Goal: Task Accomplishment & Management: Manage account settings

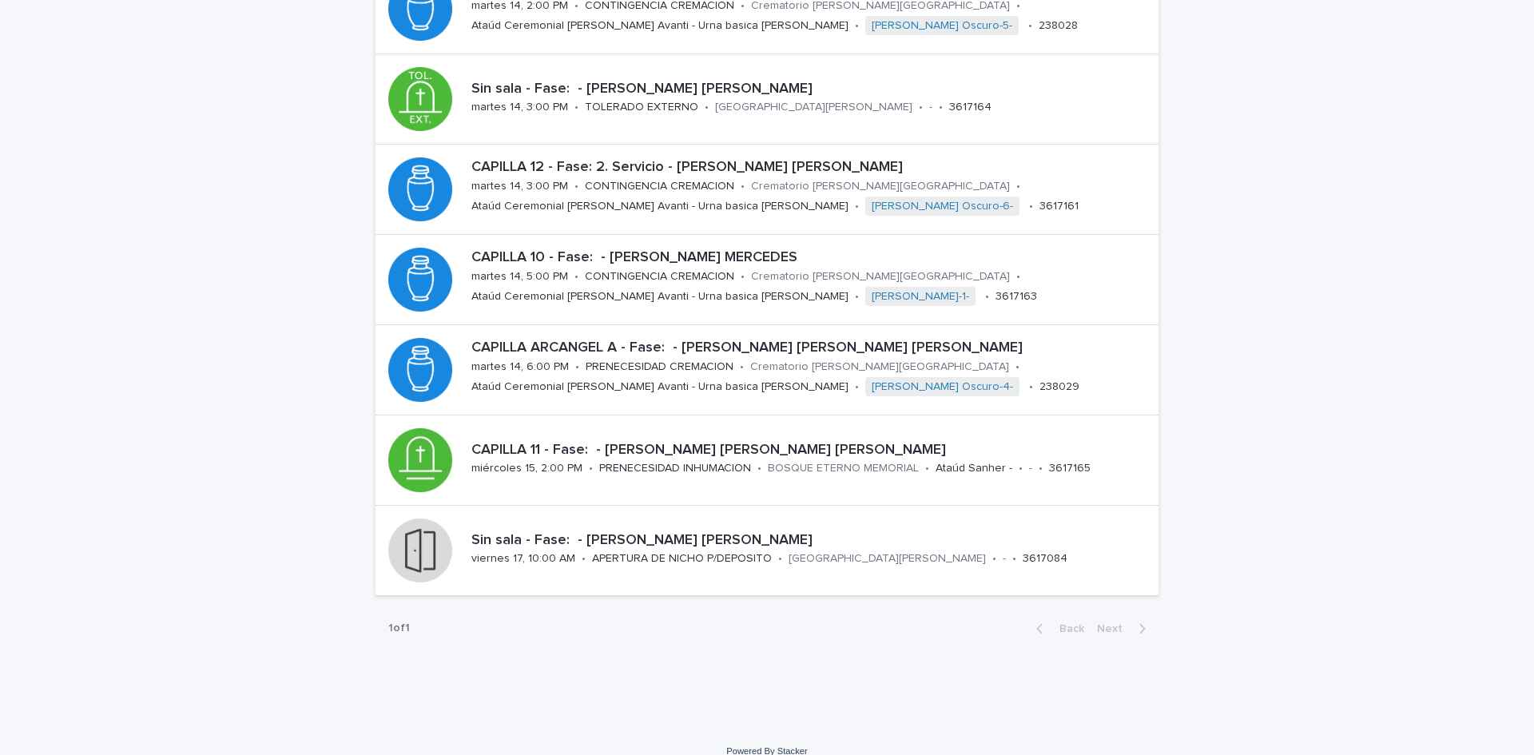
scroll to position [493, 0]
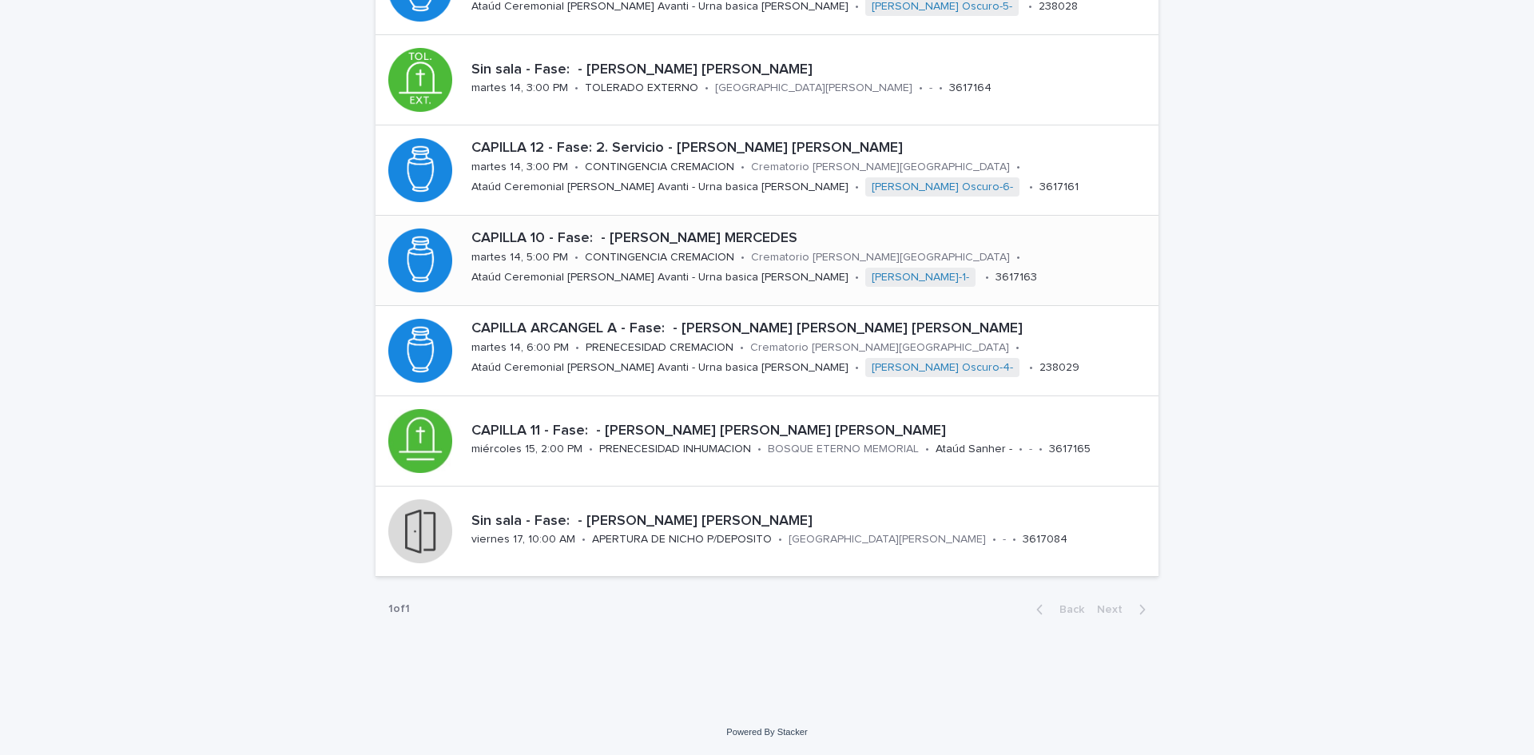
click at [987, 269] on div "CAPILLA 10 - Fase: - [PERSON_NAME] [PERSON_NAME] 14, 5:00 PM • CONTINGENCIA CRE…" at bounding box center [812, 260] width 694 height 73
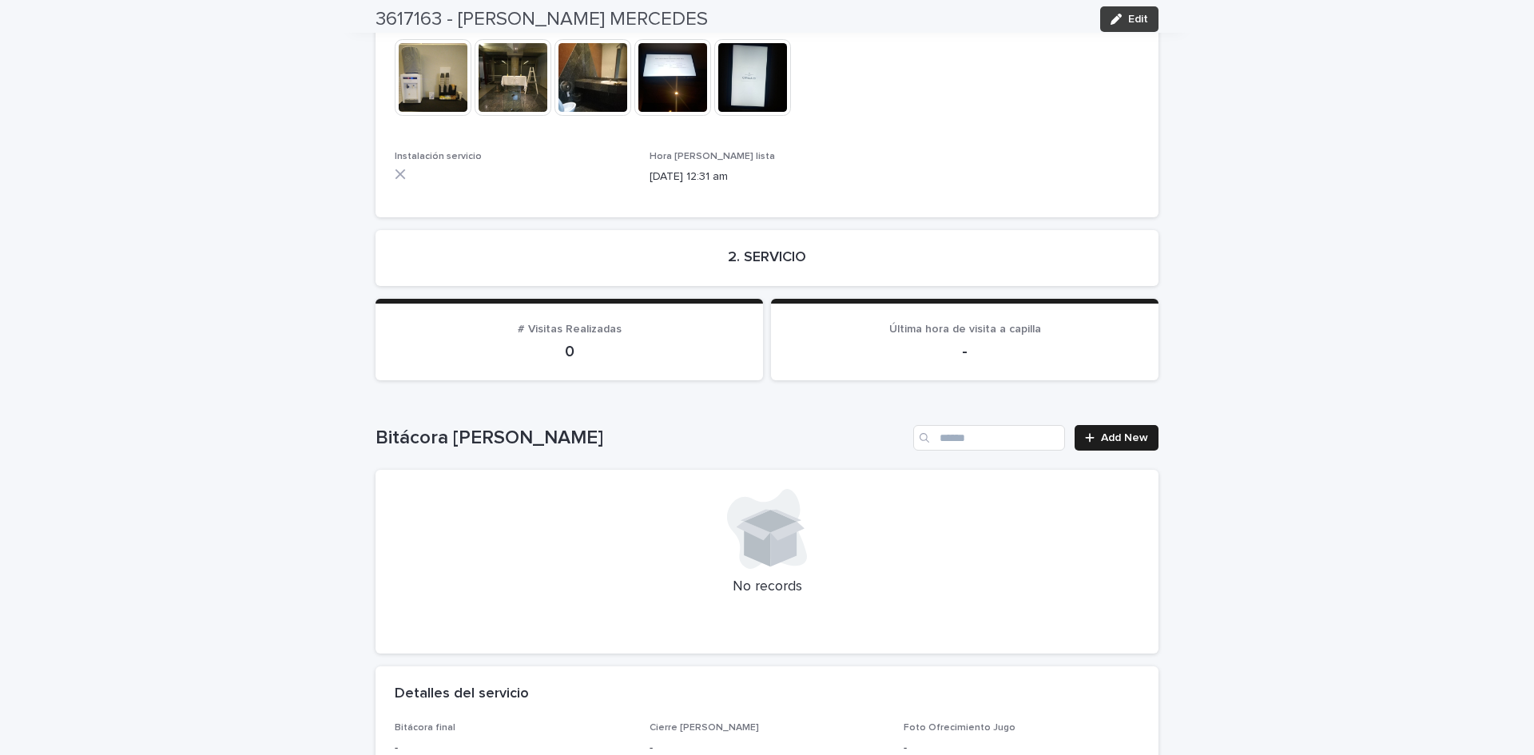
scroll to position [3647, 0]
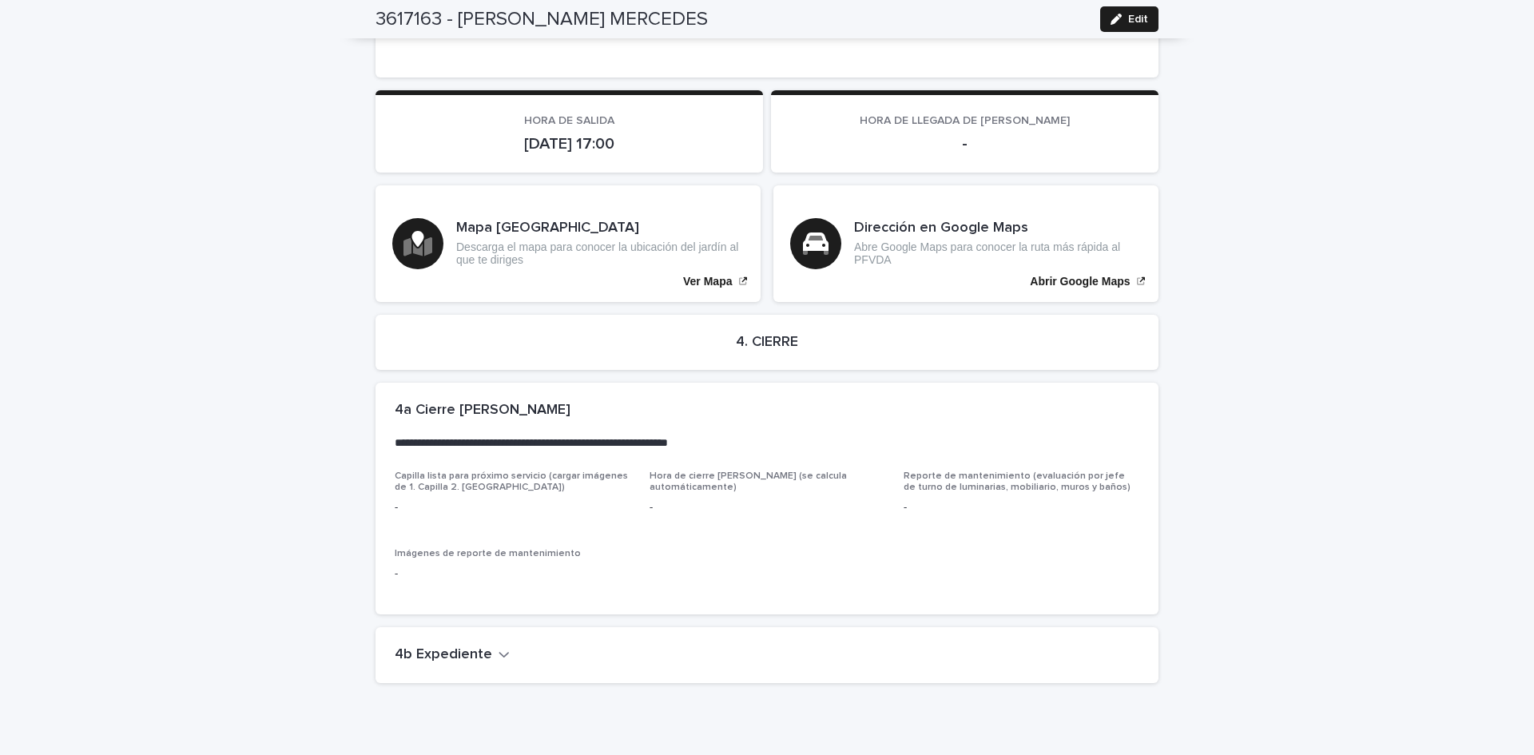
click at [1154, 16] on div "3617163 - [PERSON_NAME] MERCEDES Edit" at bounding box center [767, 19] width 860 height 38
click at [1149, 18] on button "Edit" at bounding box center [1129, 19] width 58 height 26
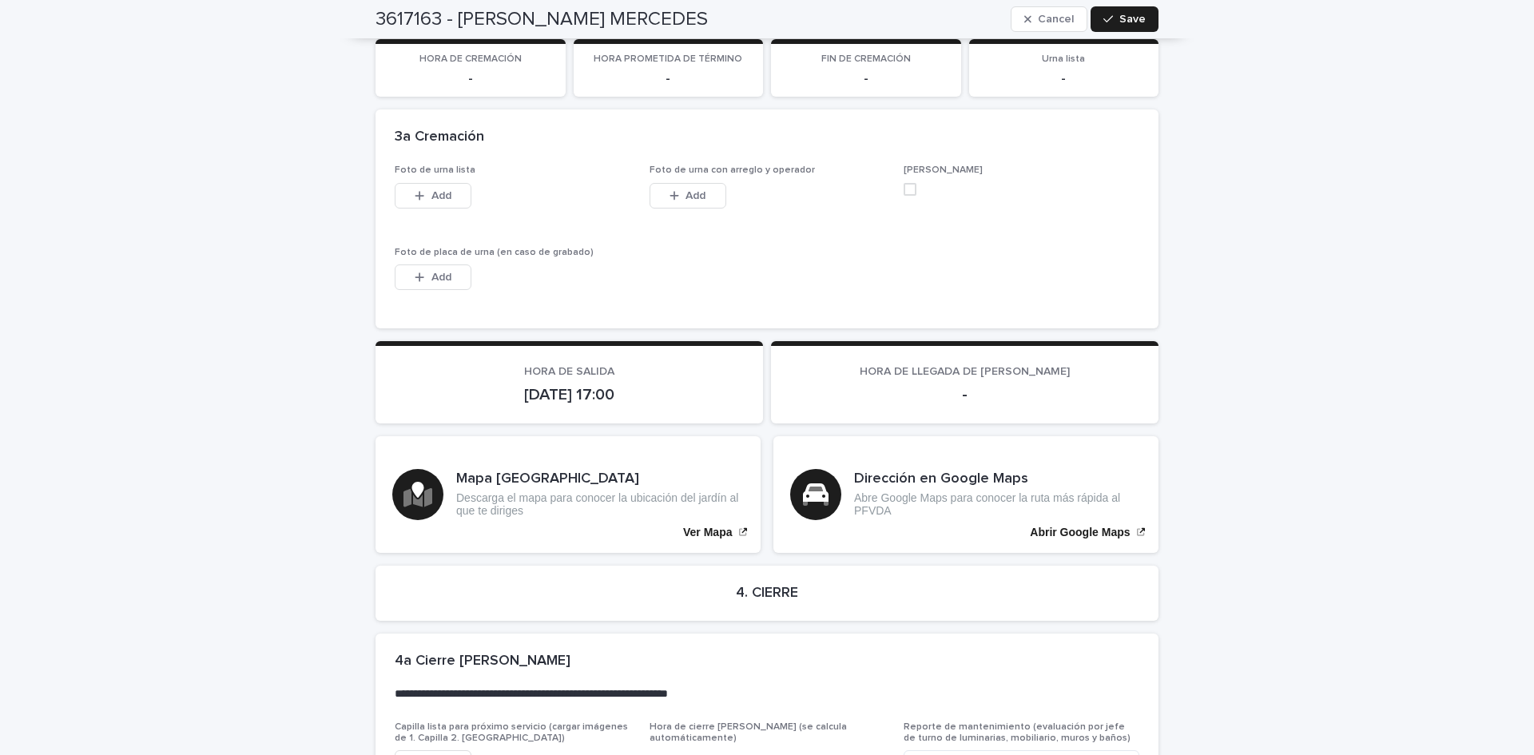
scroll to position [3948, 0]
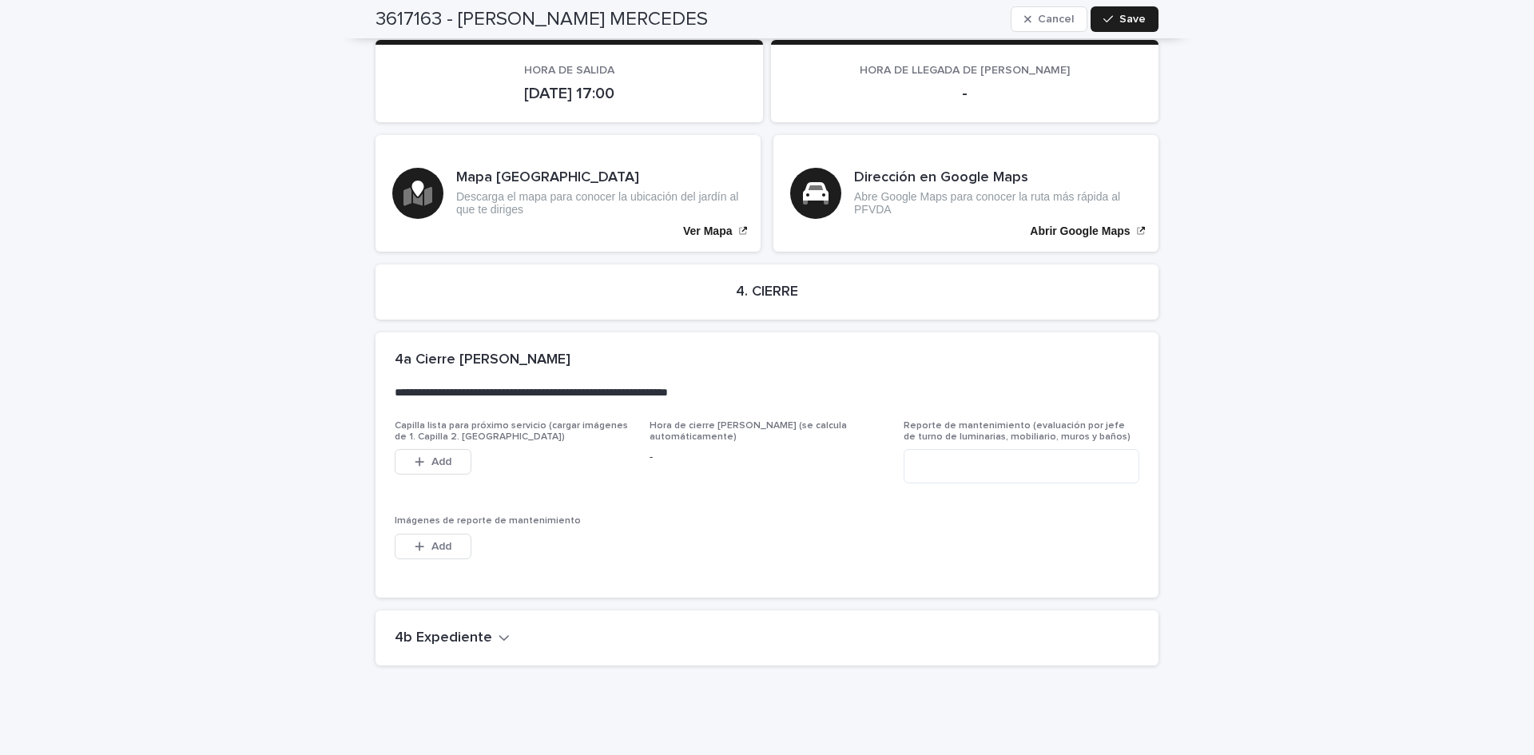
click at [502, 630] on div "4b Expediente" at bounding box center [764, 639] width 738 height 18
click at [499, 630] on icon "button" at bounding box center [504, 637] width 11 height 14
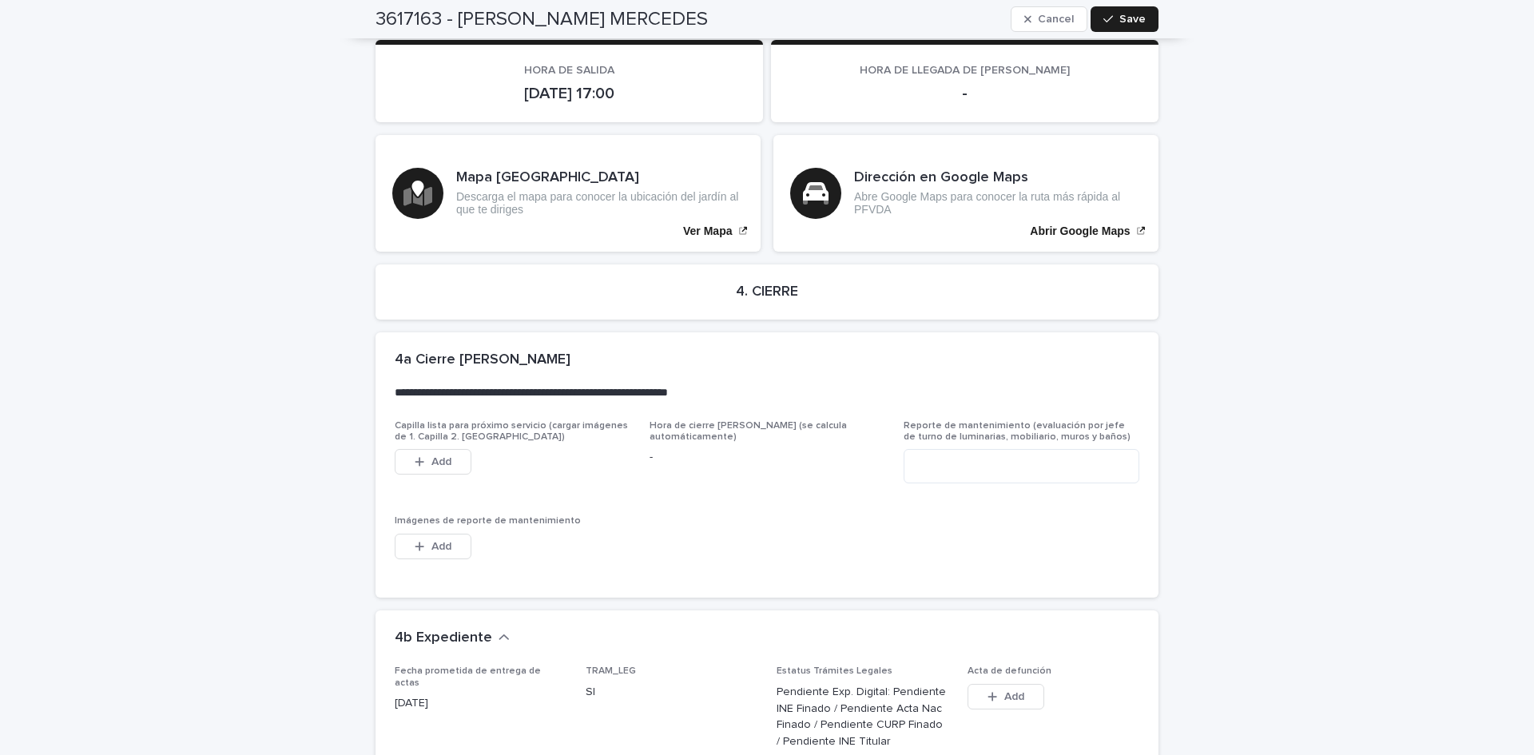
scroll to position [4485, 0]
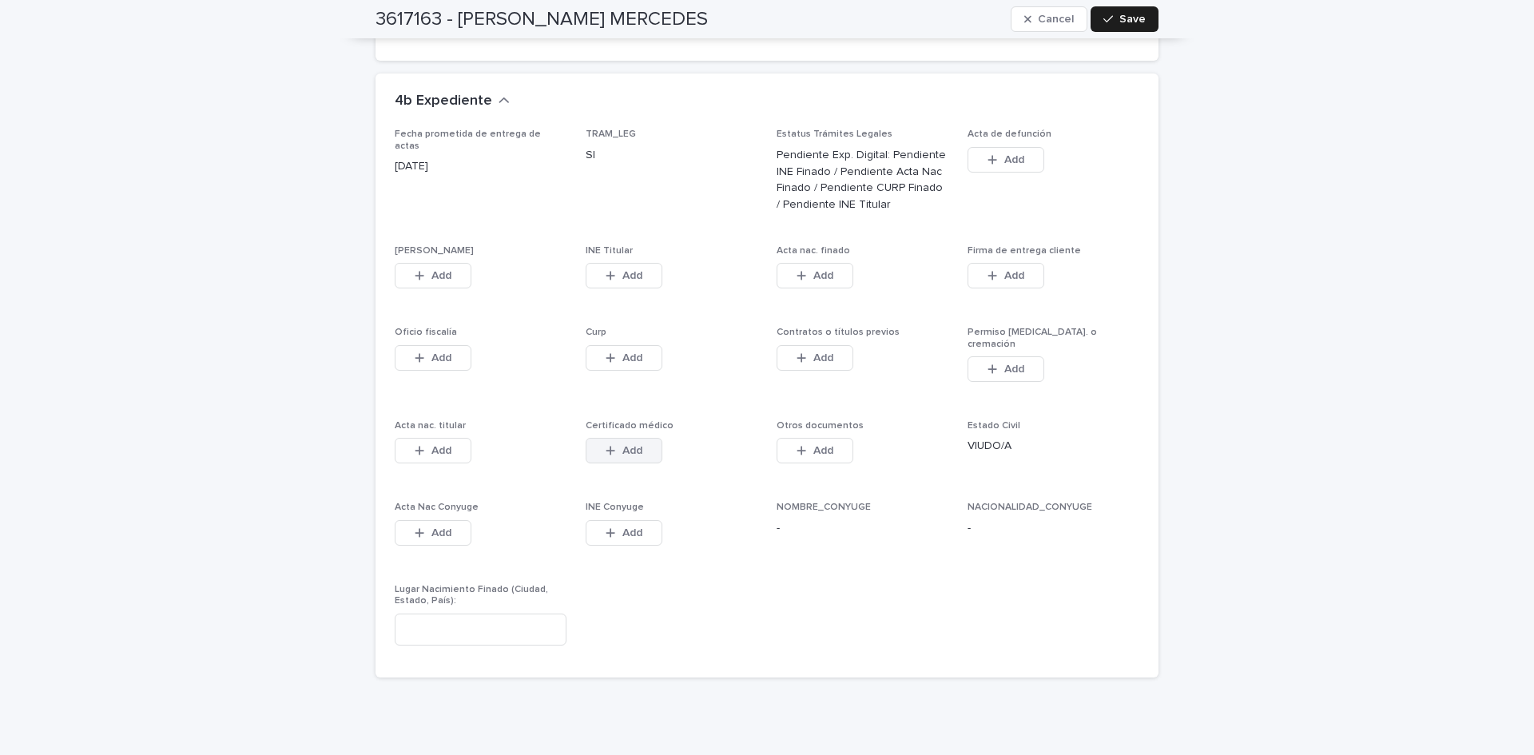
click at [640, 438] on button "Add" at bounding box center [624, 451] width 77 height 26
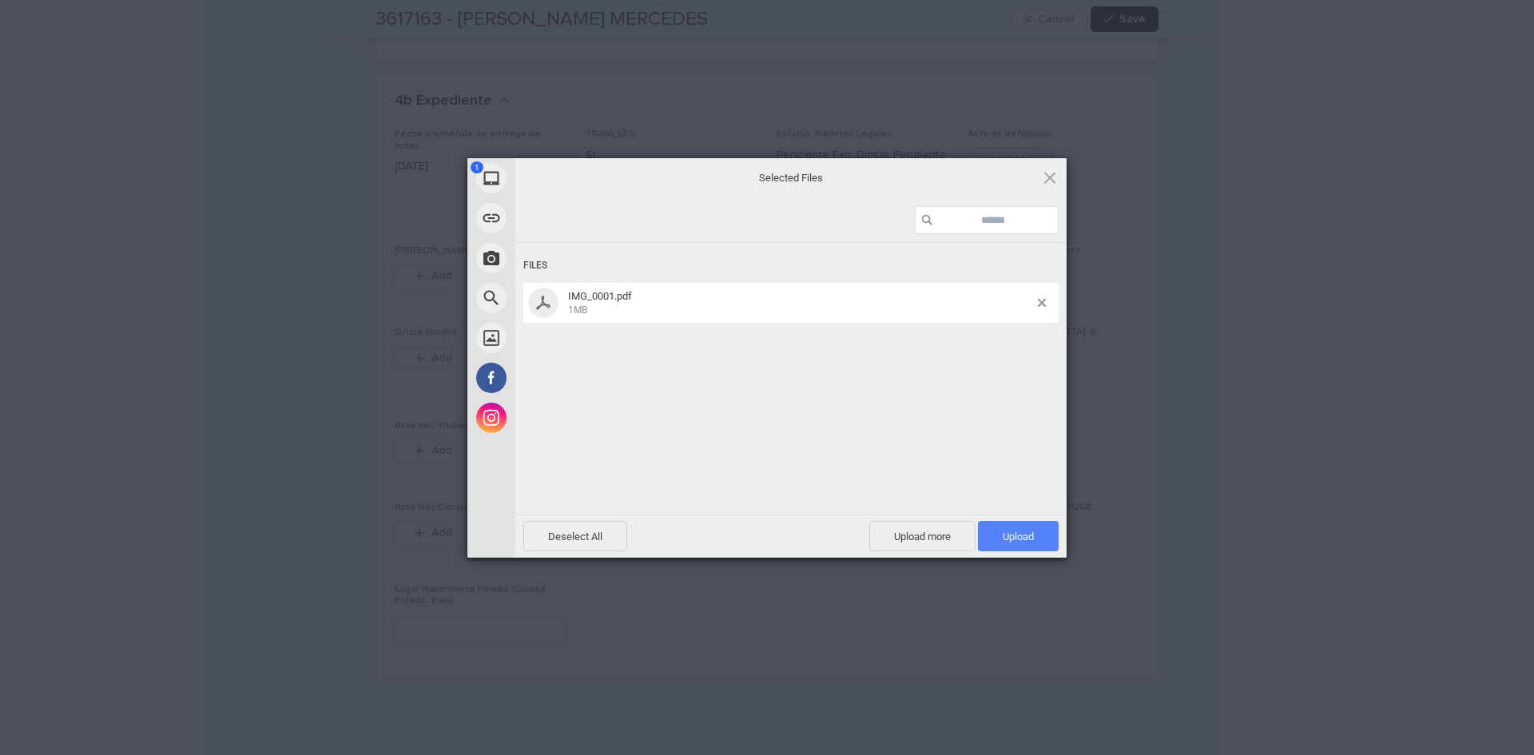
click at [1028, 539] on span "Upload 1" at bounding box center [1018, 537] width 31 height 12
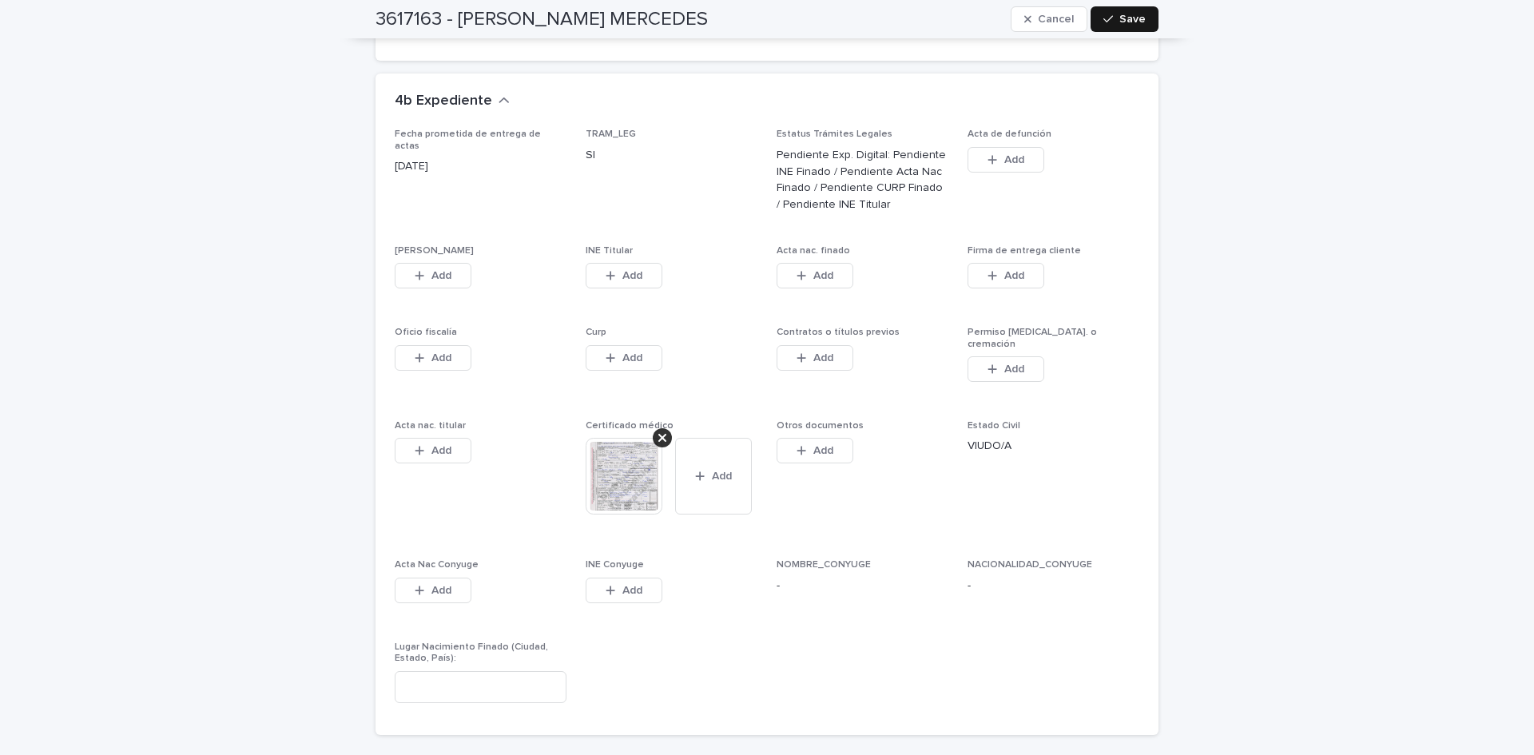
click at [1145, 19] on button "Save" at bounding box center [1125, 19] width 68 height 26
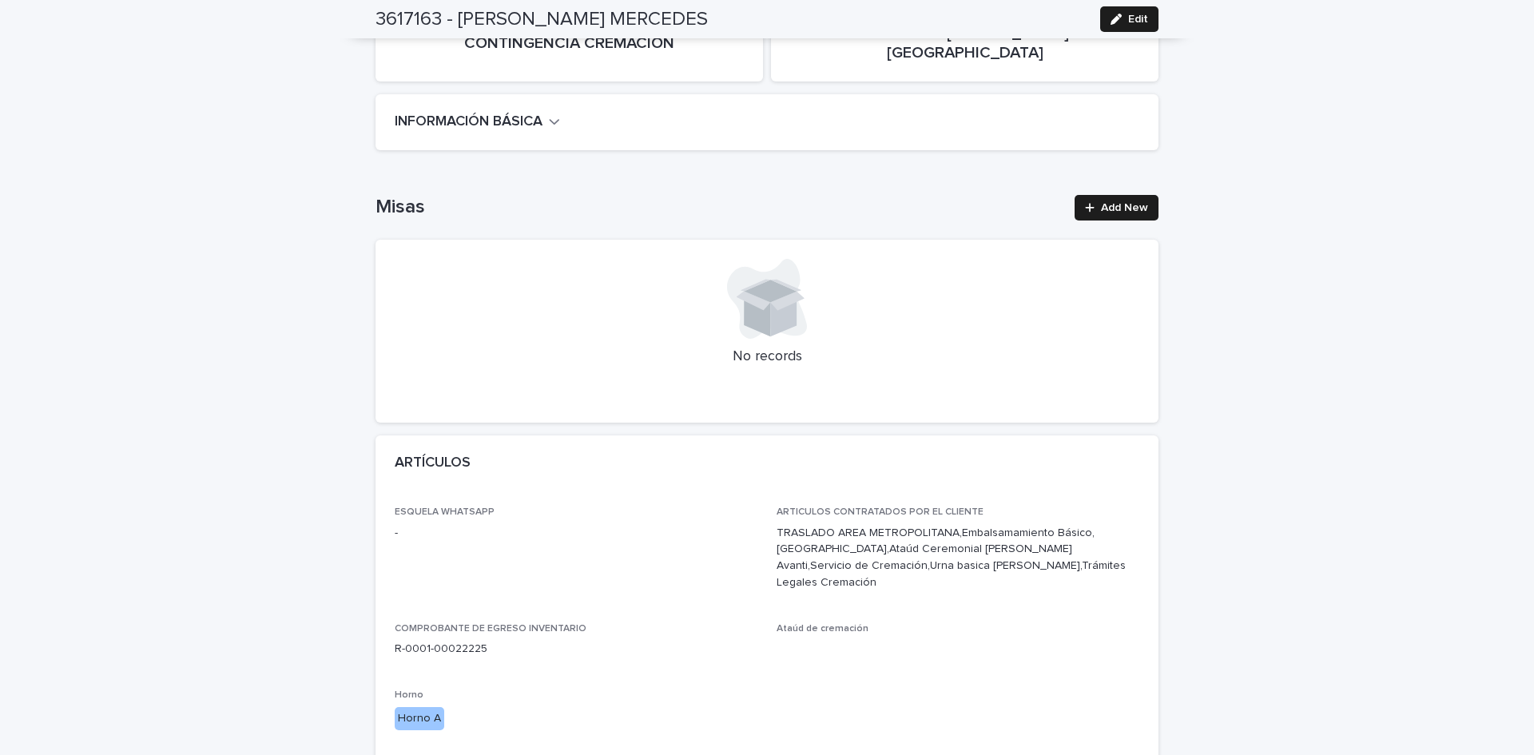
scroll to position [0, 0]
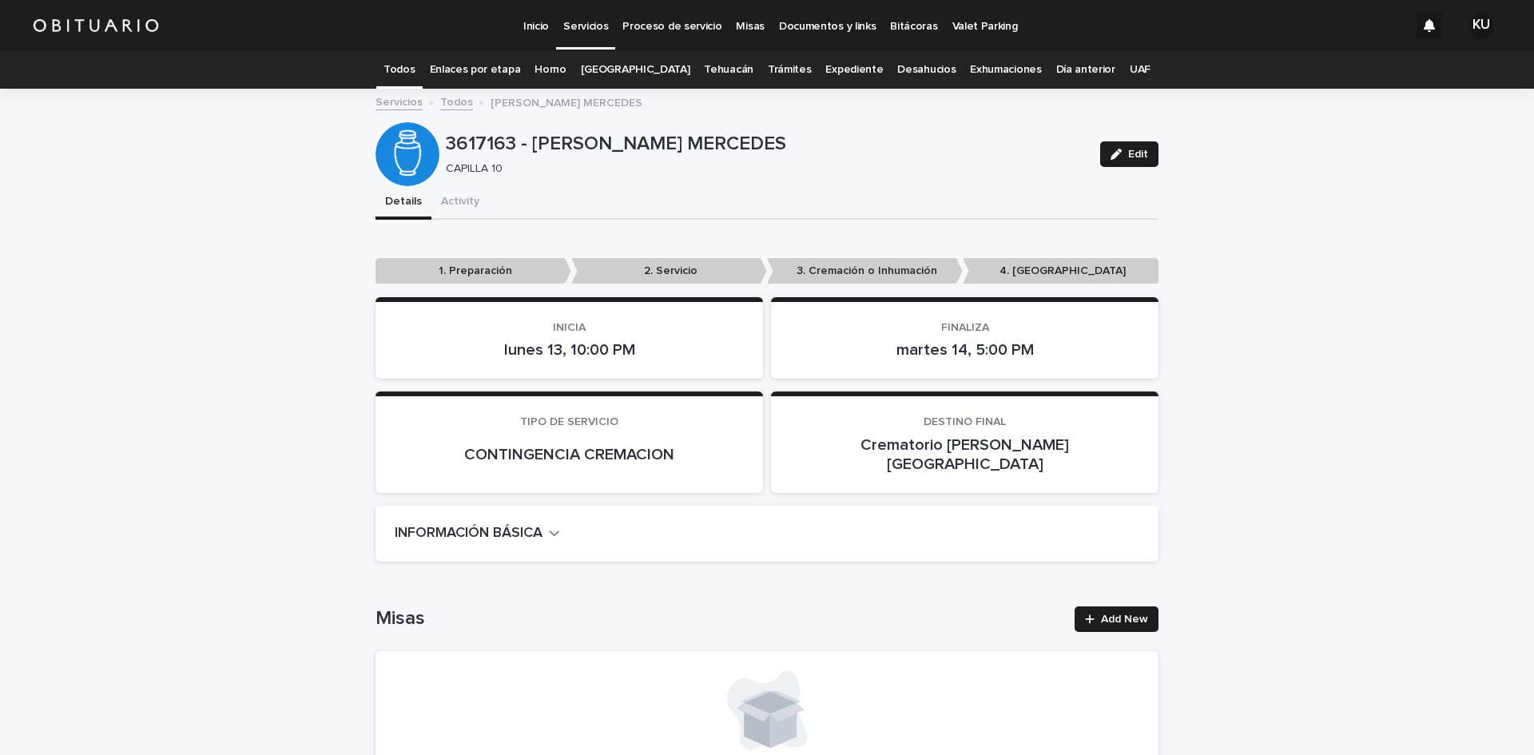
click at [578, 14] on p "Servicios" at bounding box center [585, 17] width 45 height 34
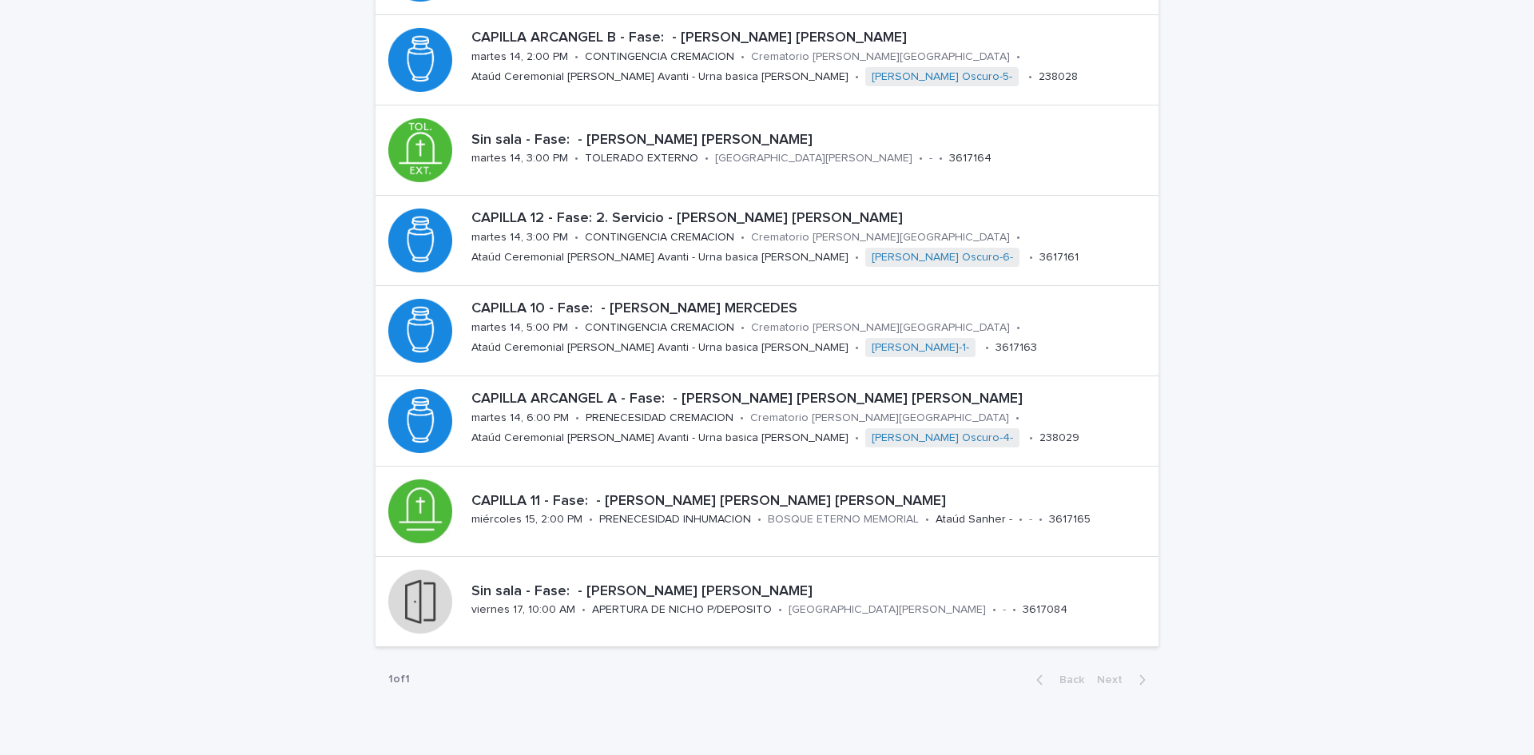
scroll to position [447, 0]
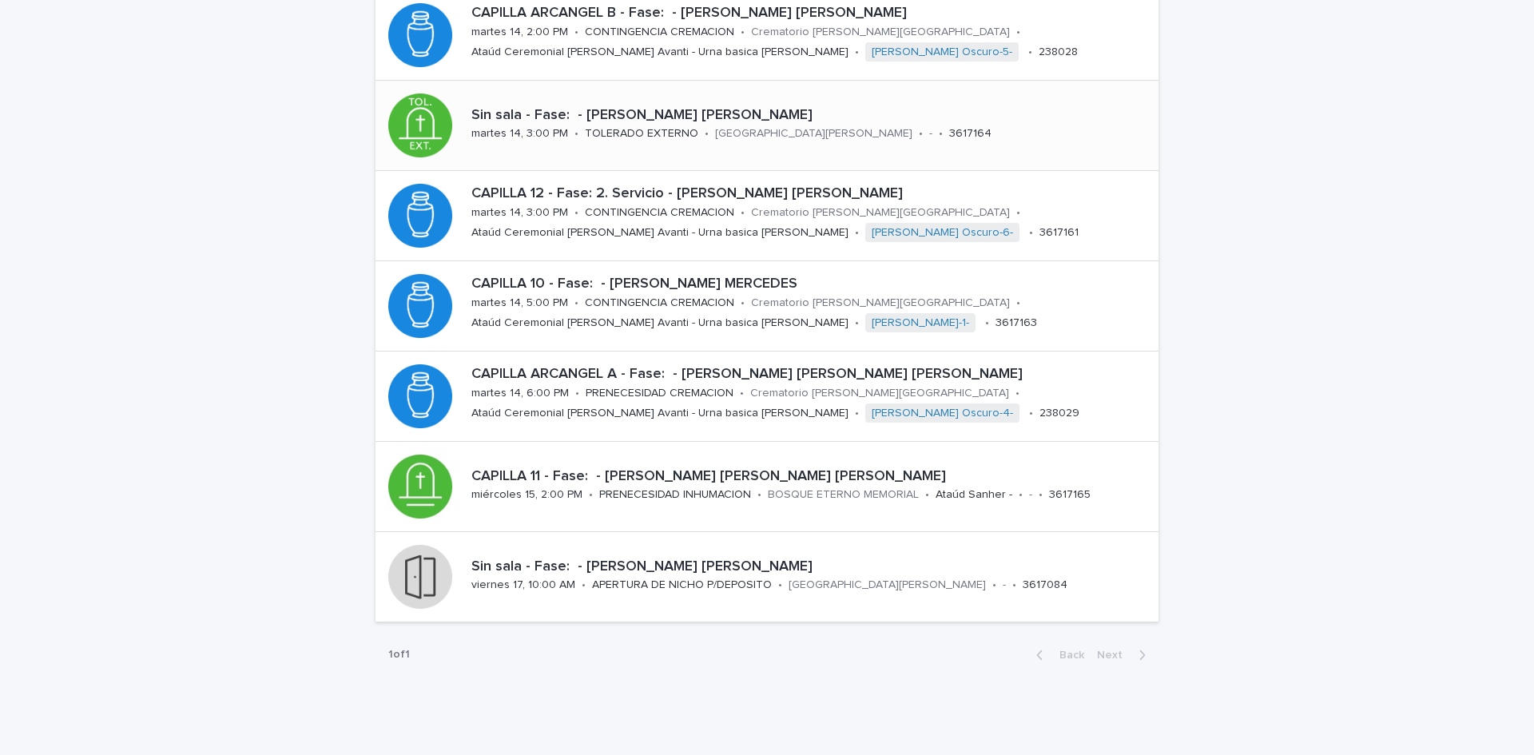
click at [916, 133] on div "Sin sala - Fase: - [PERSON_NAME] [PERSON_NAME] [PERSON_NAME] 14, 3:00 PM • TOLE…" at bounding box center [812, 126] width 694 height 50
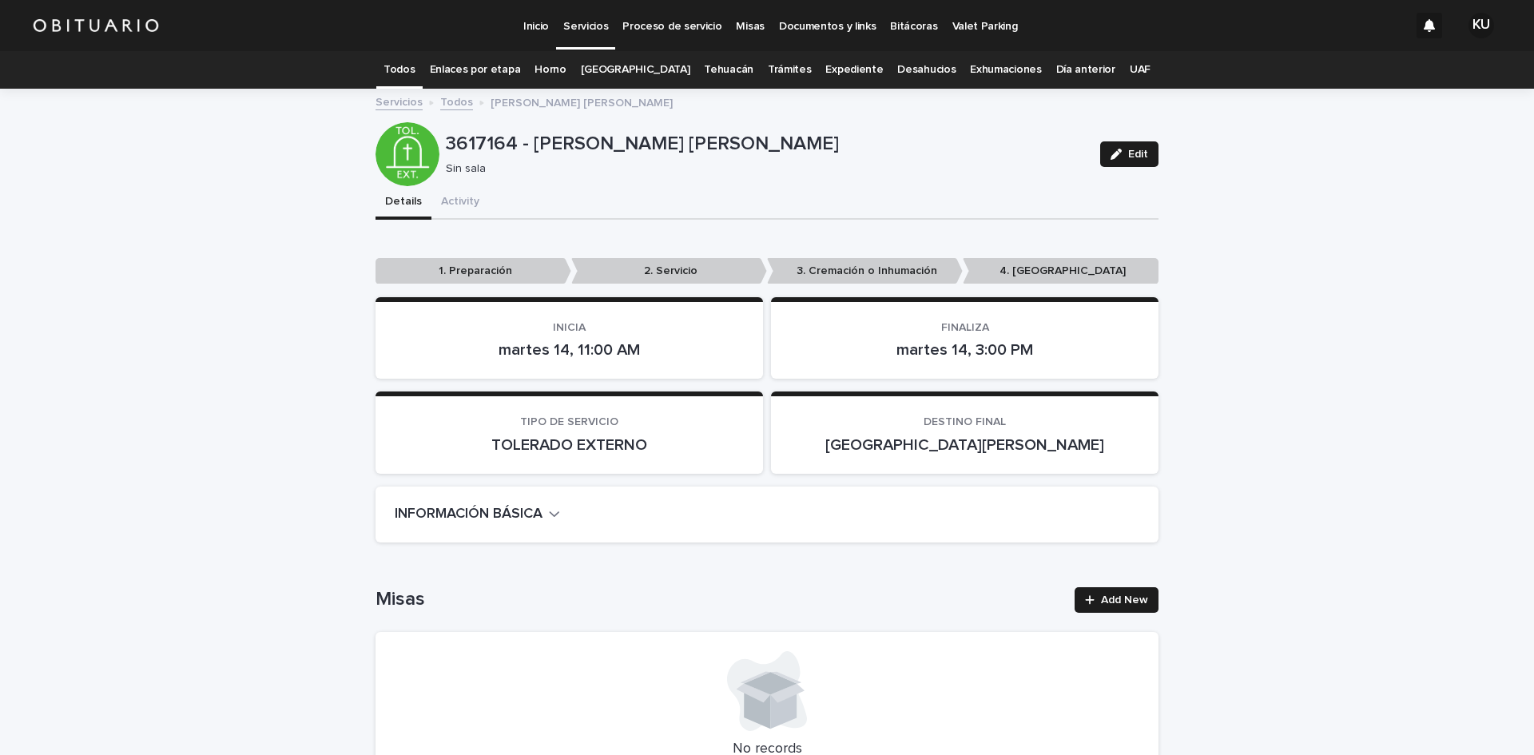
drag, startPoint x: 1401, startPoint y: 148, endPoint x: 1533, endPoint y: 131, distance: 132.9
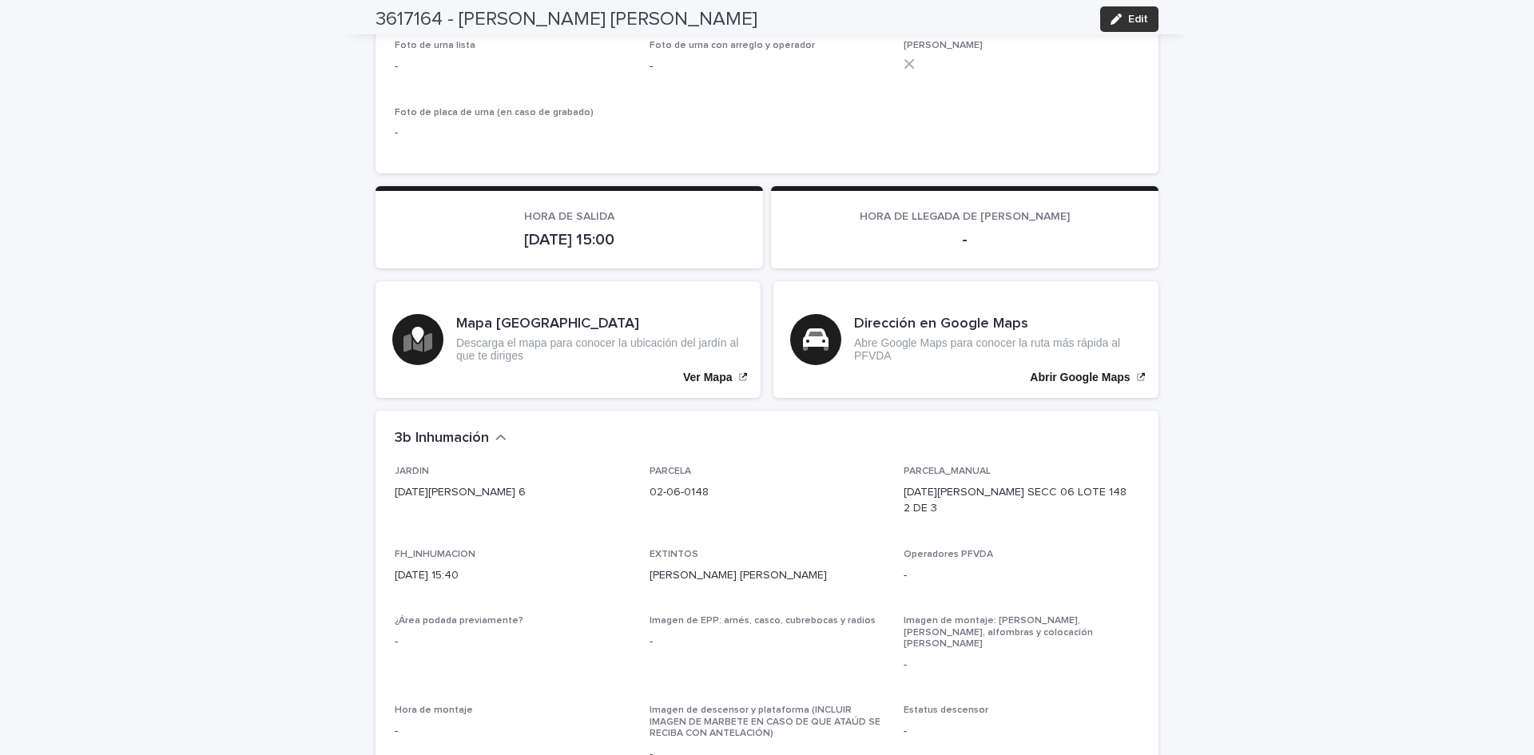
scroll to position [3666, 0]
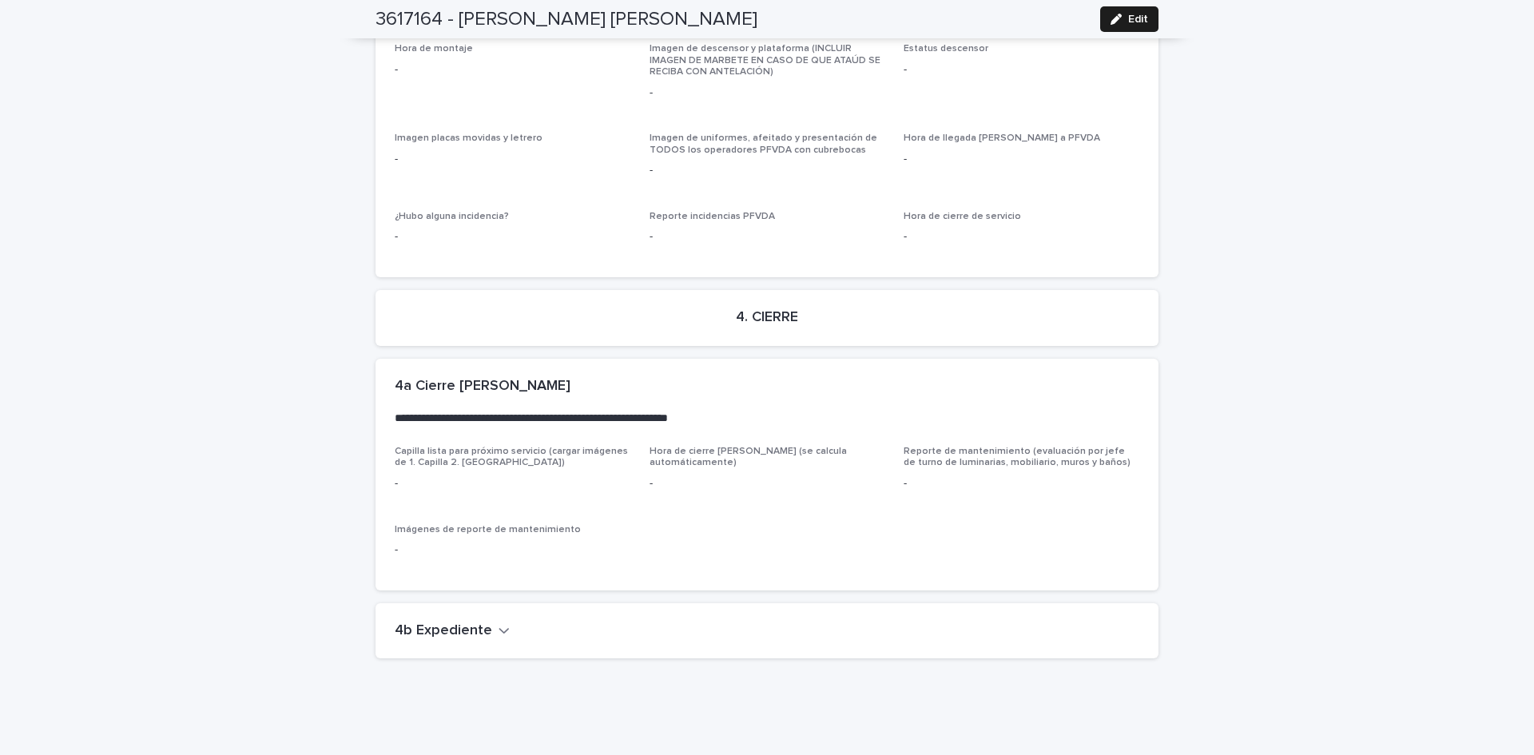
click at [435, 622] on h2 "4b Expediente" at bounding box center [443, 631] width 97 height 18
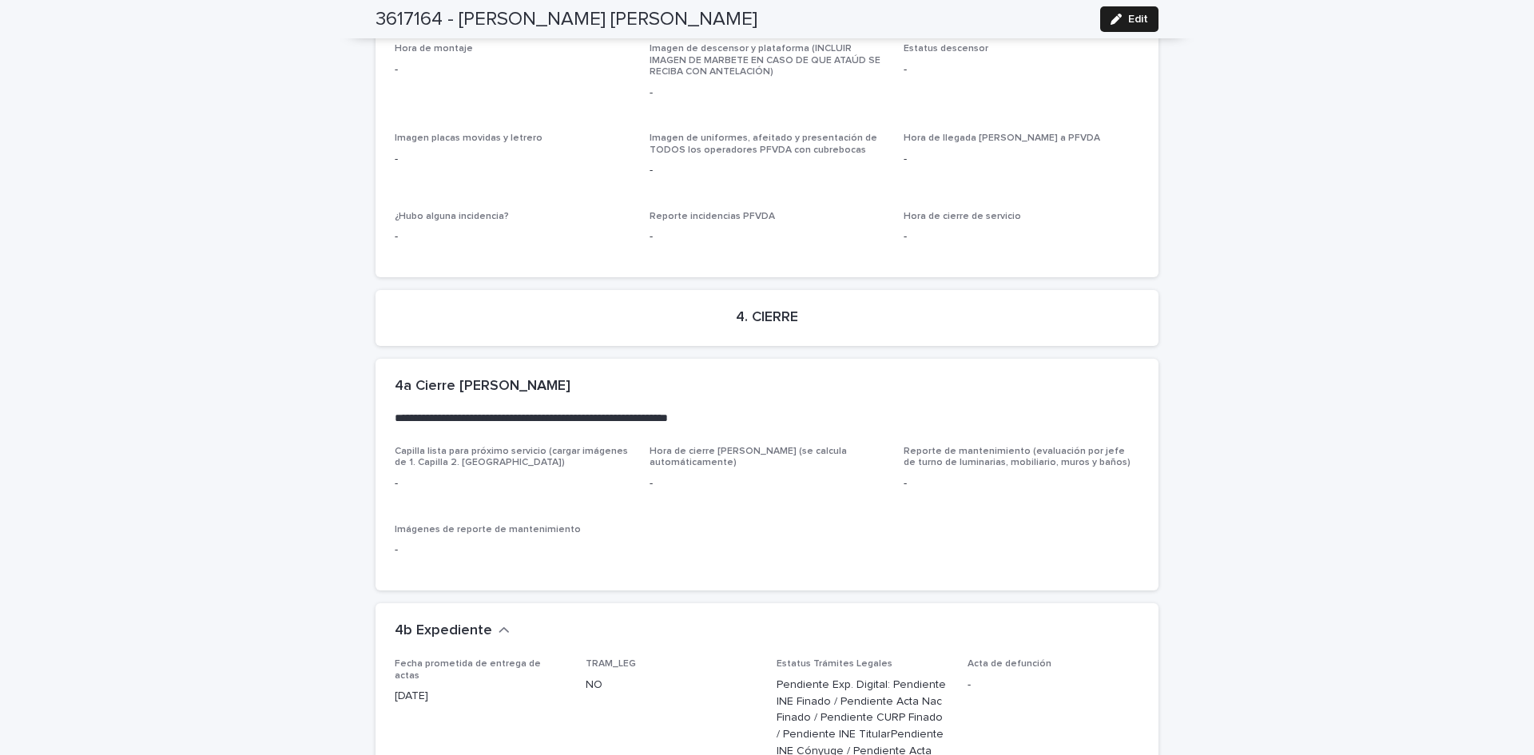
scroll to position [4176, 0]
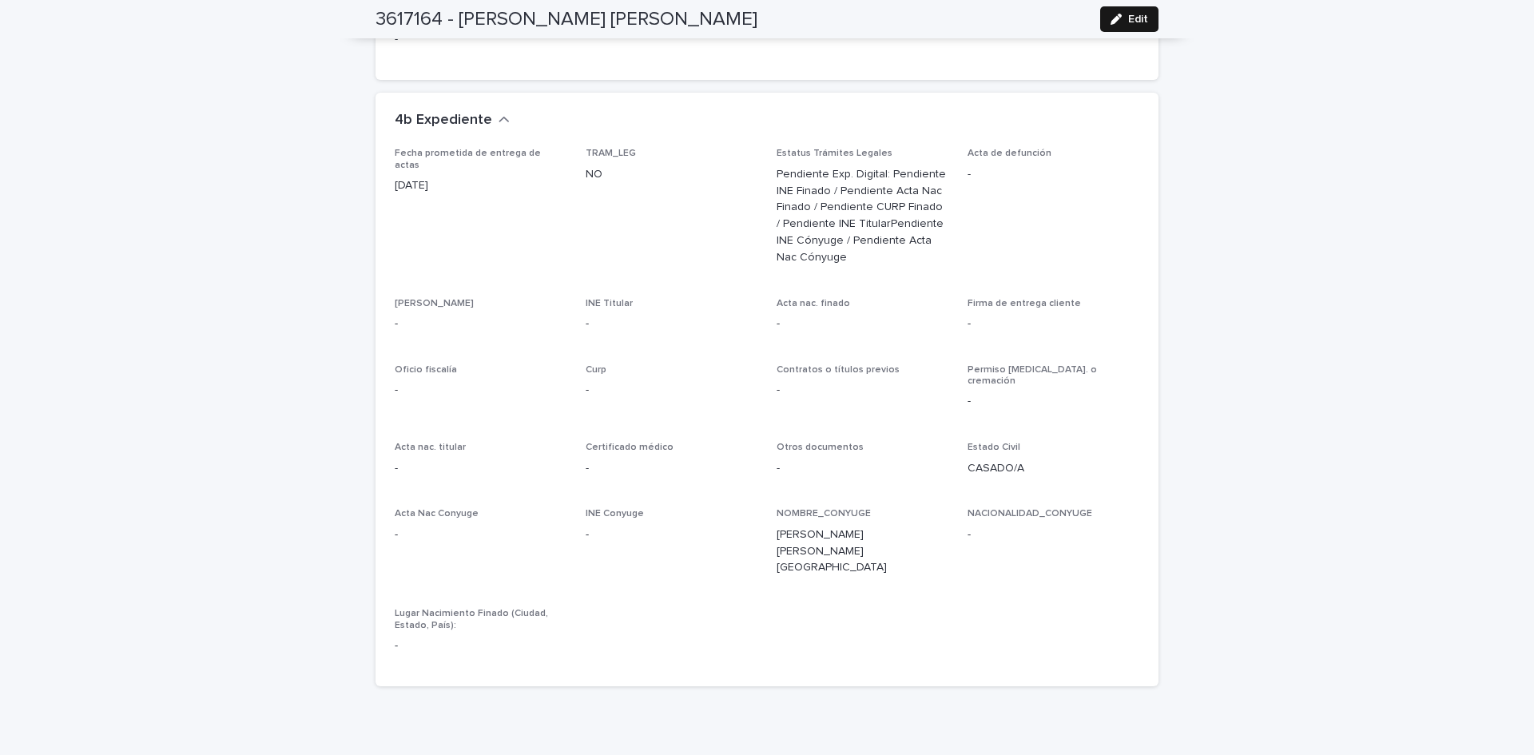
click at [1114, 22] on icon "button" at bounding box center [1116, 19] width 11 height 11
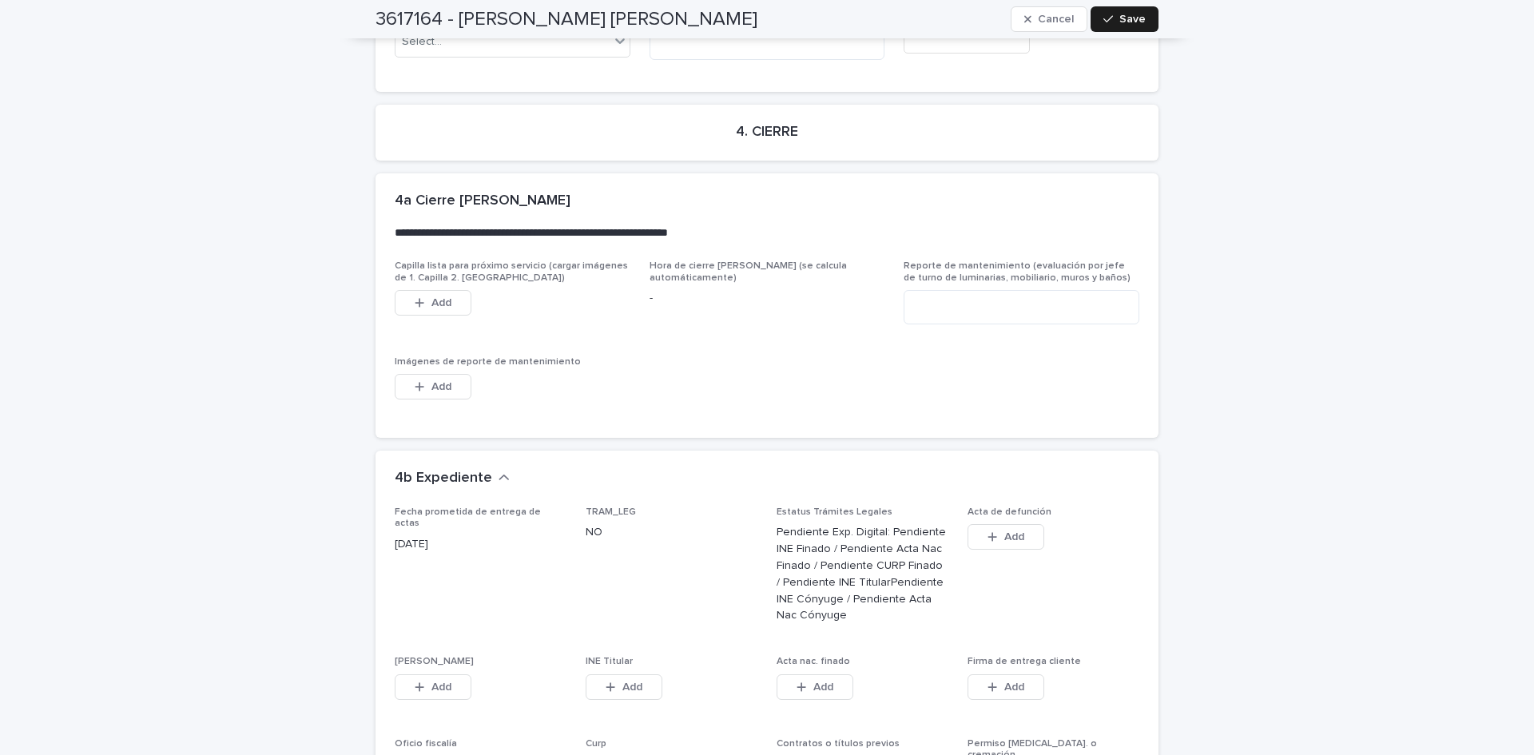
scroll to position [4596, 0]
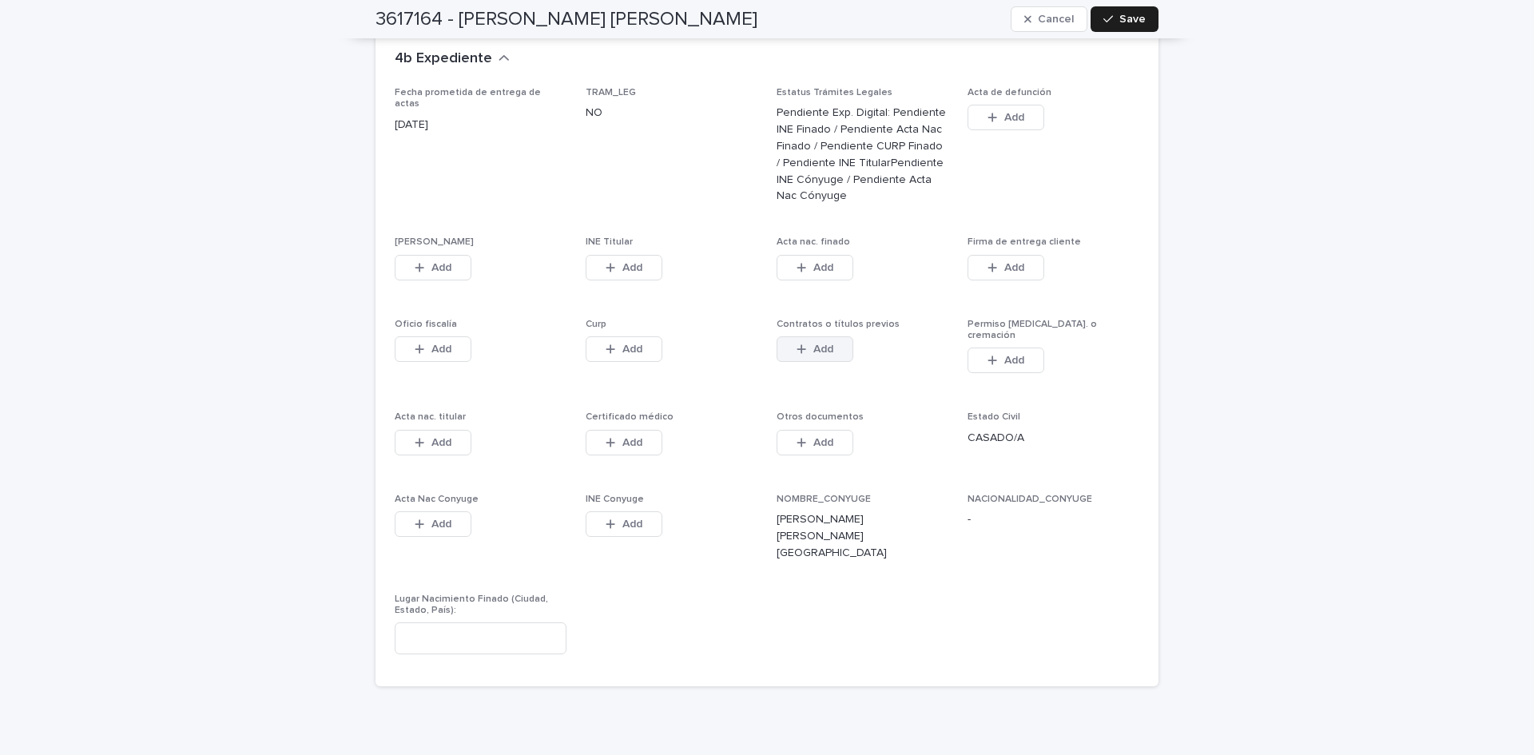
click at [797, 344] on icon "button" at bounding box center [802, 349] width 10 height 11
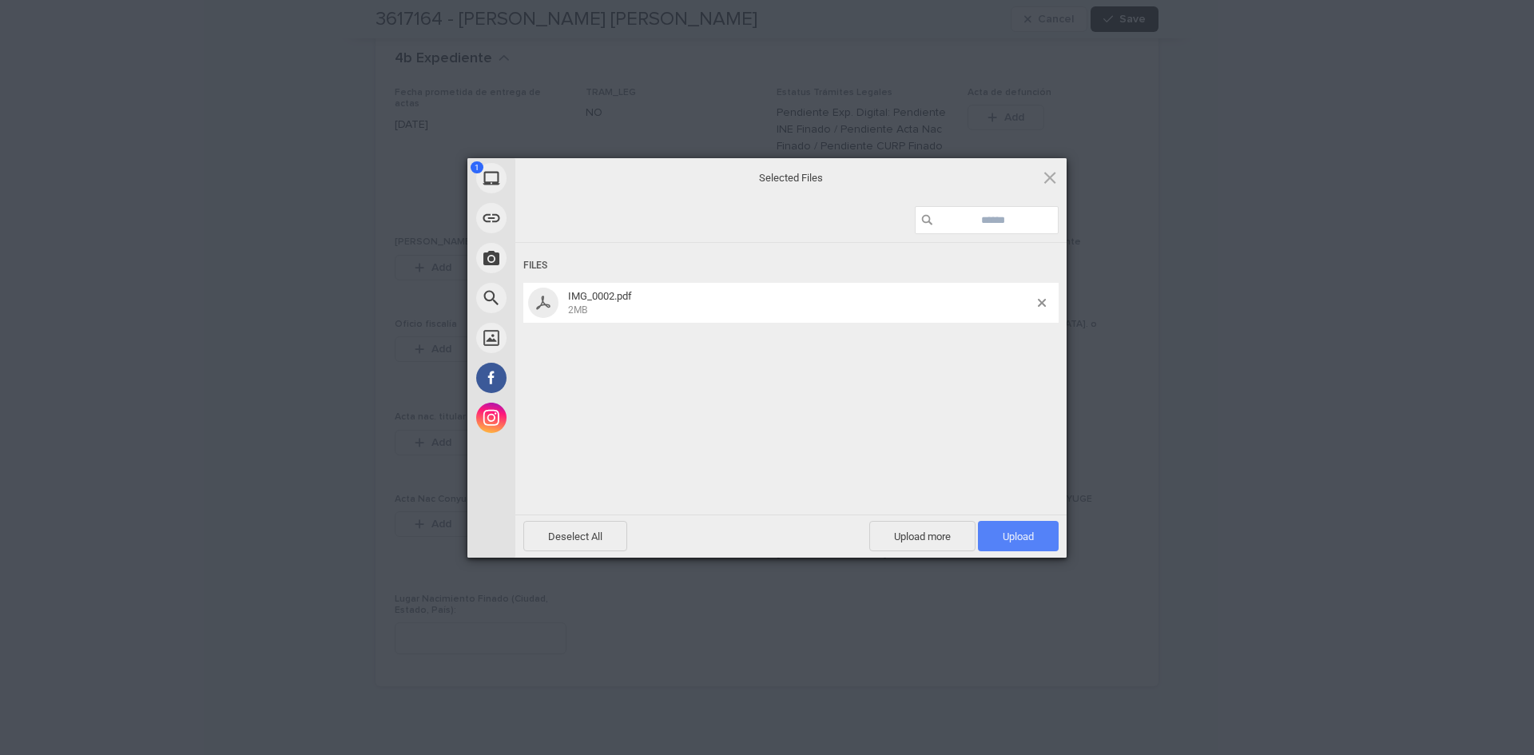
click at [1020, 523] on span "Upload 1" at bounding box center [1018, 536] width 81 height 30
click at [1415, 400] on div "My Device Link (URL) Take Photo Web Search Unsplash Facebook Instagram Uploaded…" at bounding box center [767, 377] width 1534 height 755
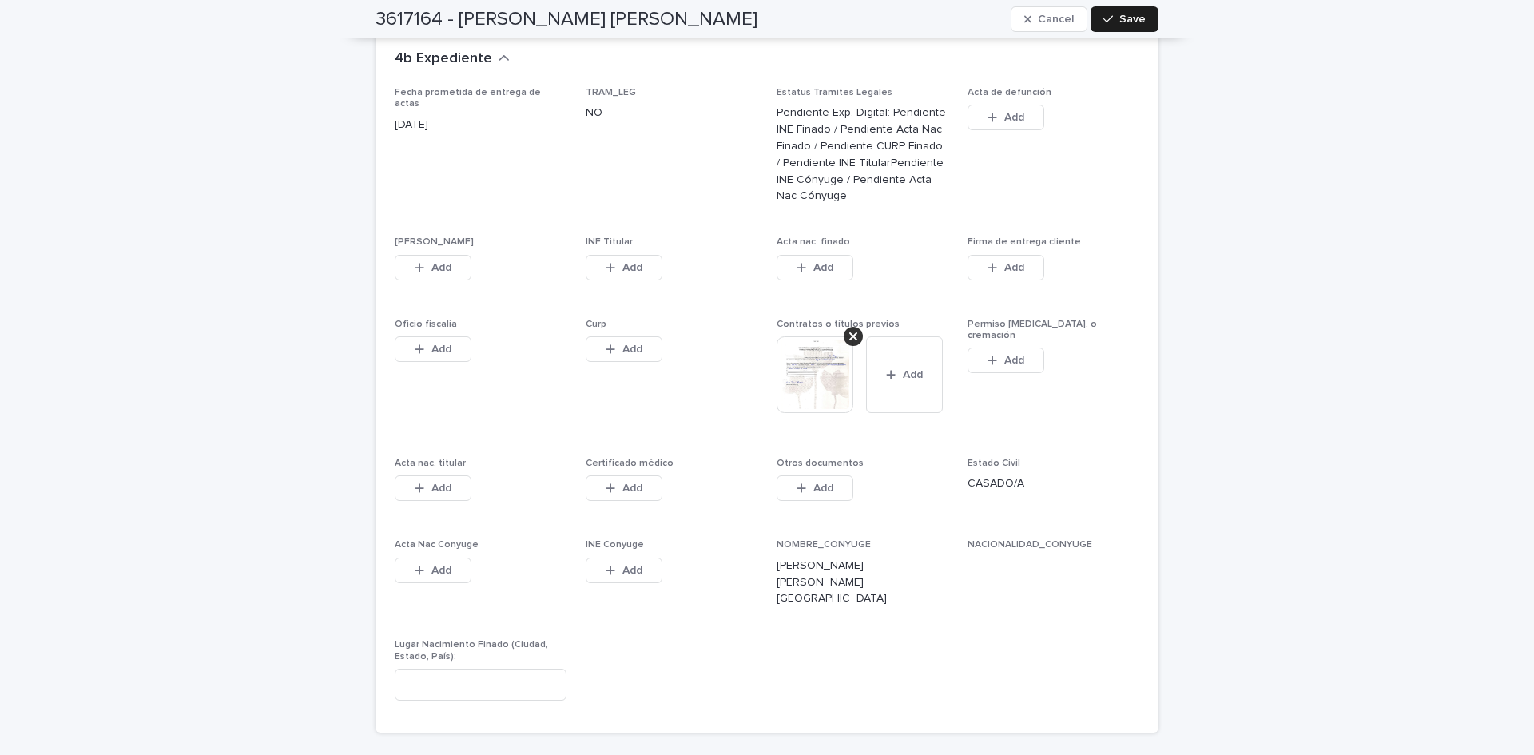
click at [418, 262] on icon "button" at bounding box center [420, 267] width 10 height 11
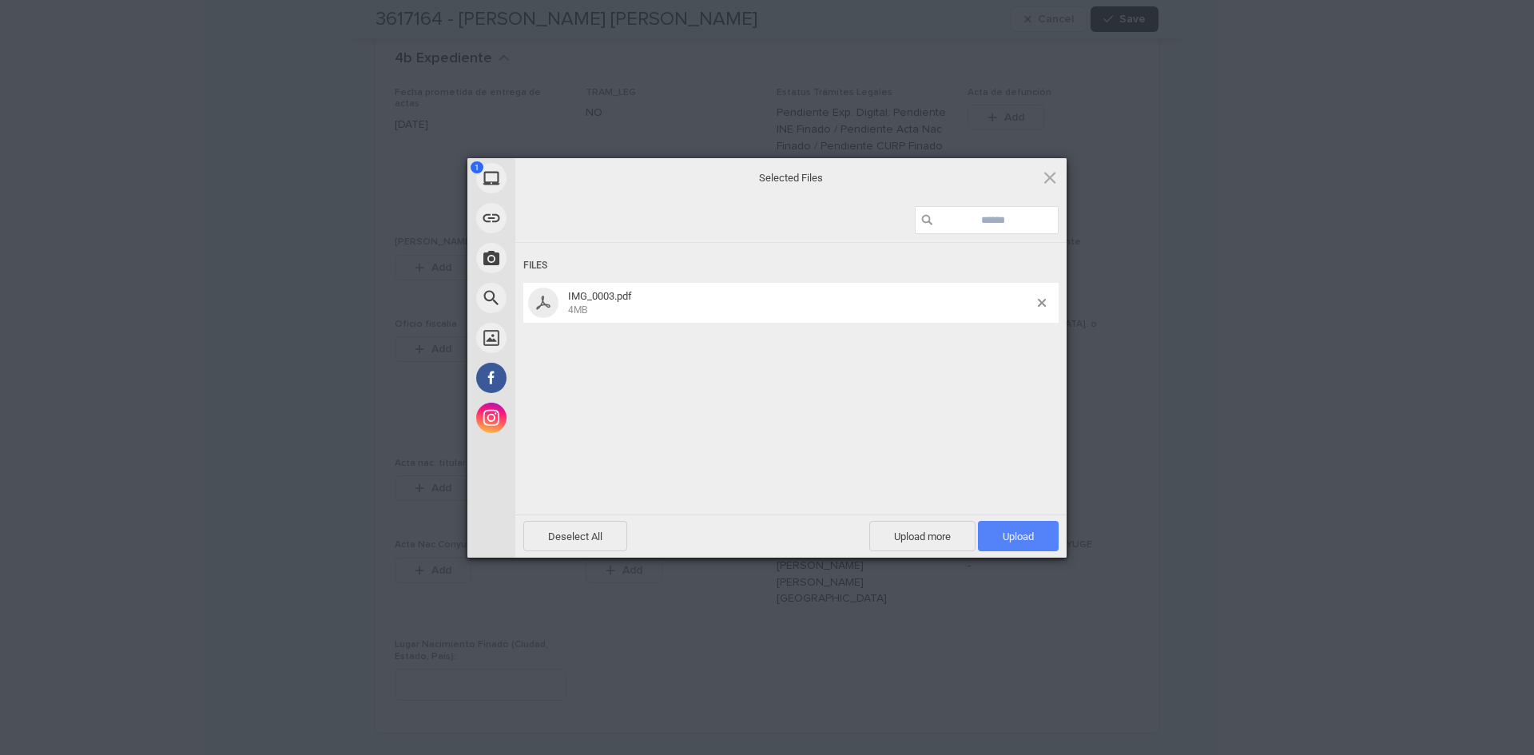
click at [1044, 543] on span "Upload 1" at bounding box center [1018, 536] width 81 height 30
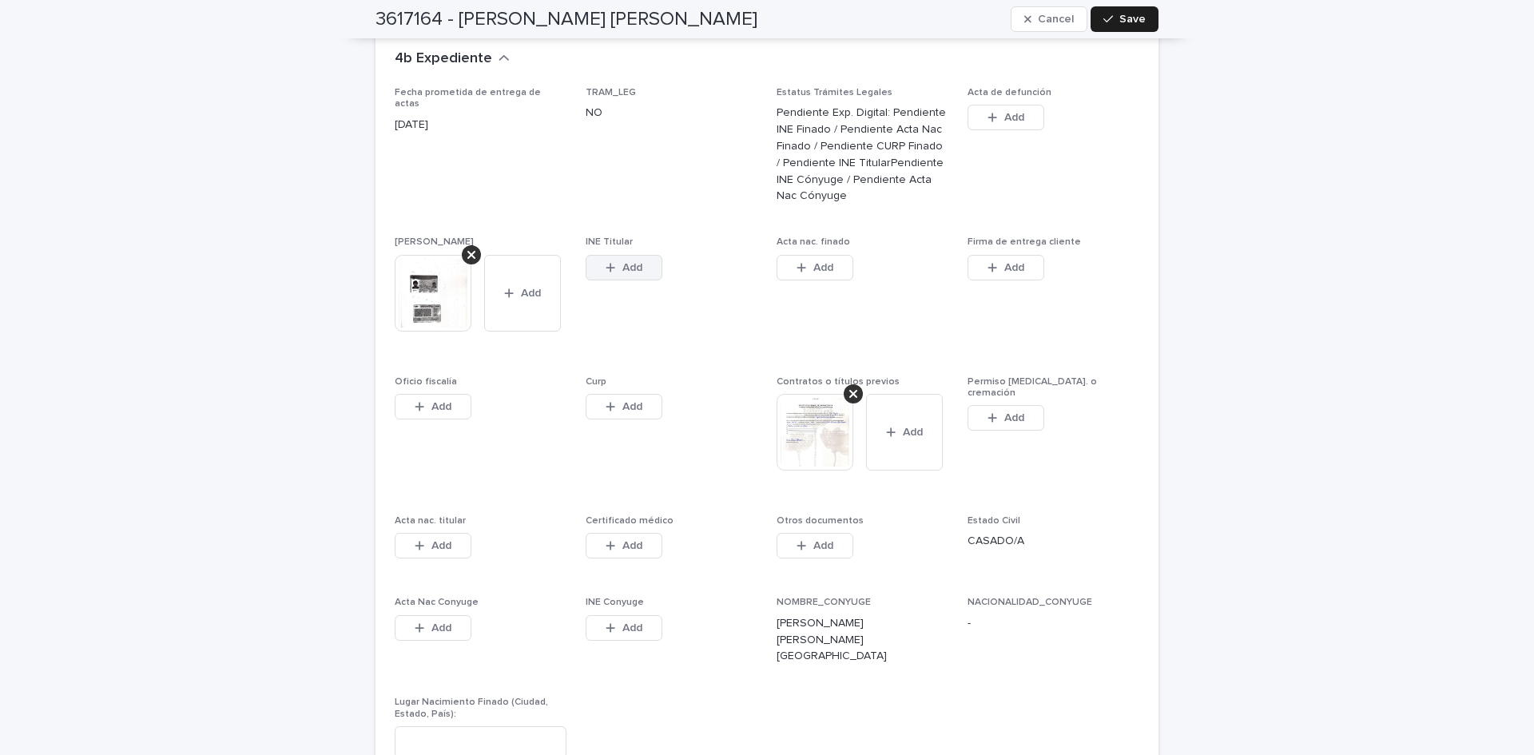
click at [590, 255] on button "Add" at bounding box center [624, 268] width 77 height 26
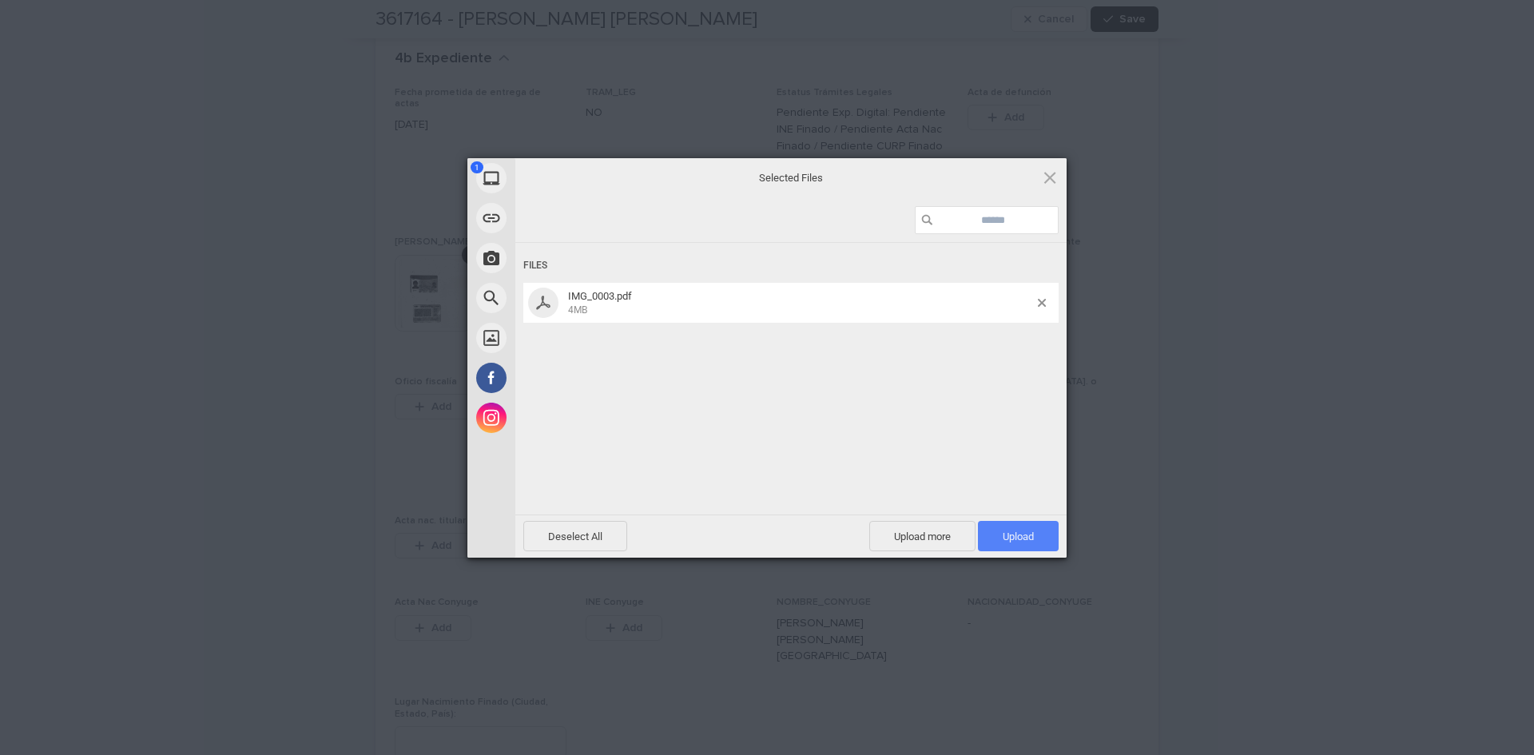
click at [1032, 542] on span "Upload 1" at bounding box center [1018, 537] width 31 height 12
click at [1394, 375] on div "My Device Link (URL) Take Photo Web Search Unsplash Facebook Instagram Uploaded…" at bounding box center [767, 377] width 1534 height 755
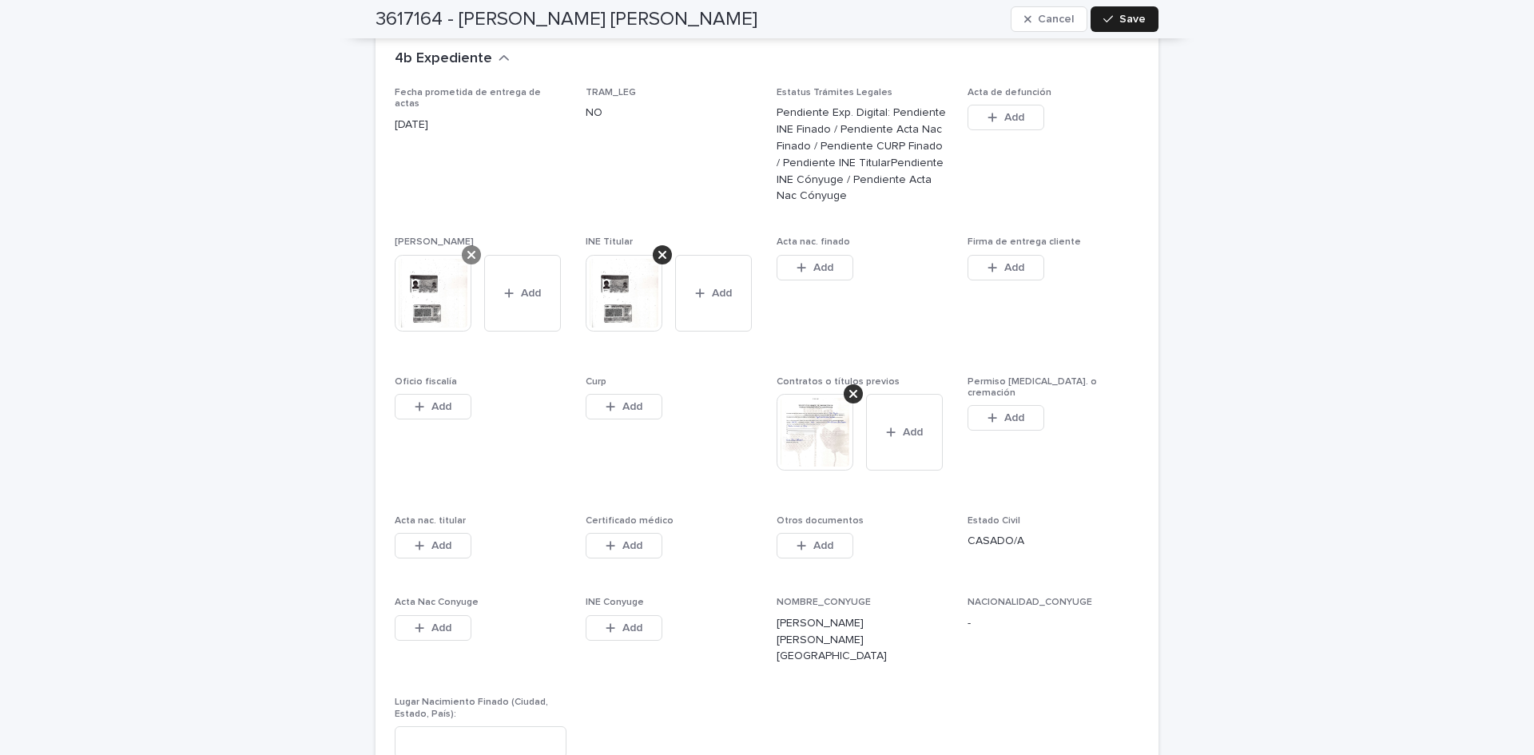
click at [467, 248] on icon at bounding box center [471, 254] width 8 height 13
click at [836, 255] on button "Add" at bounding box center [815, 268] width 77 height 26
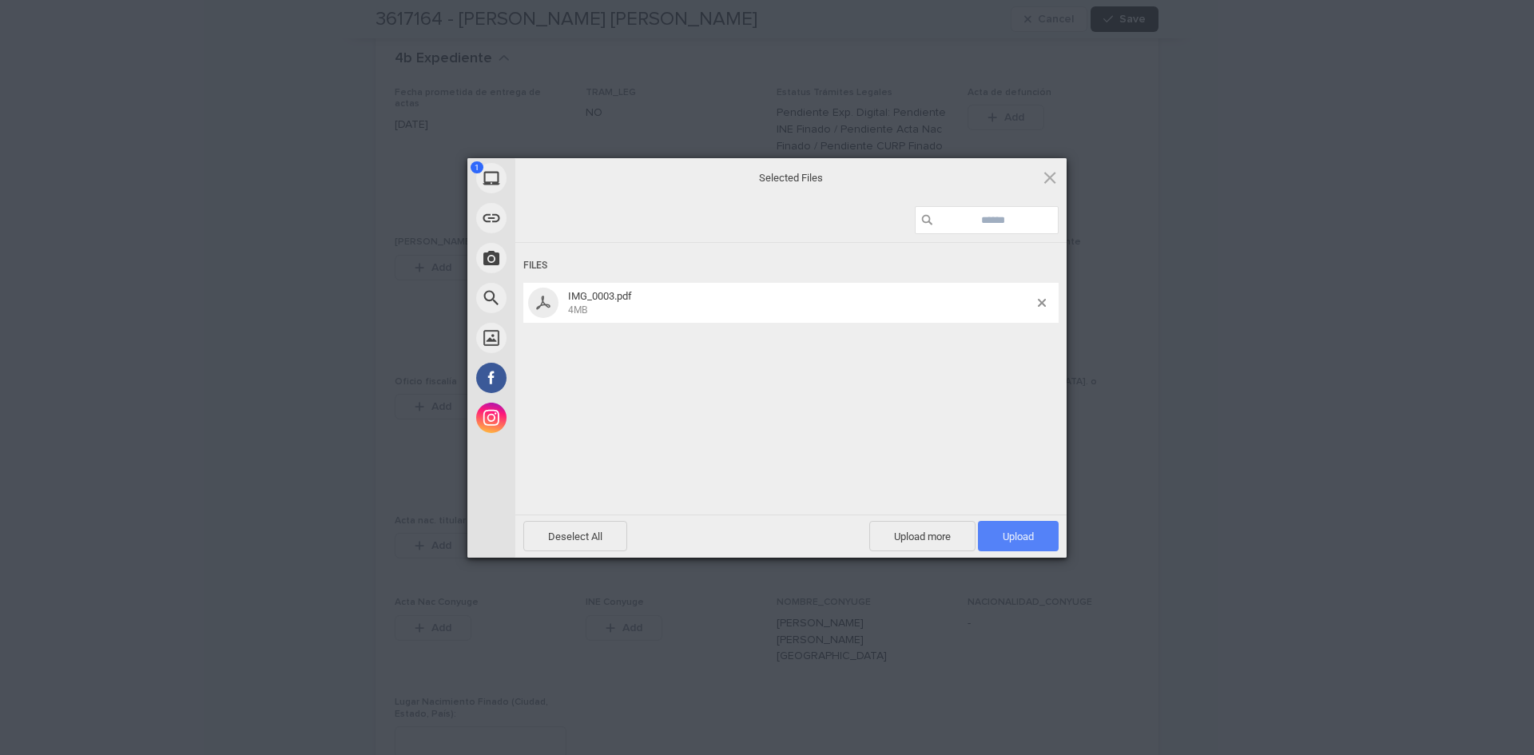
click at [1027, 538] on span "Upload 1" at bounding box center [1018, 537] width 31 height 12
click at [1338, 405] on div "My Device Link (URL) Take Photo Web Search Unsplash Facebook Instagram Uploaded…" at bounding box center [767, 377] width 1534 height 755
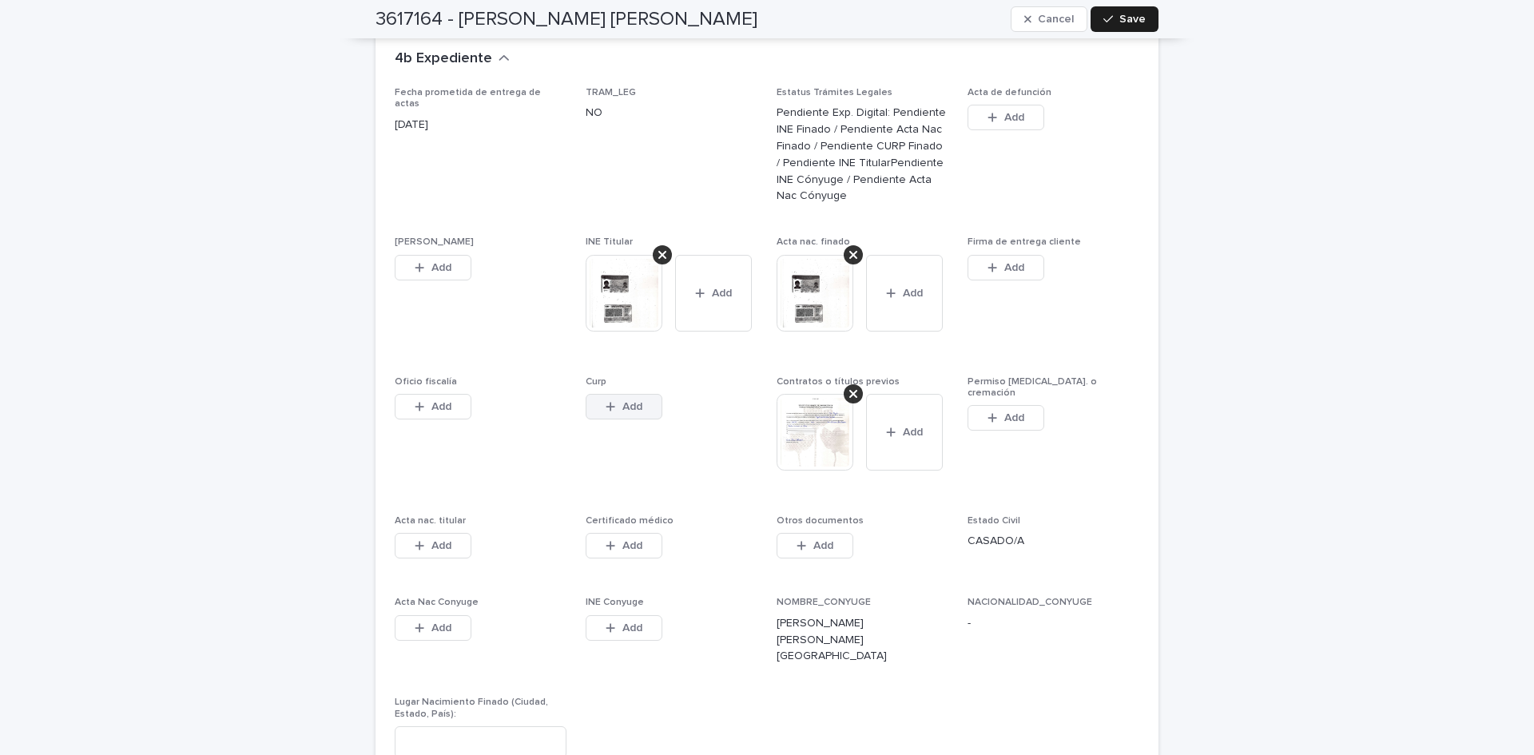
click at [614, 401] on div "button" at bounding box center [614, 406] width 16 height 11
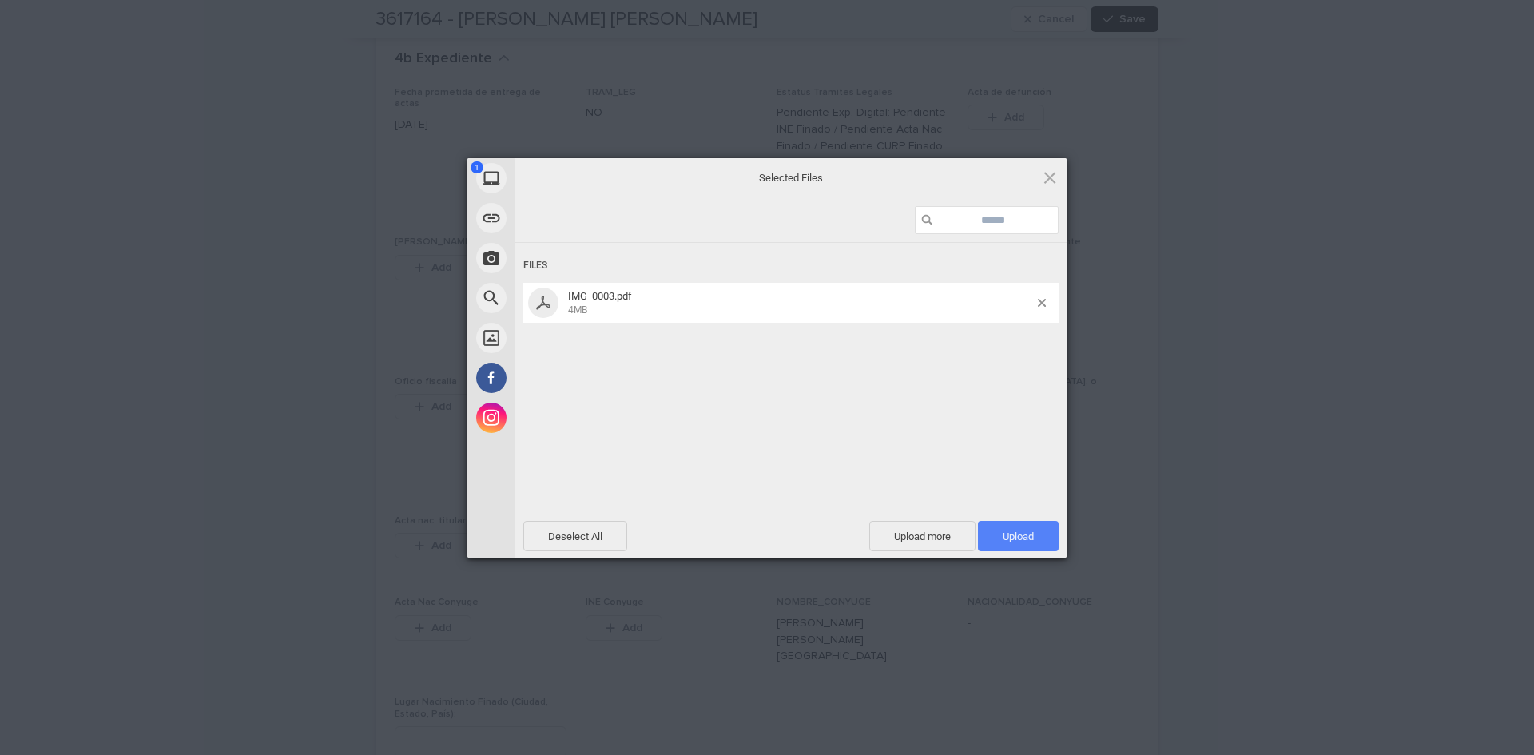
click at [1036, 531] on span "Upload 1" at bounding box center [1018, 536] width 81 height 30
click at [1204, 503] on div "My Device Link (URL) Take Photo Web Search Unsplash Facebook Instagram Uploaded…" at bounding box center [767, 377] width 1534 height 755
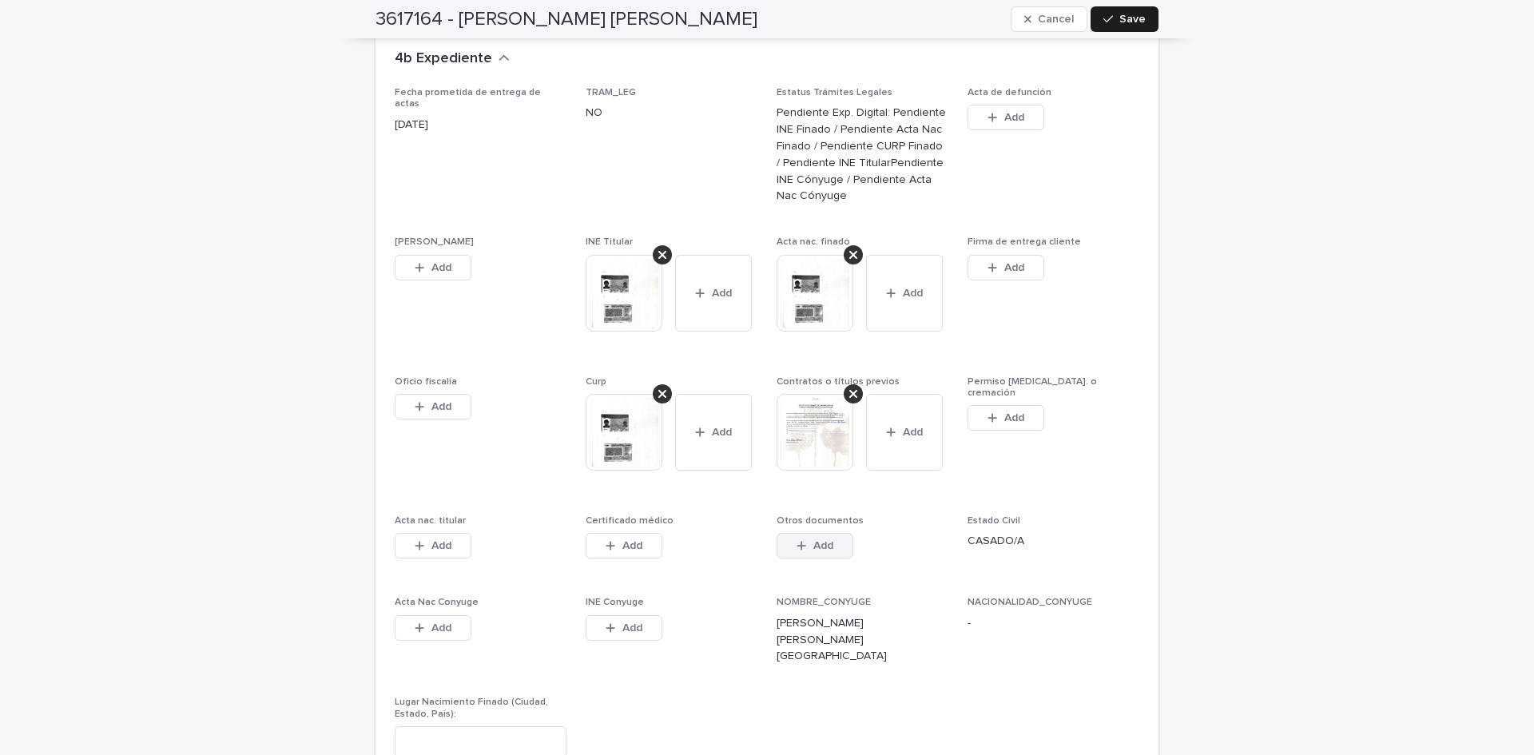
click at [817, 540] on span "Add" at bounding box center [823, 545] width 20 height 11
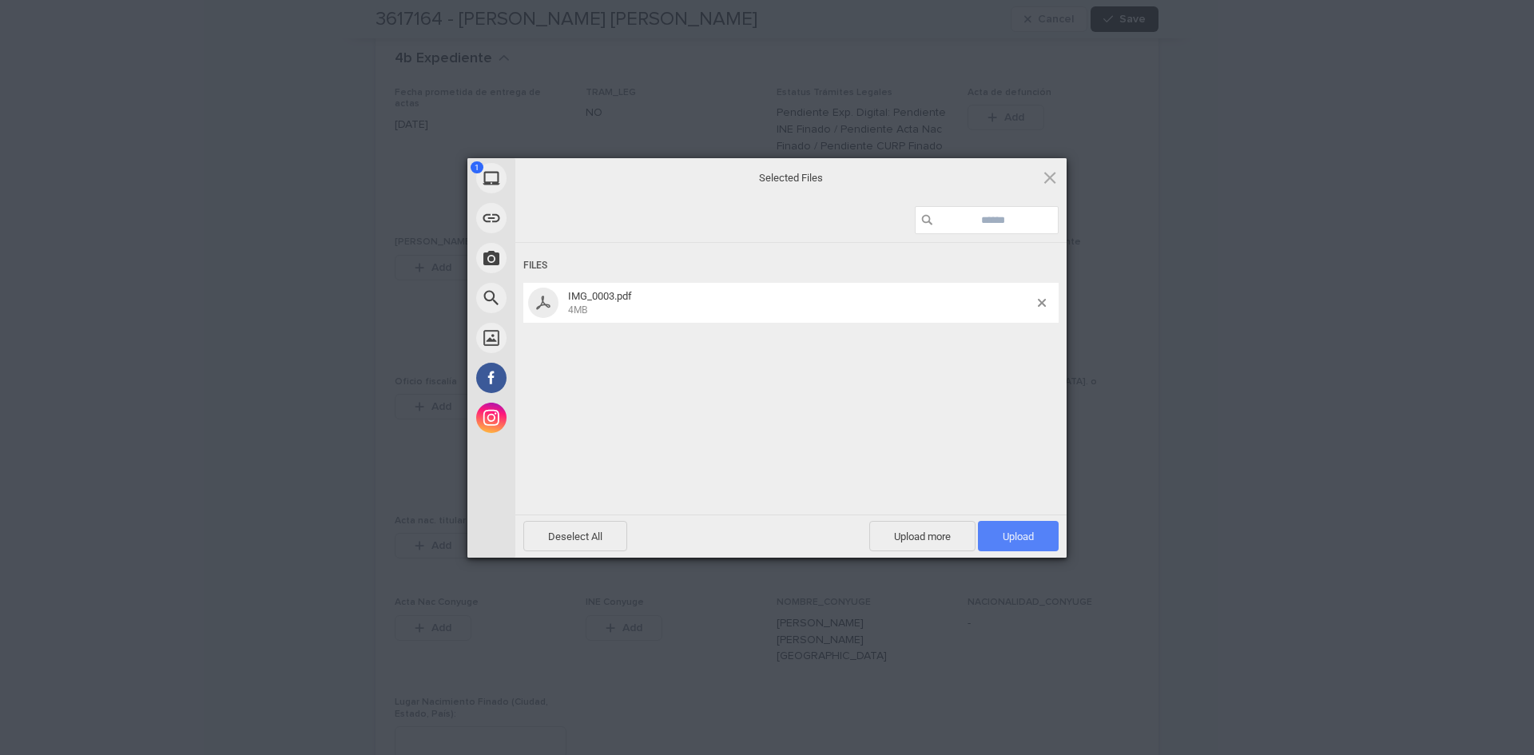
click at [1044, 530] on span "Upload 1" at bounding box center [1018, 536] width 81 height 30
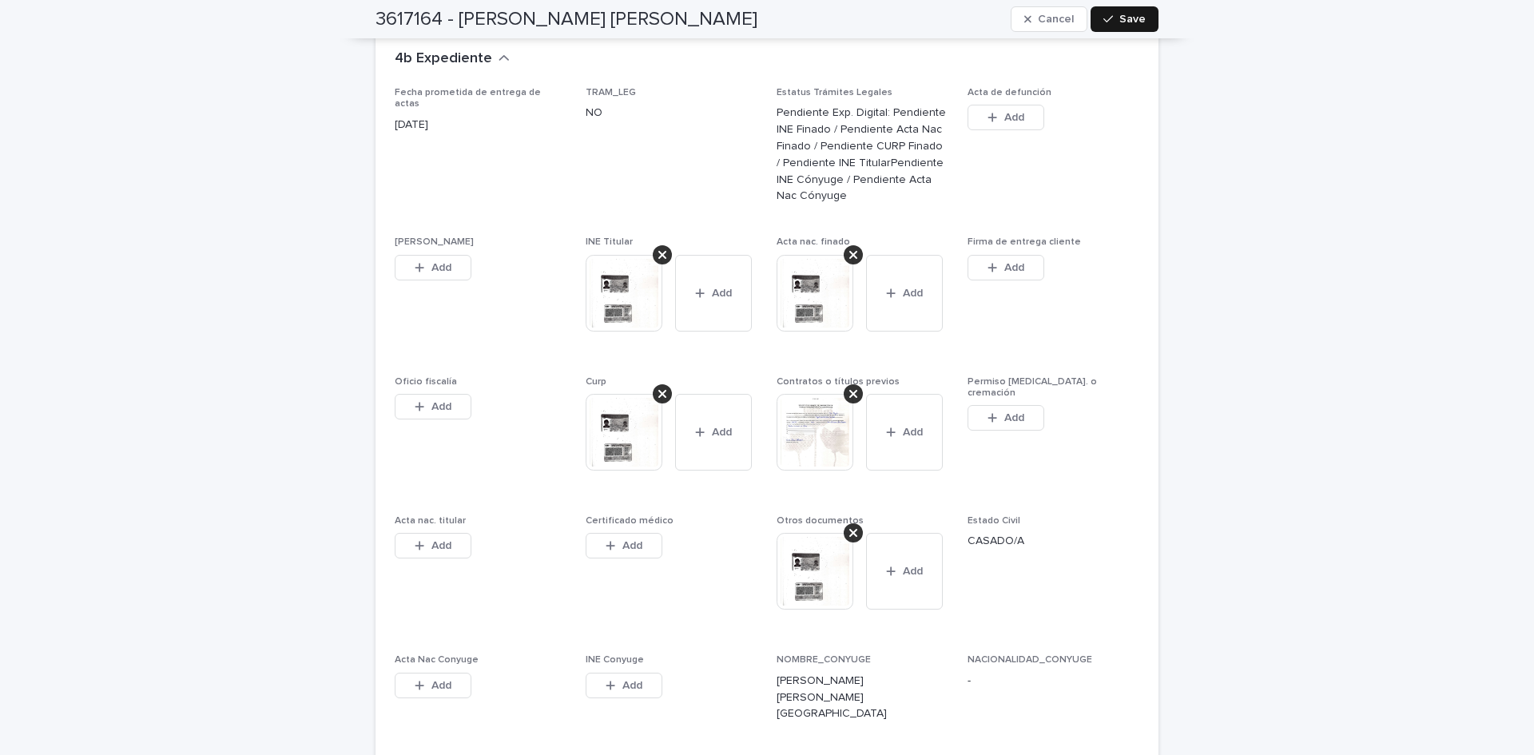
click at [1119, 19] on span "Save" at bounding box center [1132, 19] width 26 height 11
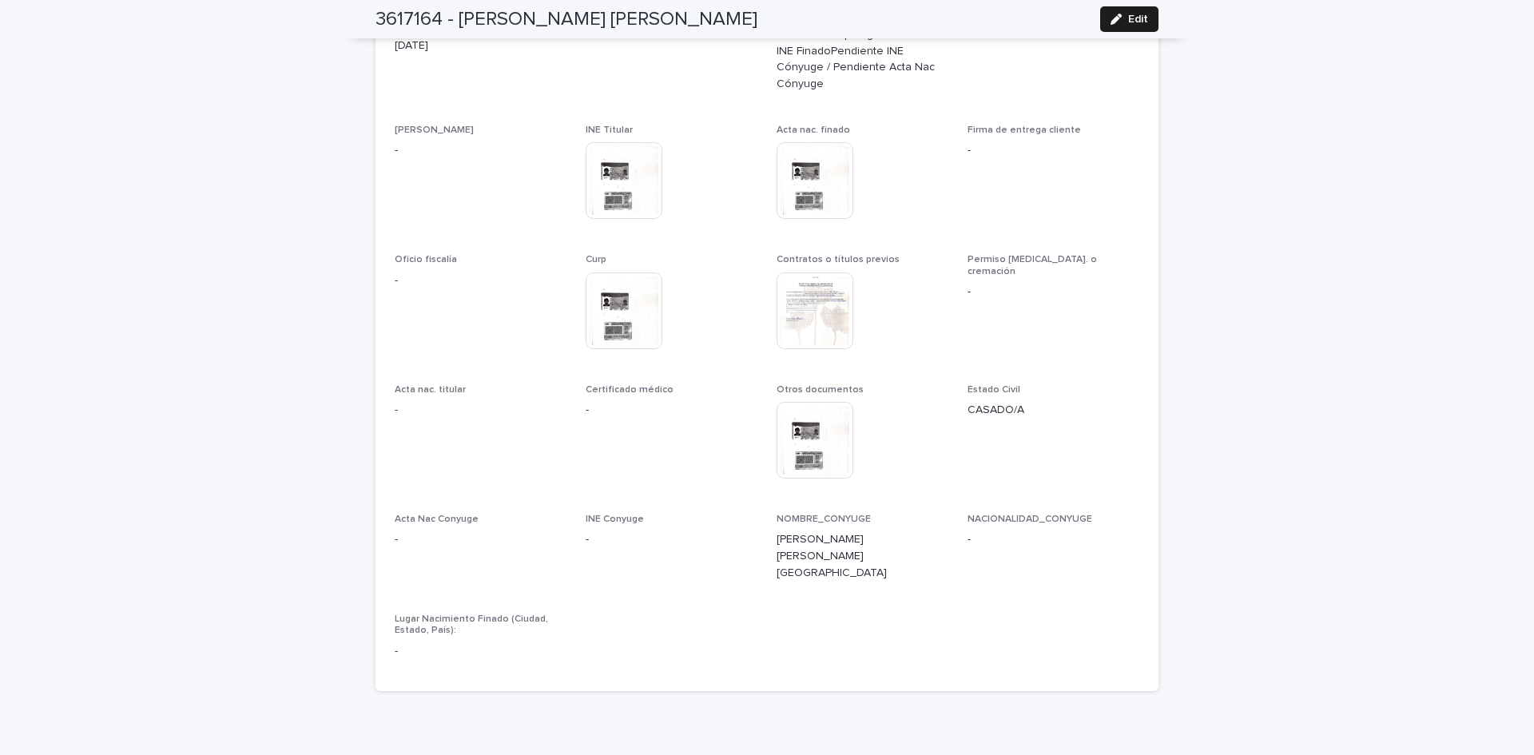
scroll to position [0, 0]
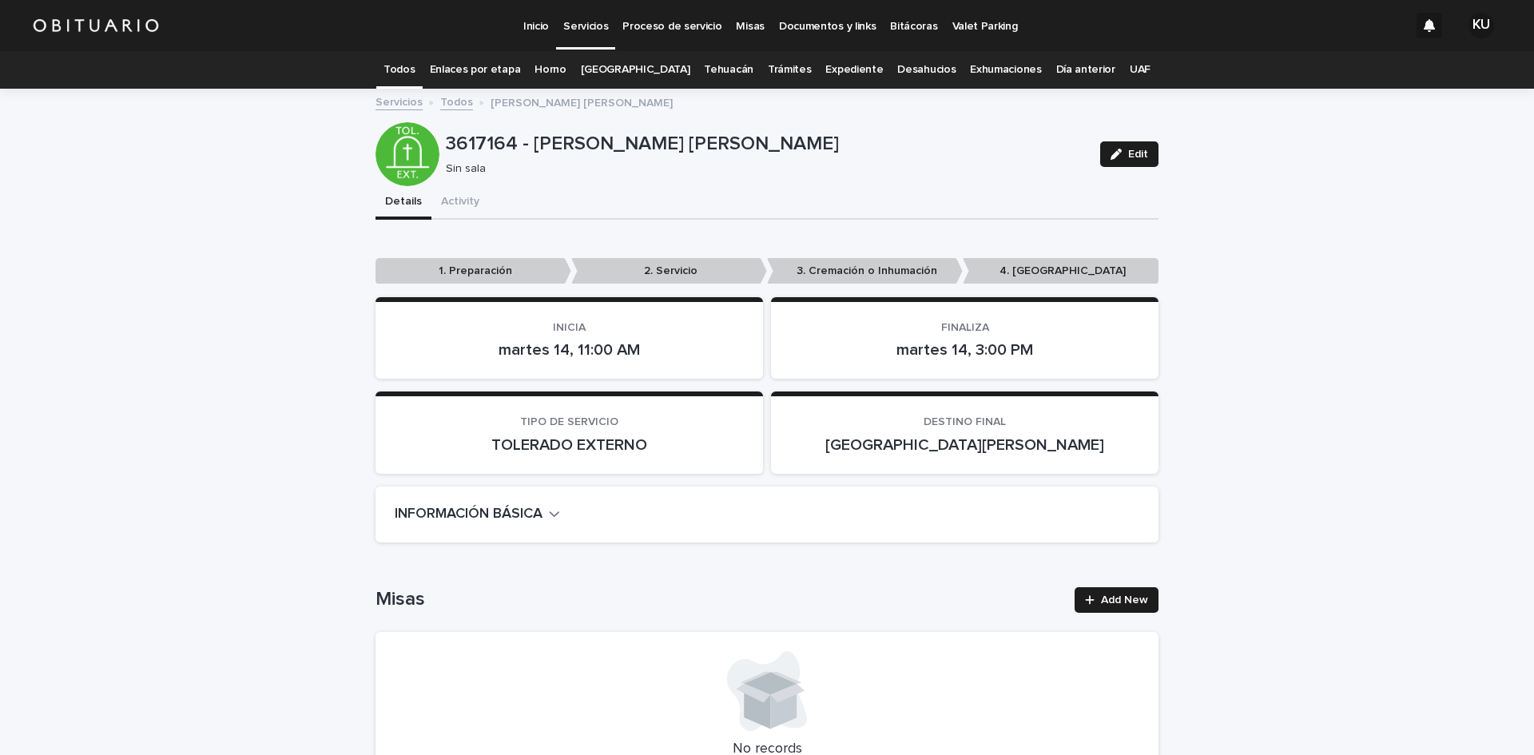
click at [593, 37] on link "Servicios" at bounding box center [585, 23] width 59 height 47
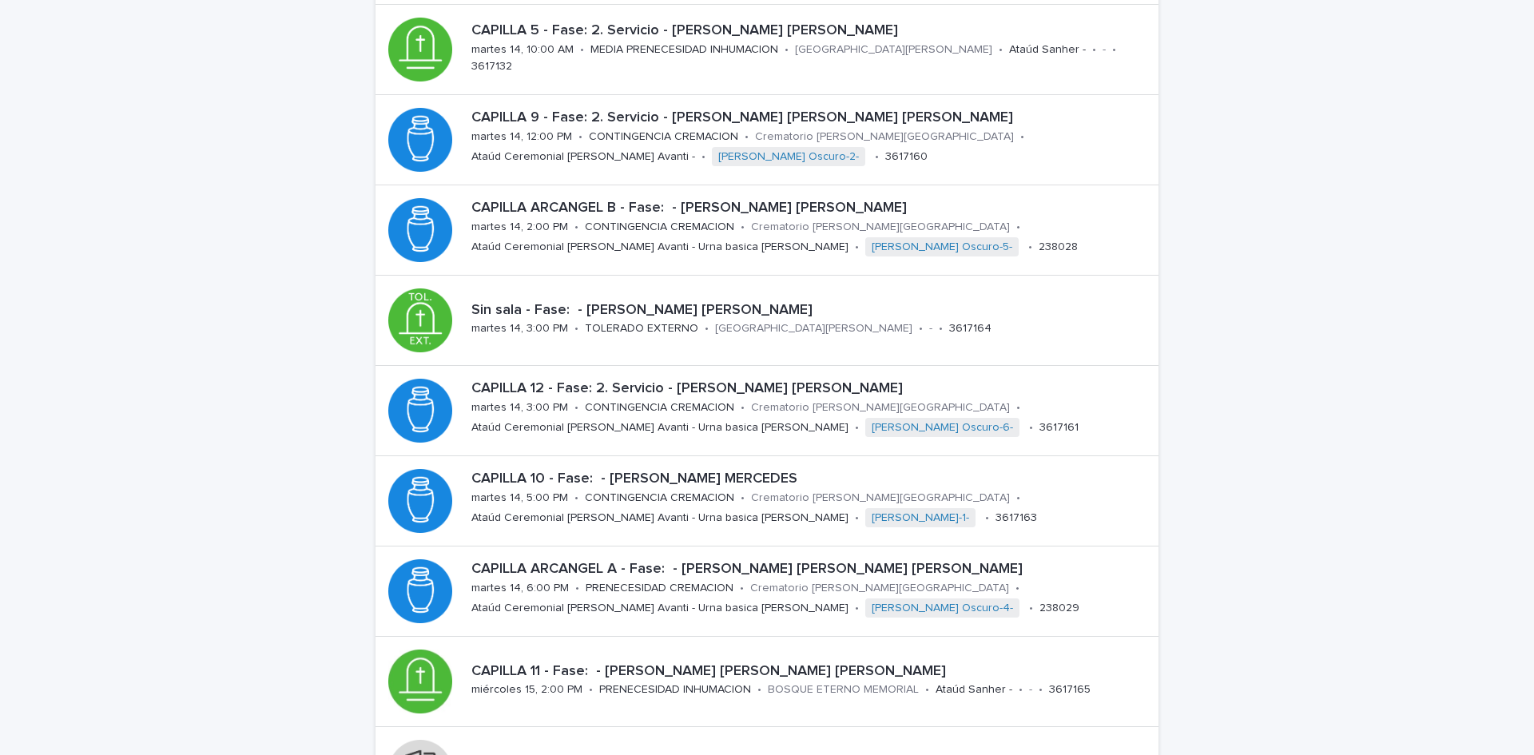
scroll to position [254, 0]
click at [972, 615] on div "CAPILLA ARCANGEL A - Fase: - [PERSON_NAME] [PERSON_NAME] [PERSON_NAME] 14, 6:00…" at bounding box center [812, 589] width 694 height 73
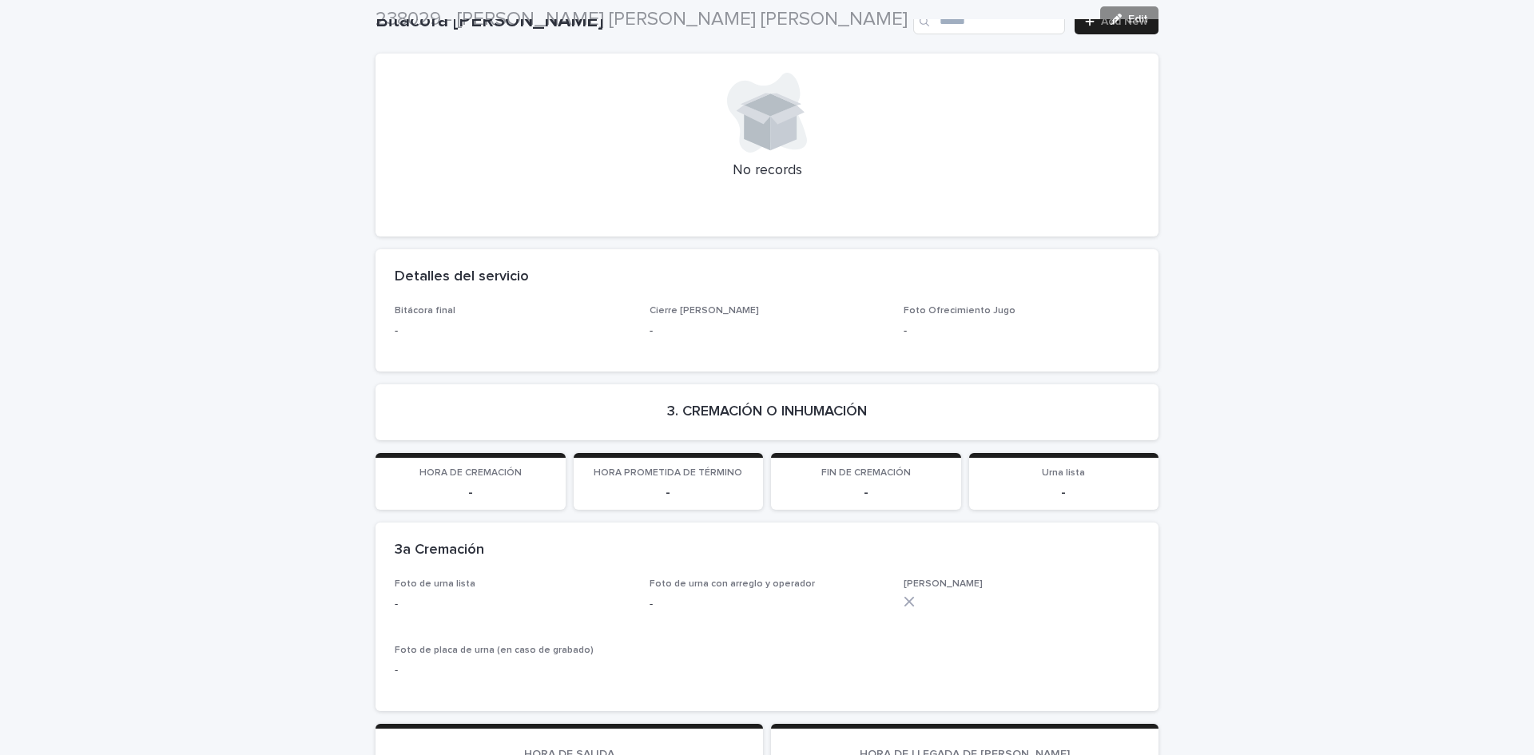
scroll to position [3573, 0]
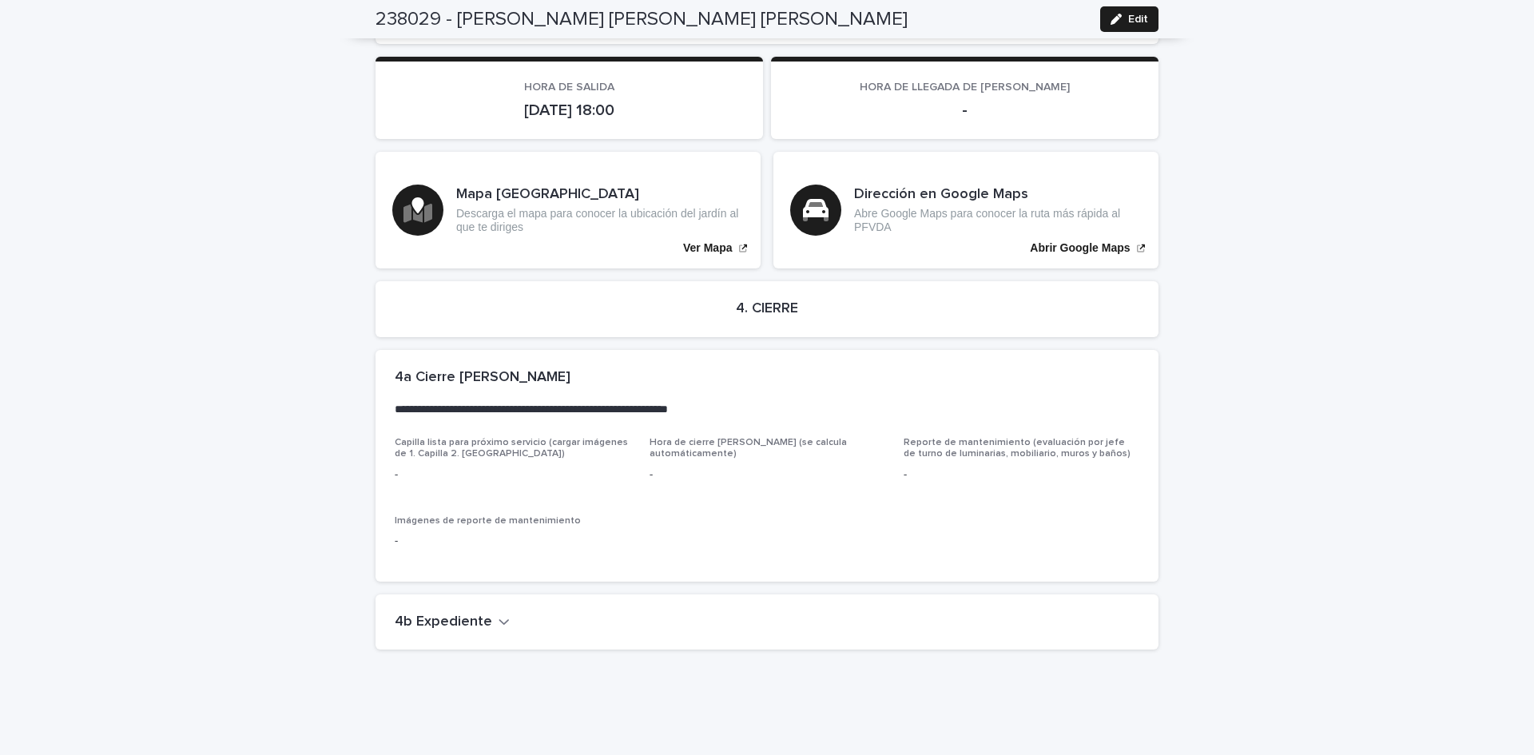
click at [423, 614] on h2 "4b Expediente" at bounding box center [443, 623] width 97 height 18
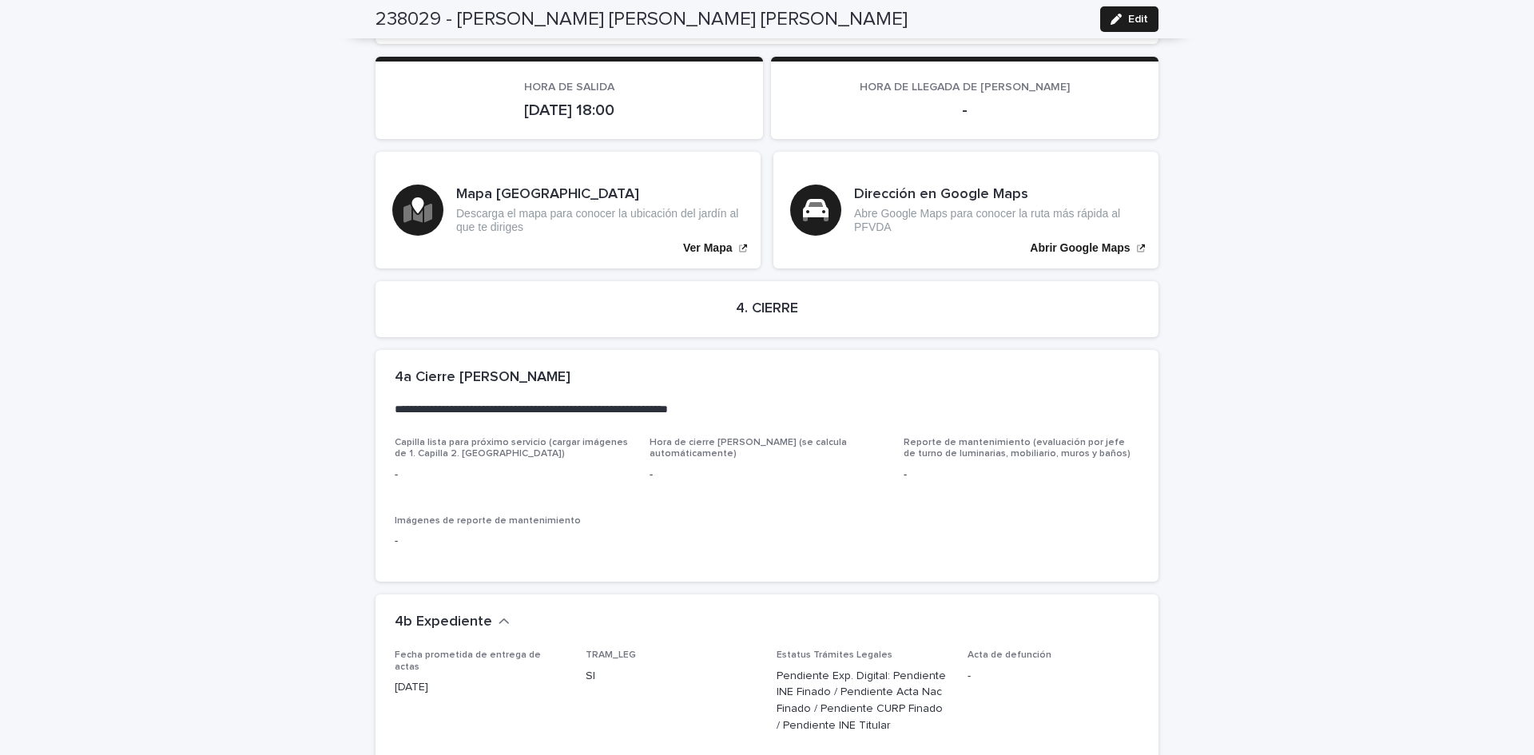
scroll to position [4033, 0]
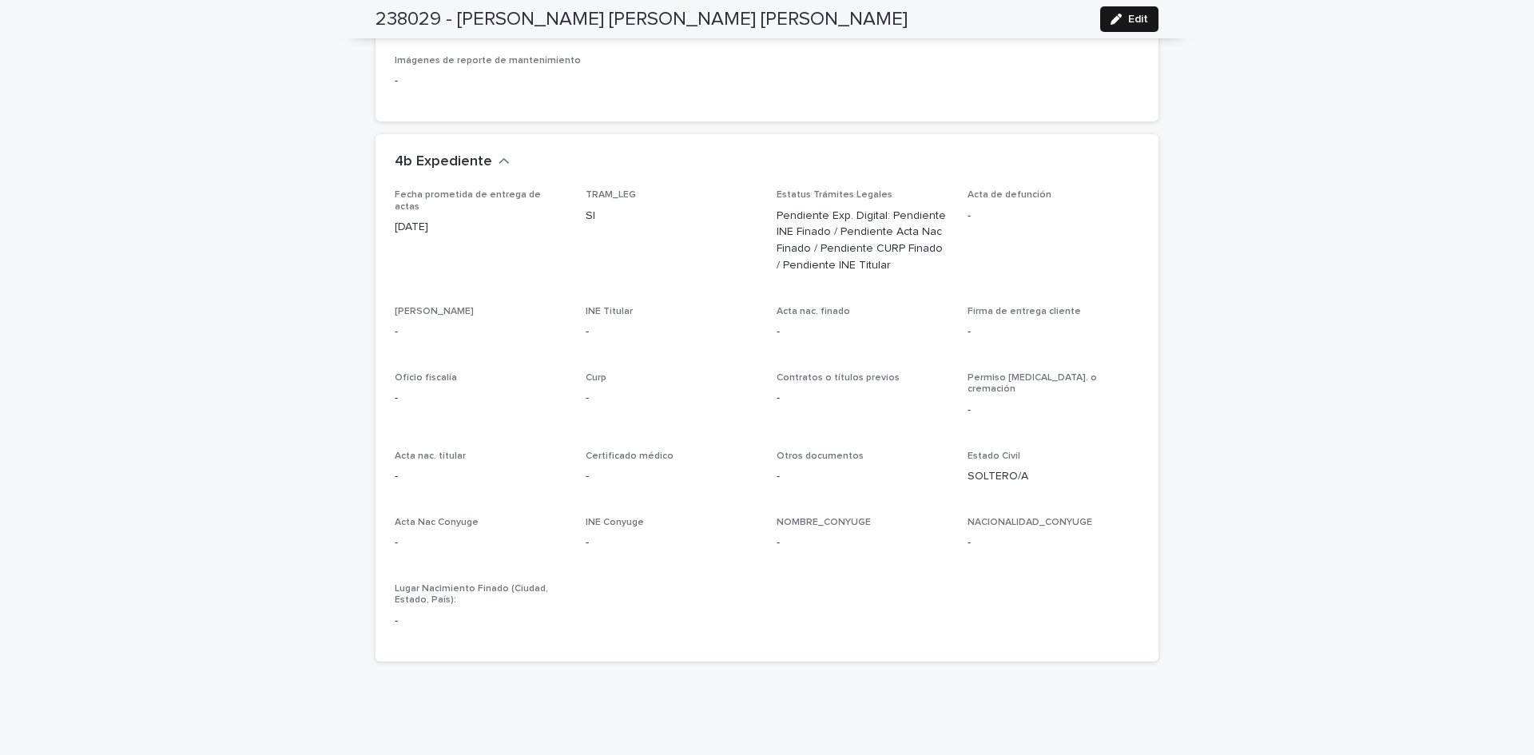
click at [1143, 30] on button "Edit" at bounding box center [1129, 19] width 58 height 26
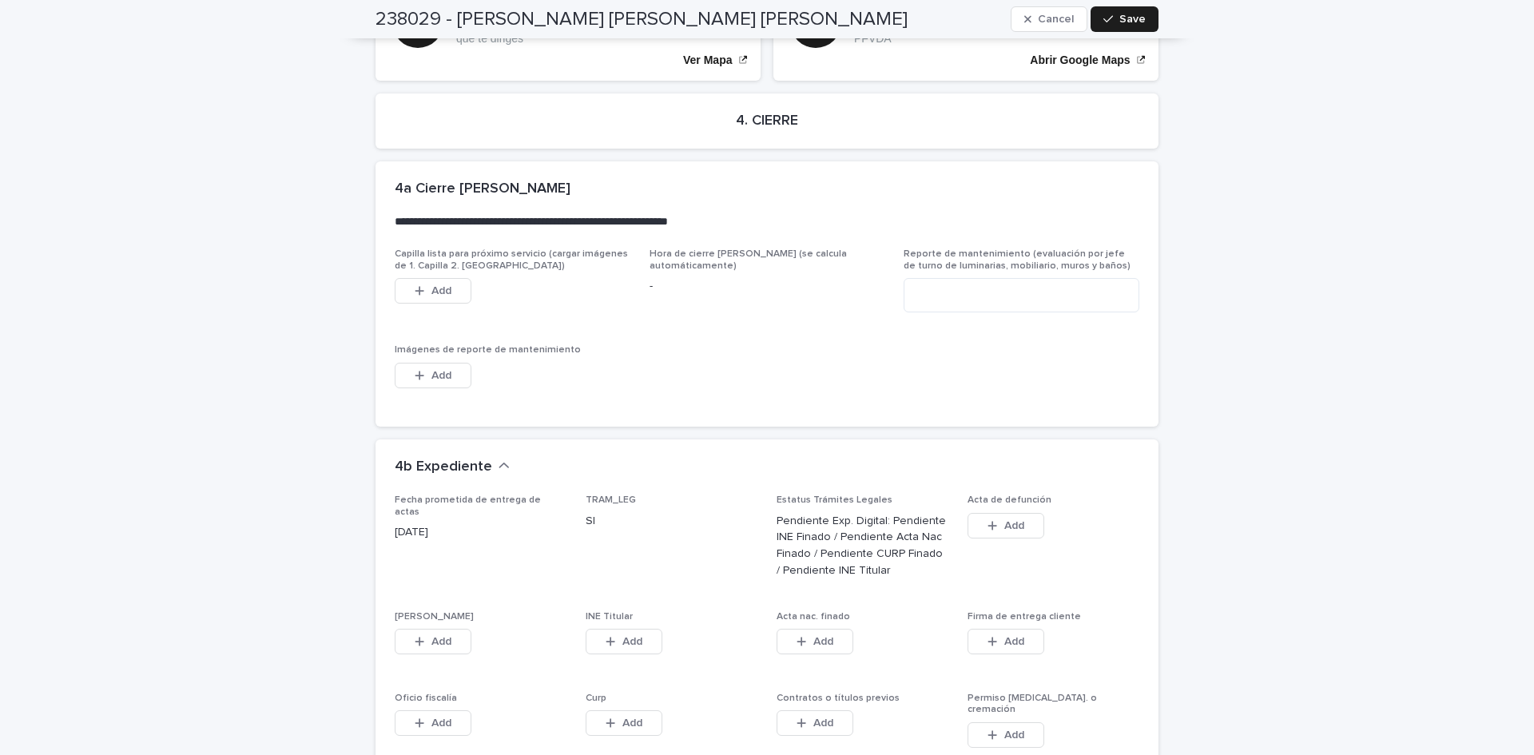
scroll to position [4415, 0]
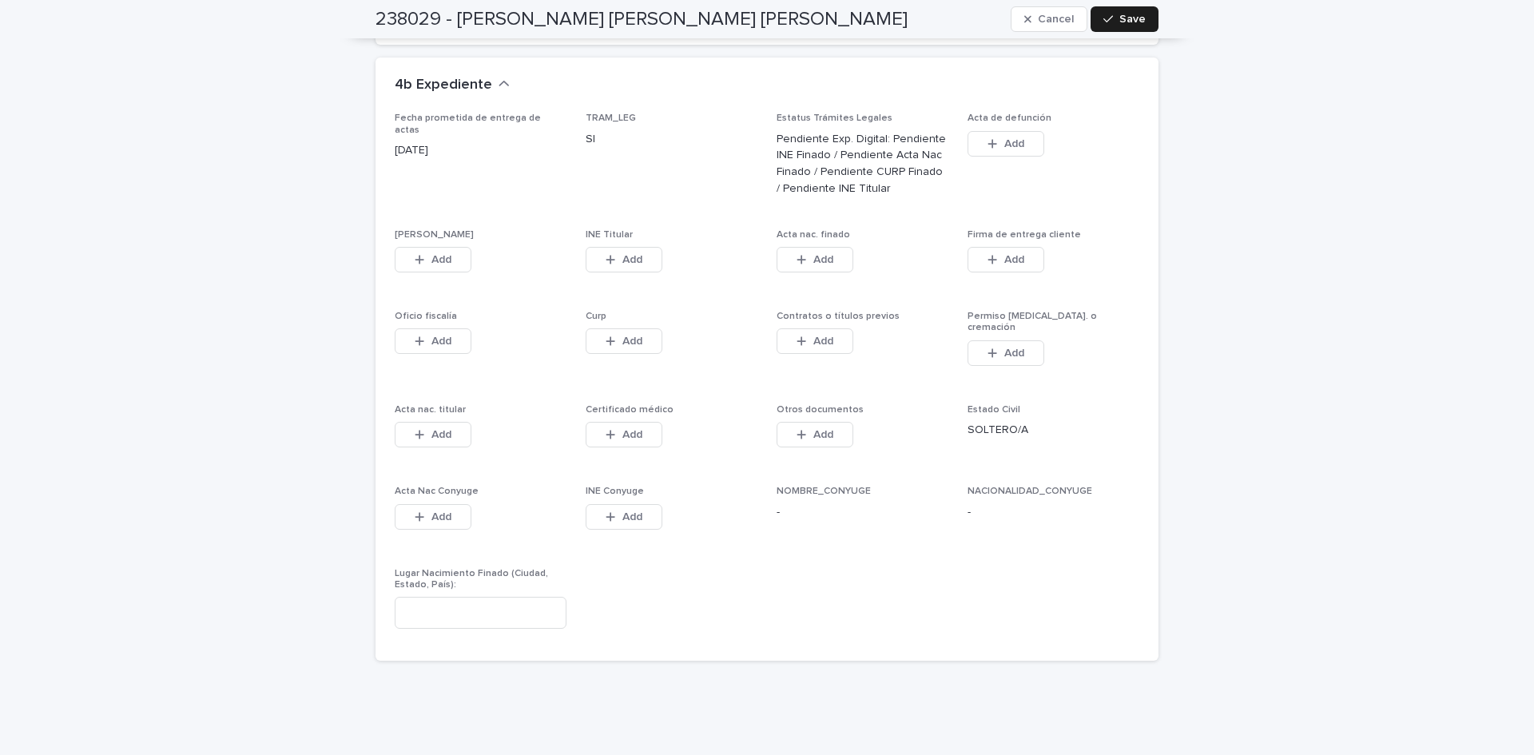
drag, startPoint x: 1279, startPoint y: 250, endPoint x: 752, endPoint y: 298, distance: 529.5
click at [436, 254] on span "Add" at bounding box center [441, 259] width 20 height 11
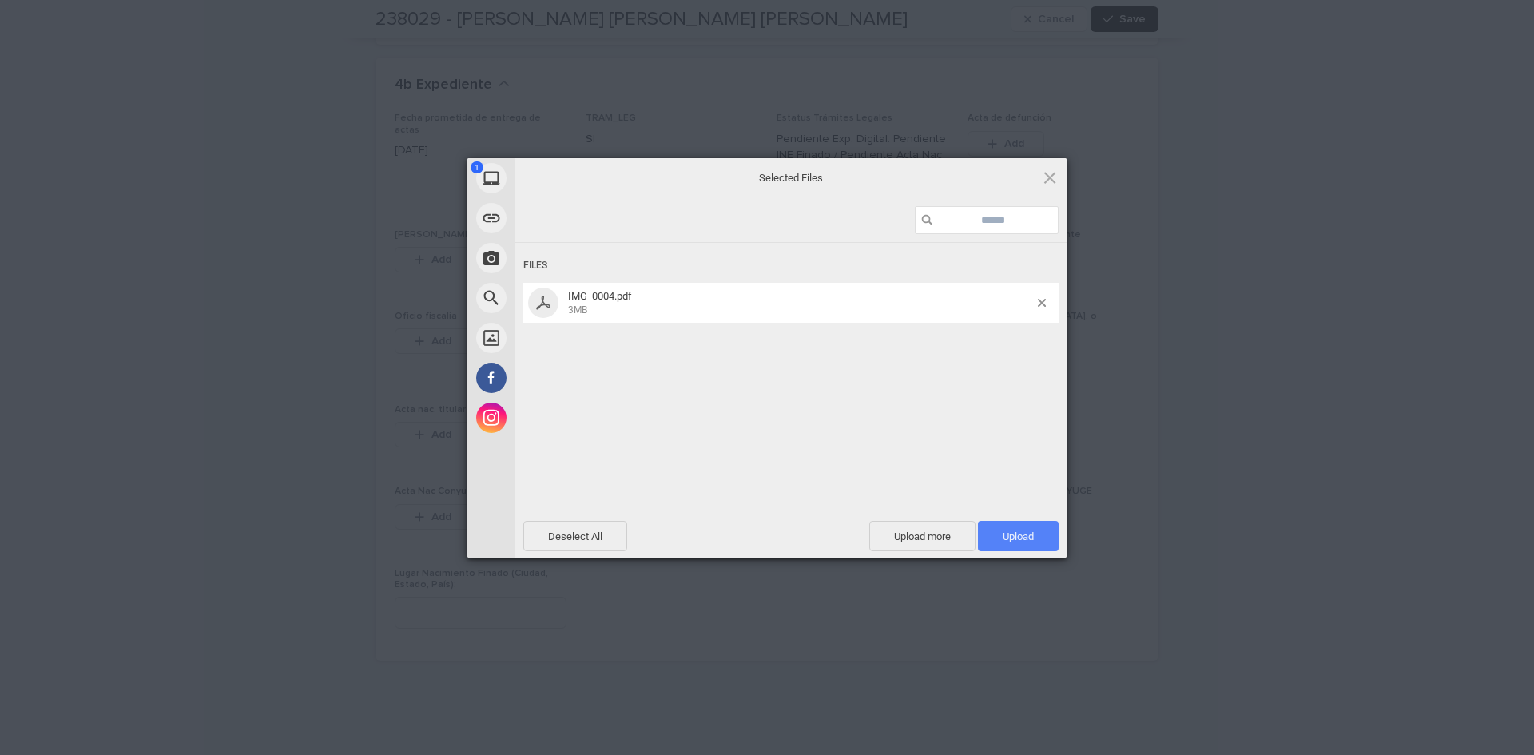
click at [1003, 534] on span "Upload 1" at bounding box center [1018, 537] width 31 height 12
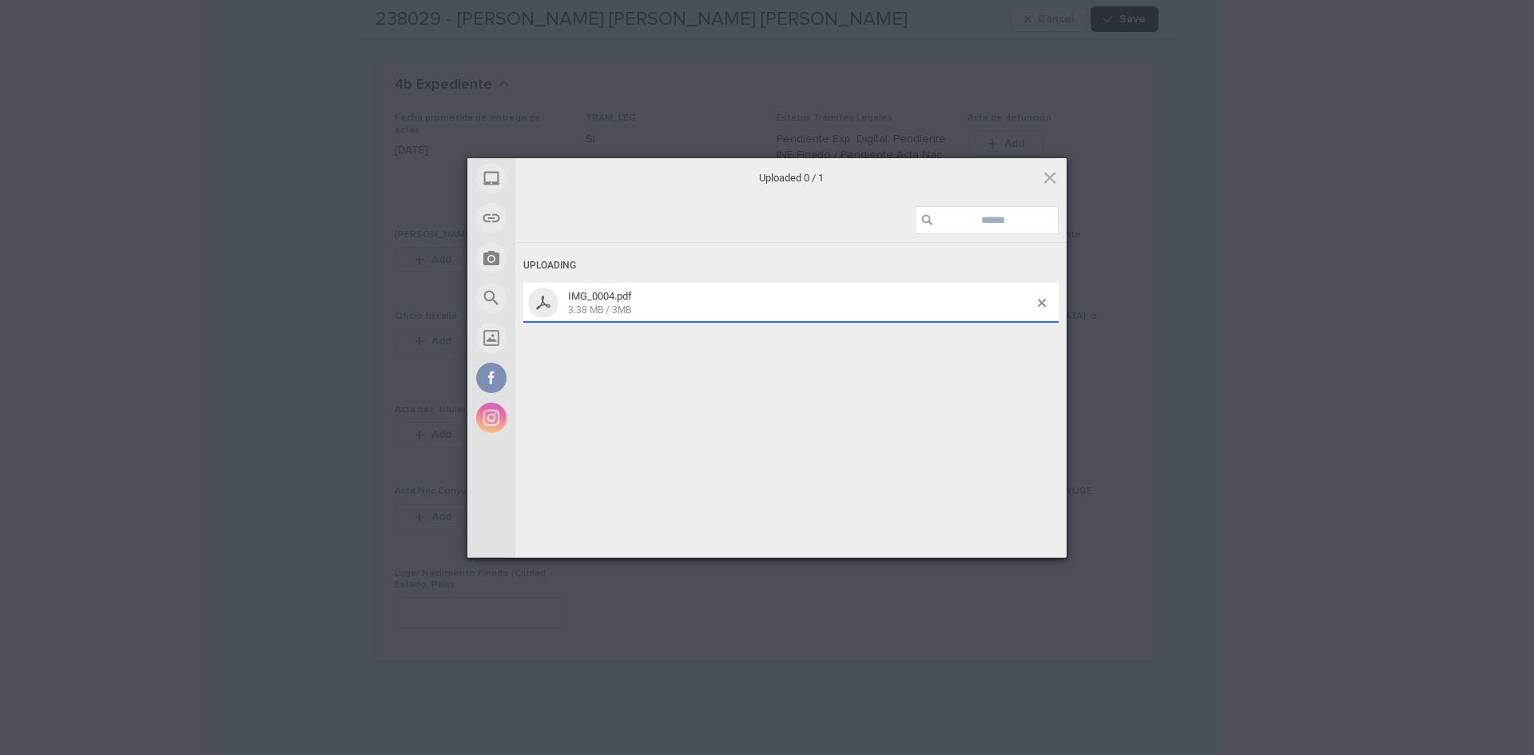
click at [1307, 369] on div "My Device Link (URL) Take Photo Web Search Unsplash Facebook Instagram Uploaded…" at bounding box center [767, 377] width 1534 height 755
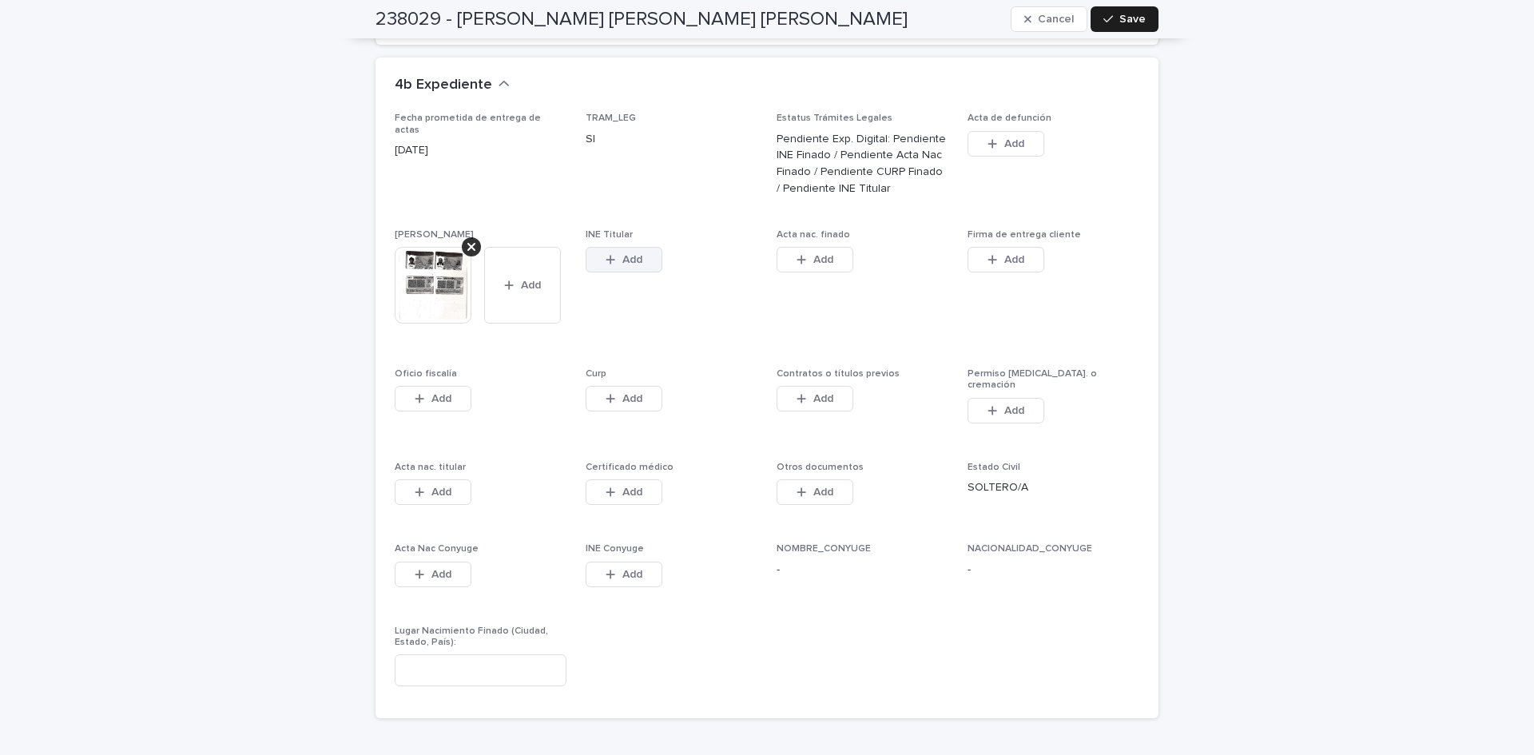
click at [650, 247] on button "Add" at bounding box center [624, 260] width 77 height 26
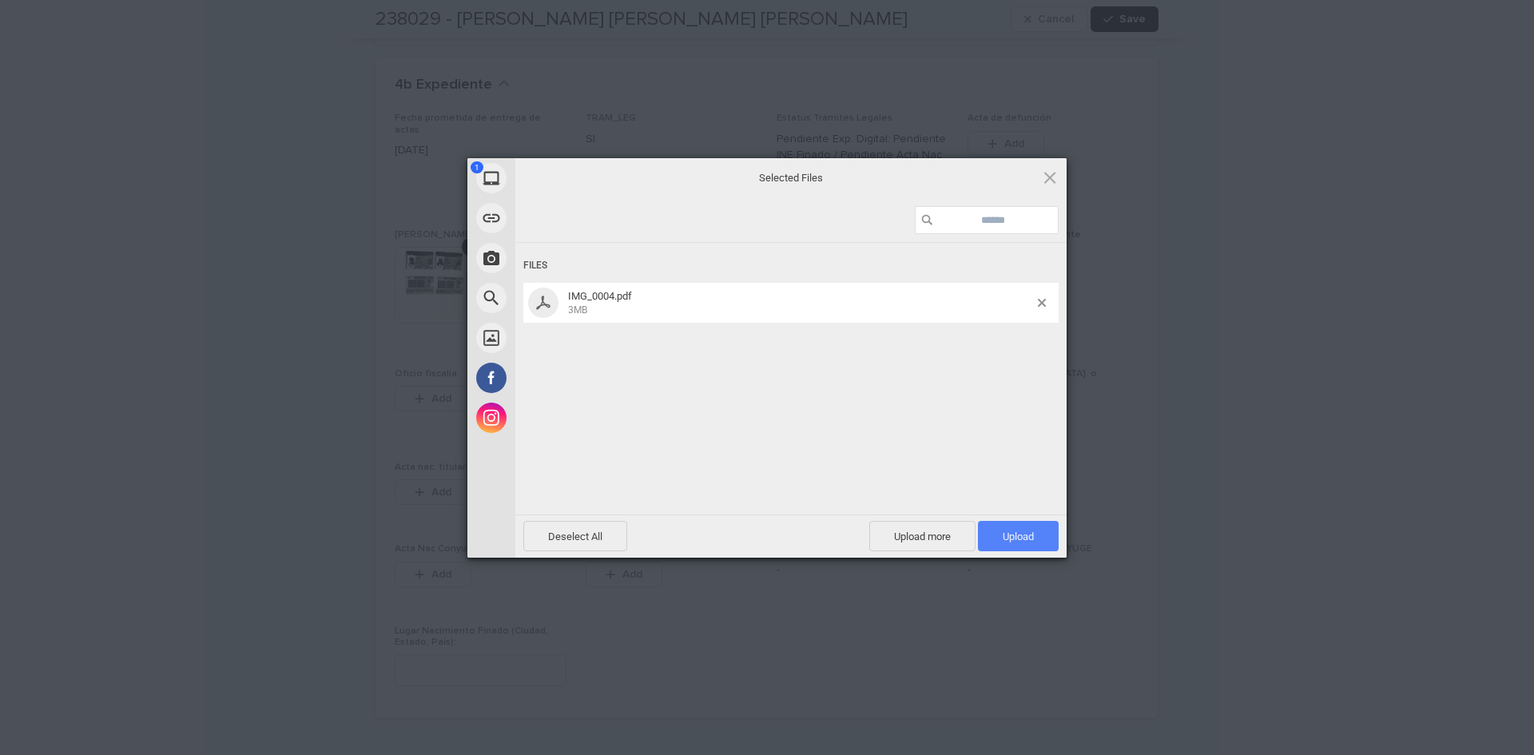
click at [1057, 543] on span "Upload 1" at bounding box center [1018, 536] width 81 height 30
click at [1163, 451] on div "My Device Link (URL) Take Photo Web Search Unsplash Facebook Instagram Uploaded…" at bounding box center [767, 377] width 1534 height 755
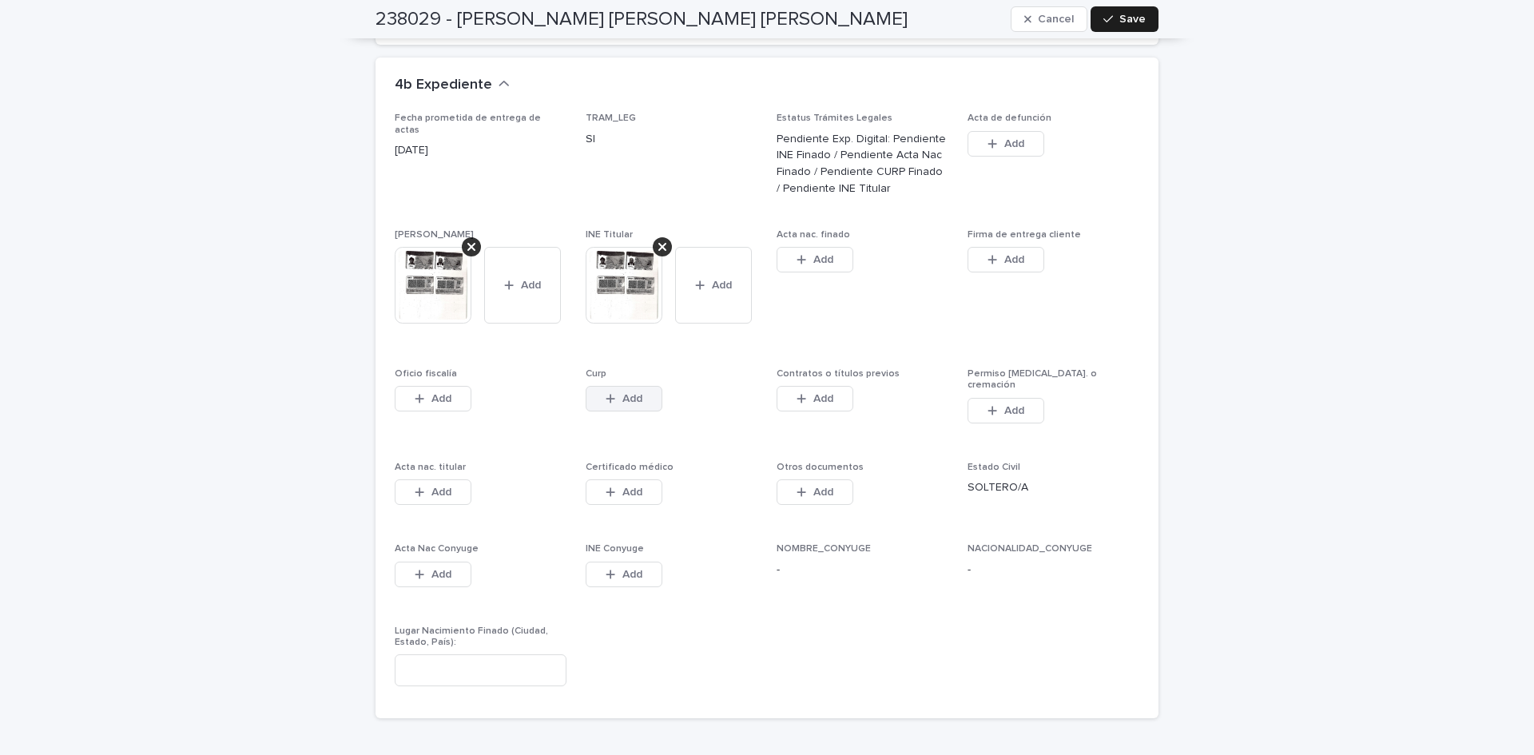
click at [622, 393] on span "Add" at bounding box center [632, 398] width 20 height 11
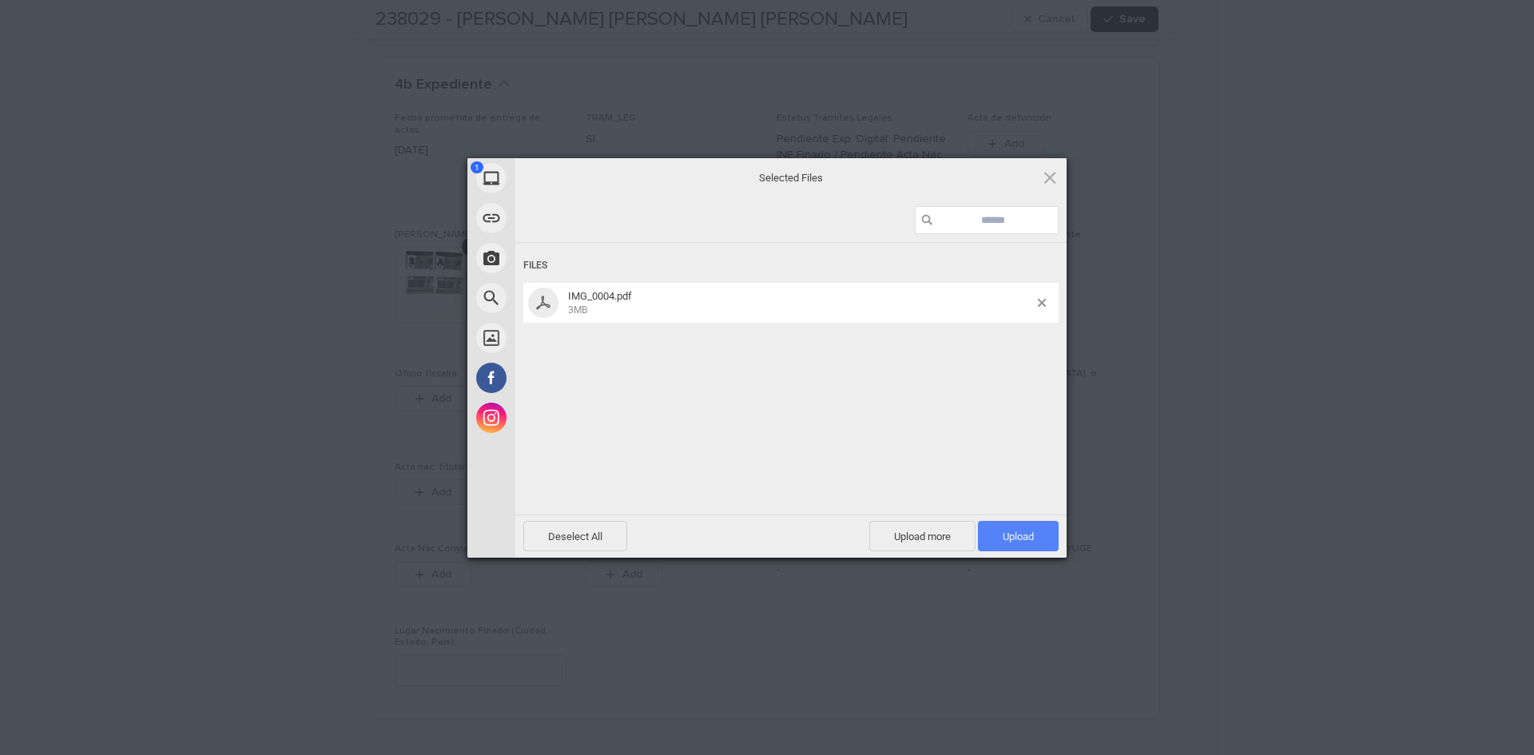
click at [1034, 548] on span "Upload 1" at bounding box center [1018, 536] width 81 height 30
click at [1436, 409] on div "My Device Link (URL) Take Photo Web Search Unsplash Facebook Instagram Uploaded…" at bounding box center [767, 377] width 1534 height 755
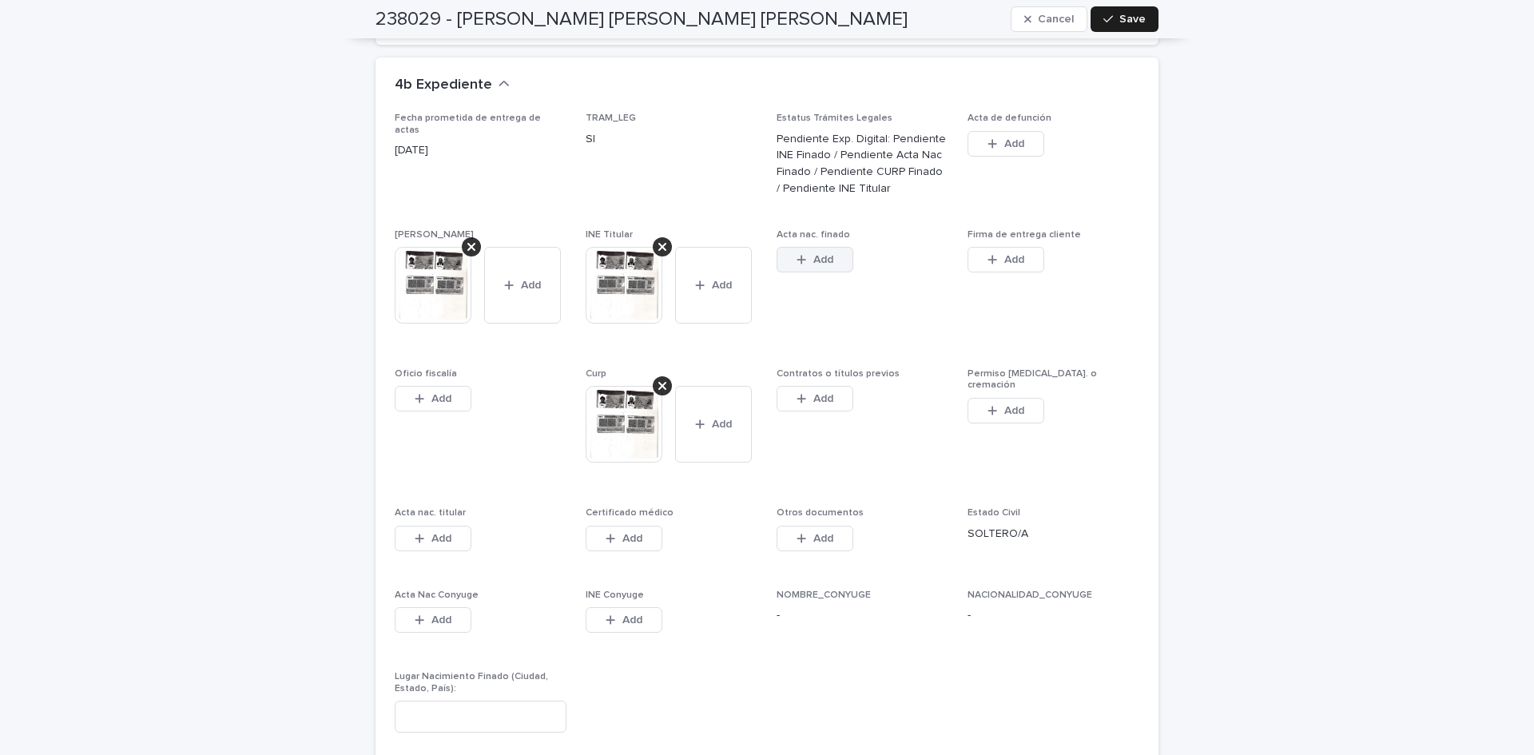
click at [797, 254] on icon "button" at bounding box center [802, 259] width 10 height 11
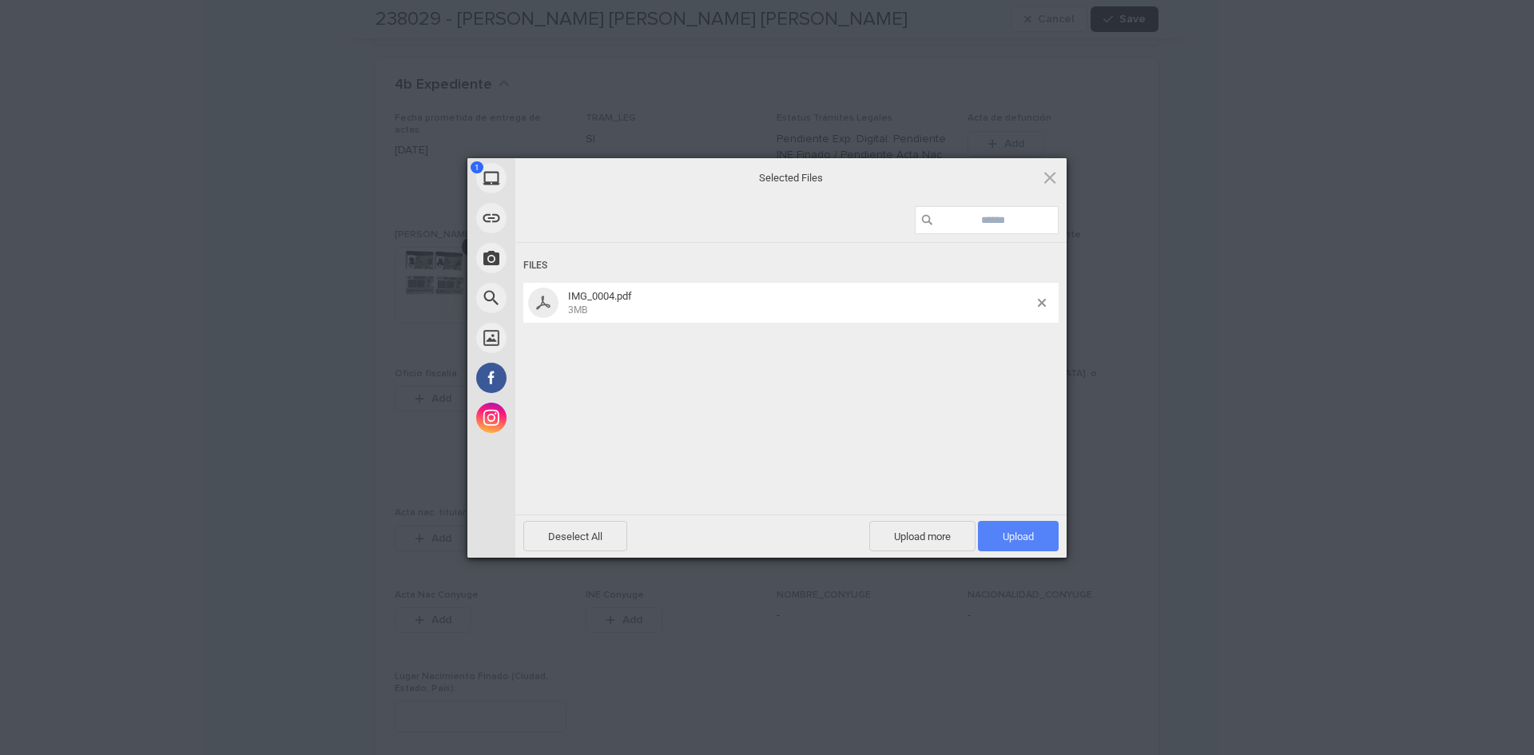
click at [1048, 546] on span "Upload 1" at bounding box center [1018, 536] width 81 height 30
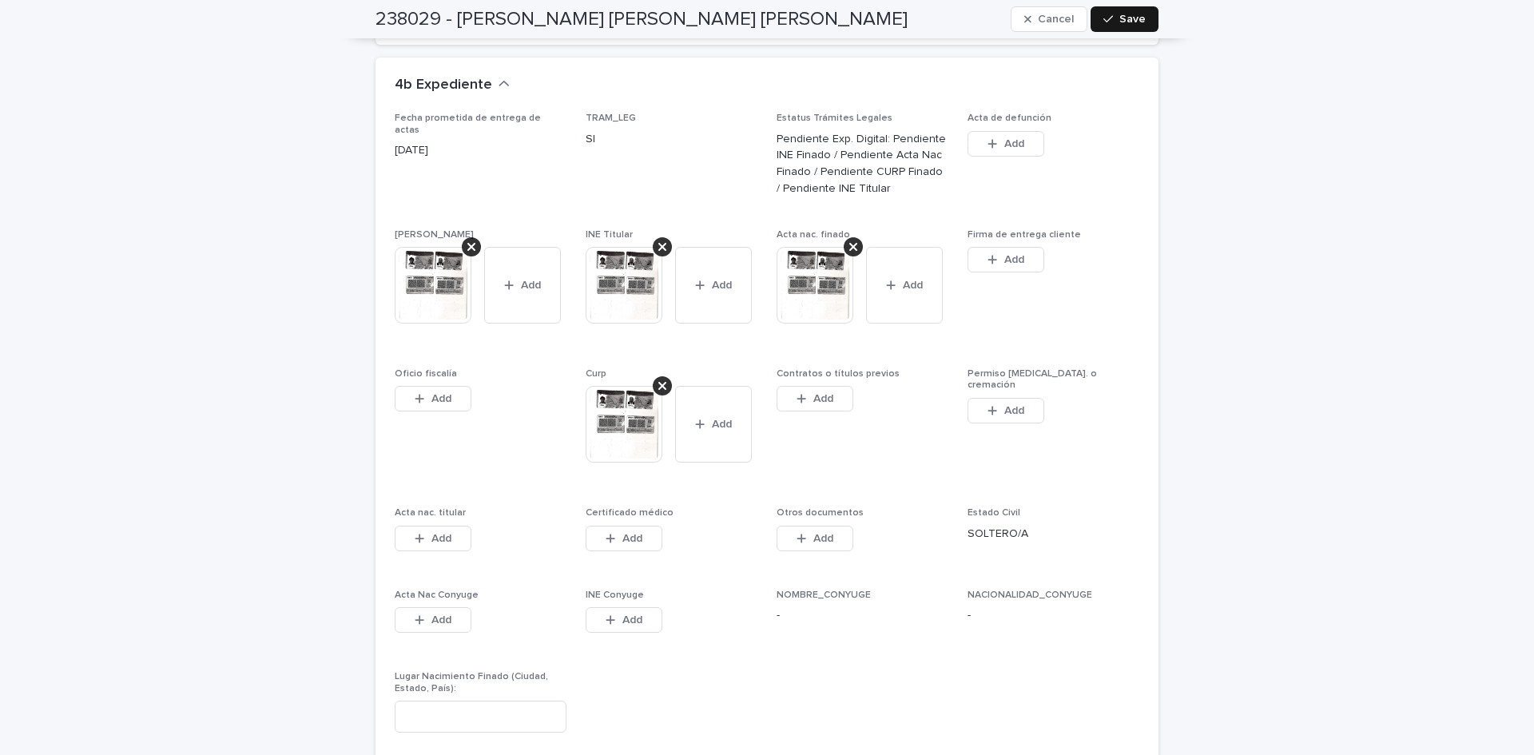
click at [1119, 13] on button "Save" at bounding box center [1125, 19] width 68 height 26
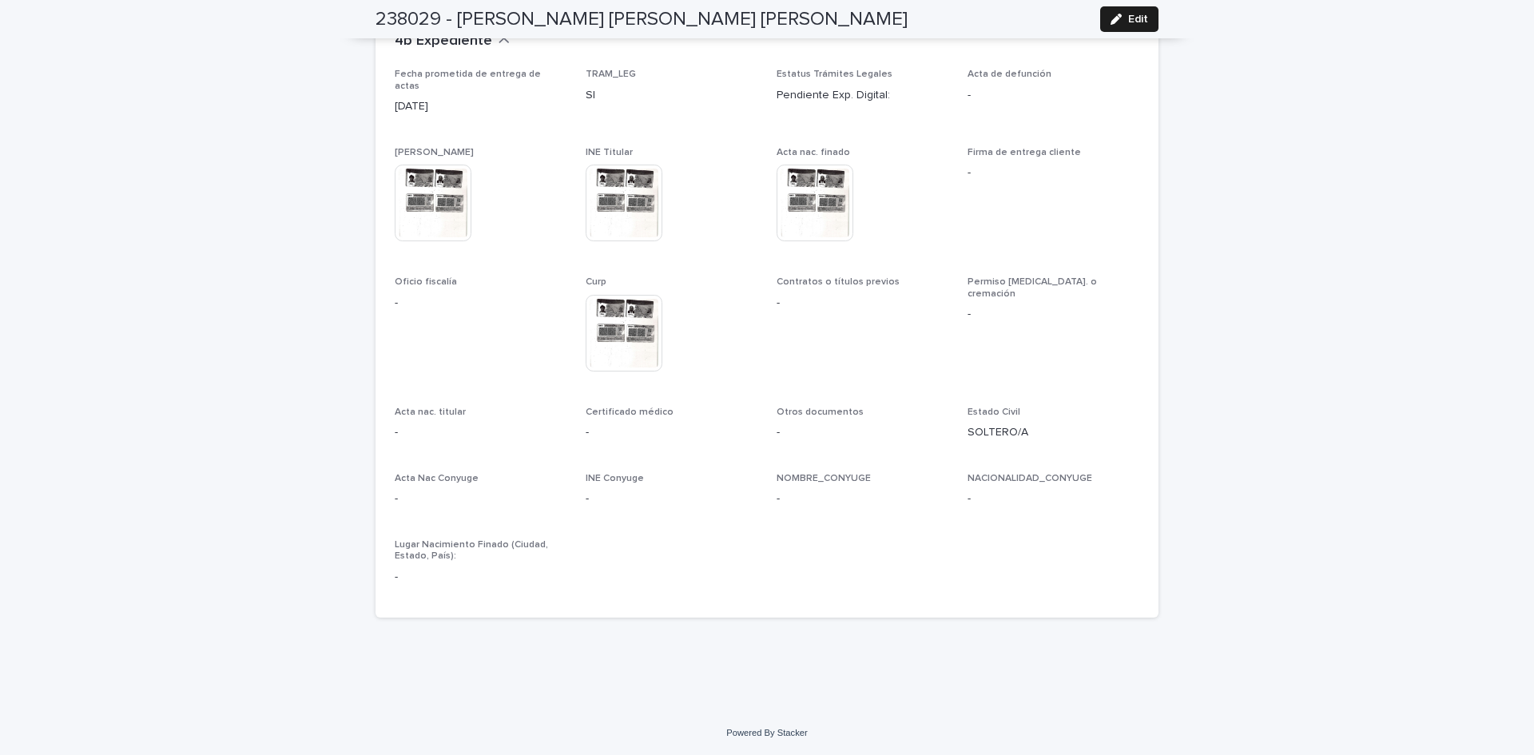
scroll to position [4110, 0]
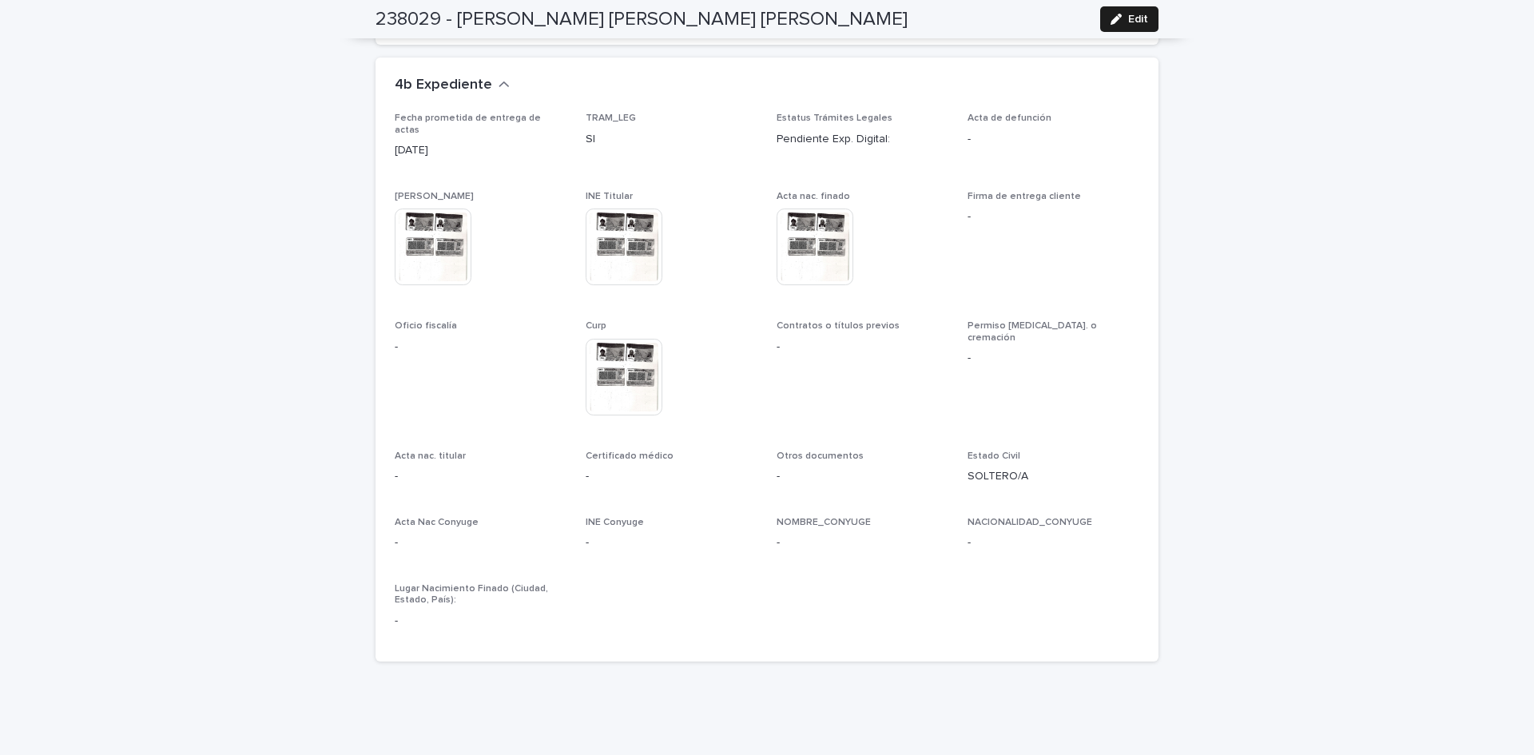
click at [1143, 3] on div "238029 - [PERSON_NAME] [PERSON_NAME] [PERSON_NAME] Edit" at bounding box center [767, 19] width 783 height 38
click at [1147, 19] on button "Edit" at bounding box center [1129, 19] width 58 height 26
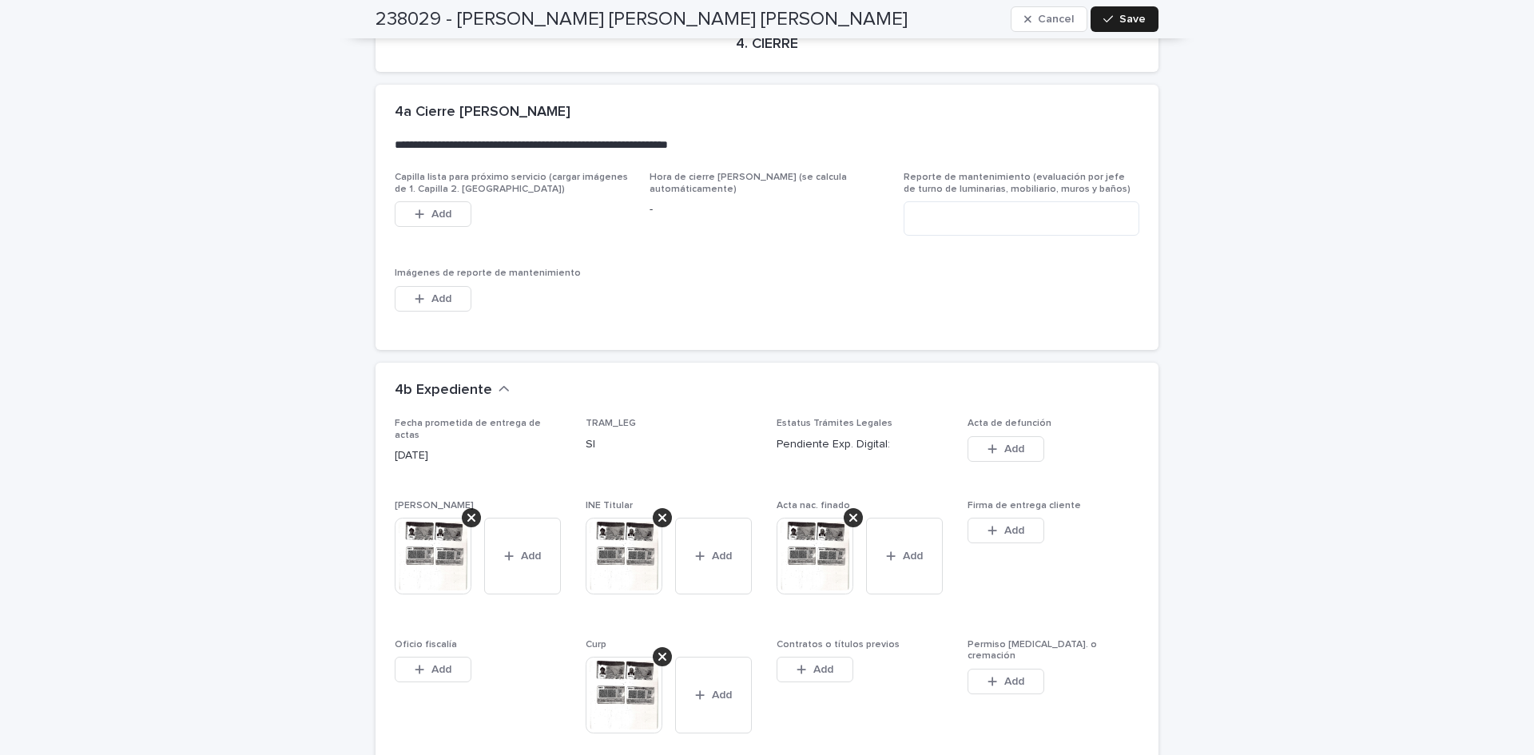
scroll to position [4496, 0]
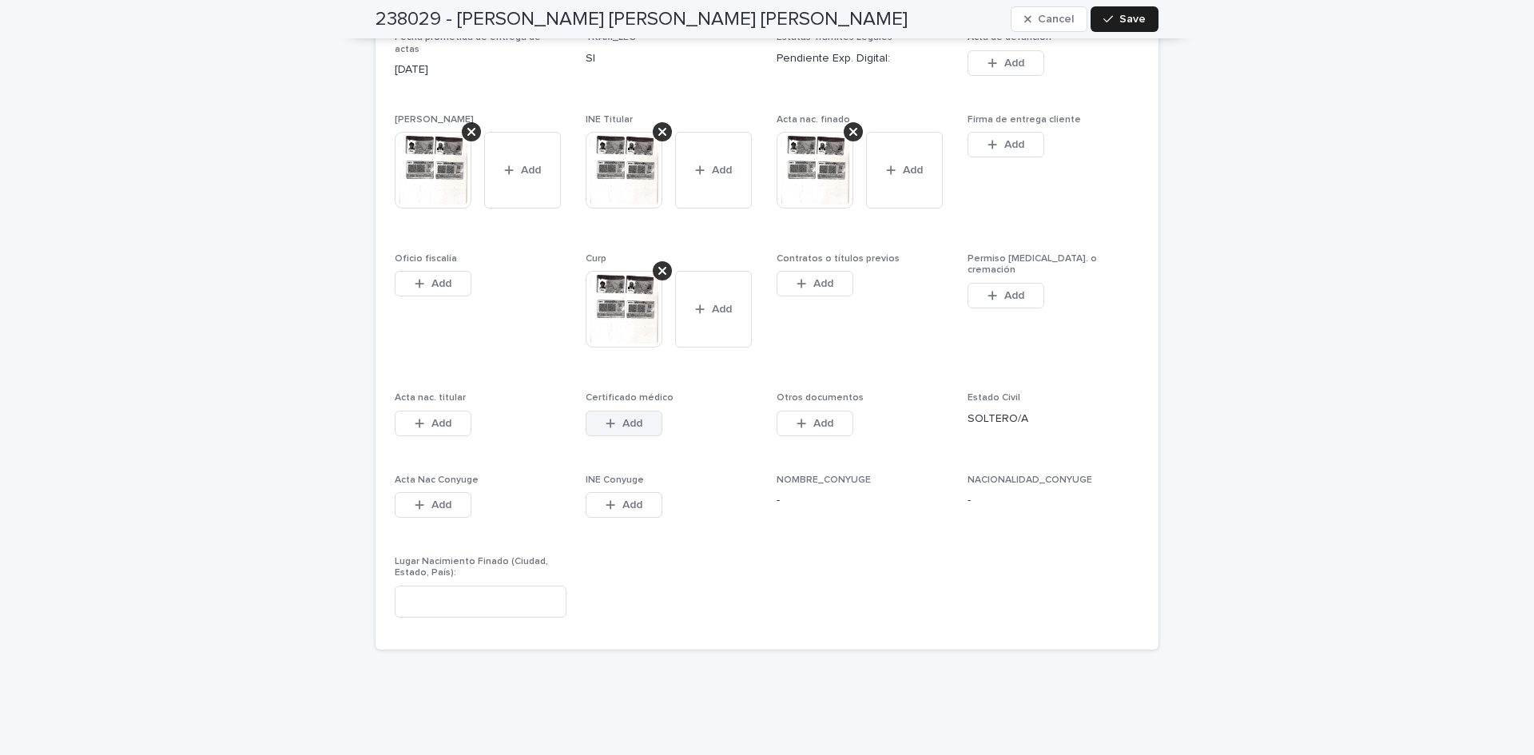
click at [634, 418] on span "Add" at bounding box center [632, 423] width 20 height 11
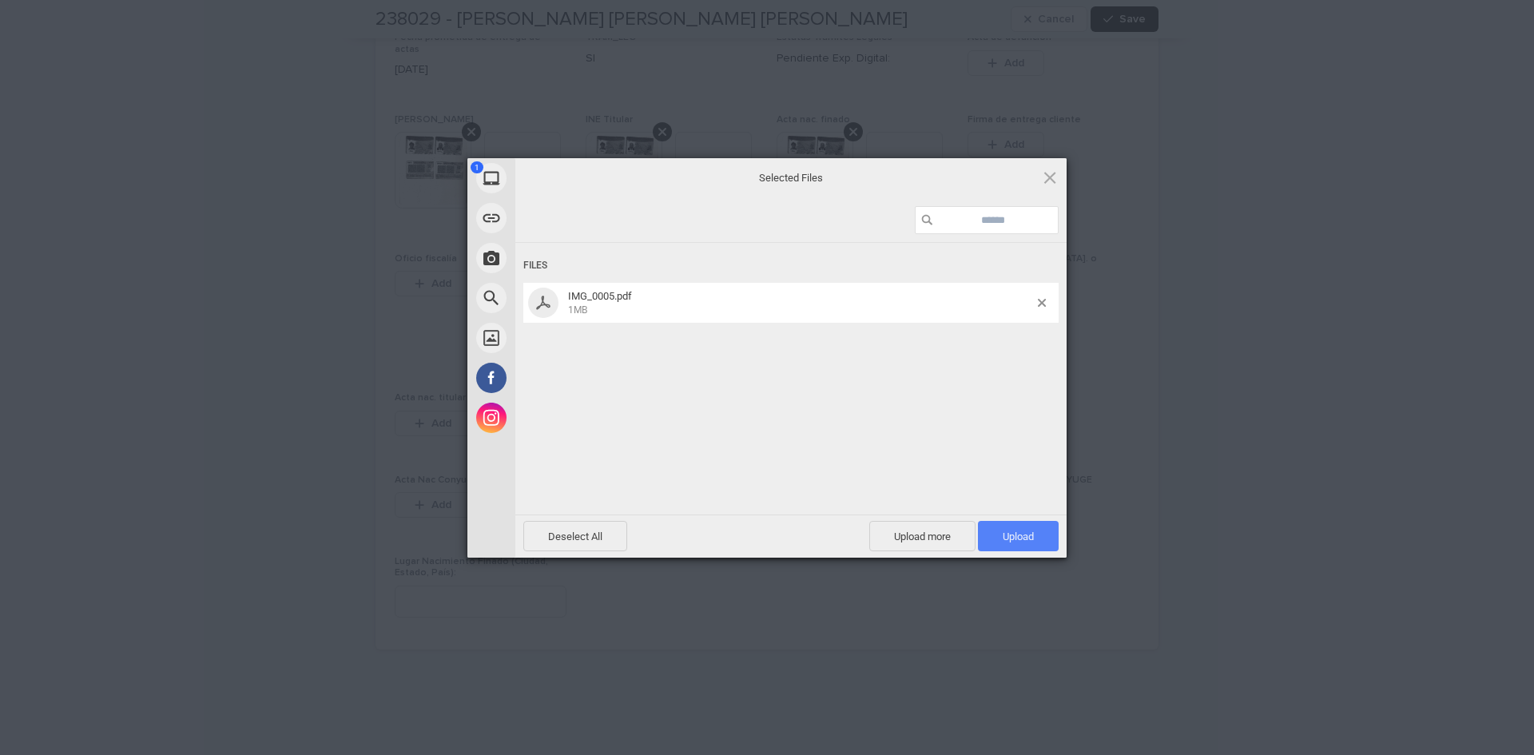
click at [1005, 534] on span "Upload 1" at bounding box center [1018, 537] width 31 height 12
click at [1218, 373] on div "My Device Link (URL) Take Photo Web Search Unsplash Facebook Instagram Uploaded…" at bounding box center [767, 377] width 1534 height 755
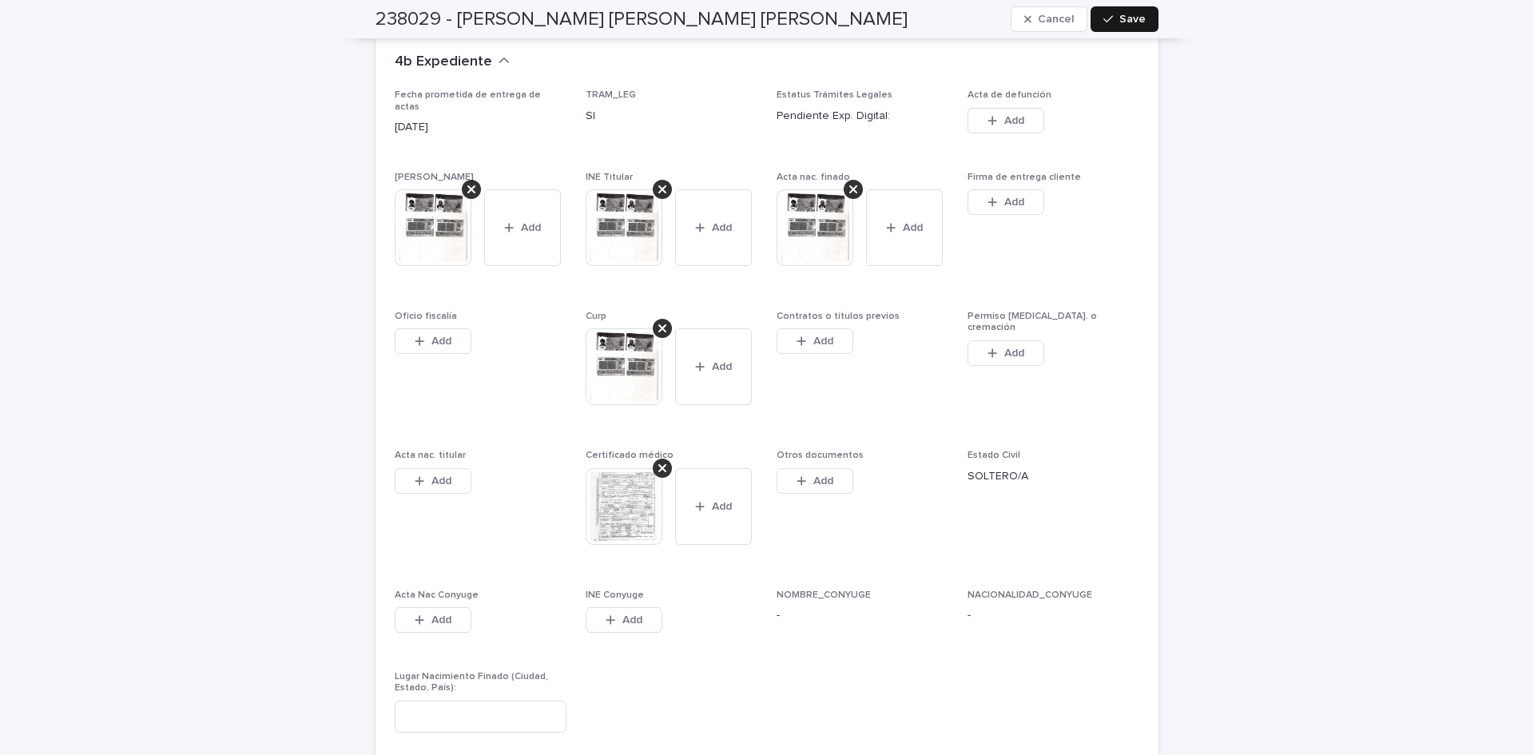
click at [1122, 22] on span "Save" at bounding box center [1132, 19] width 26 height 11
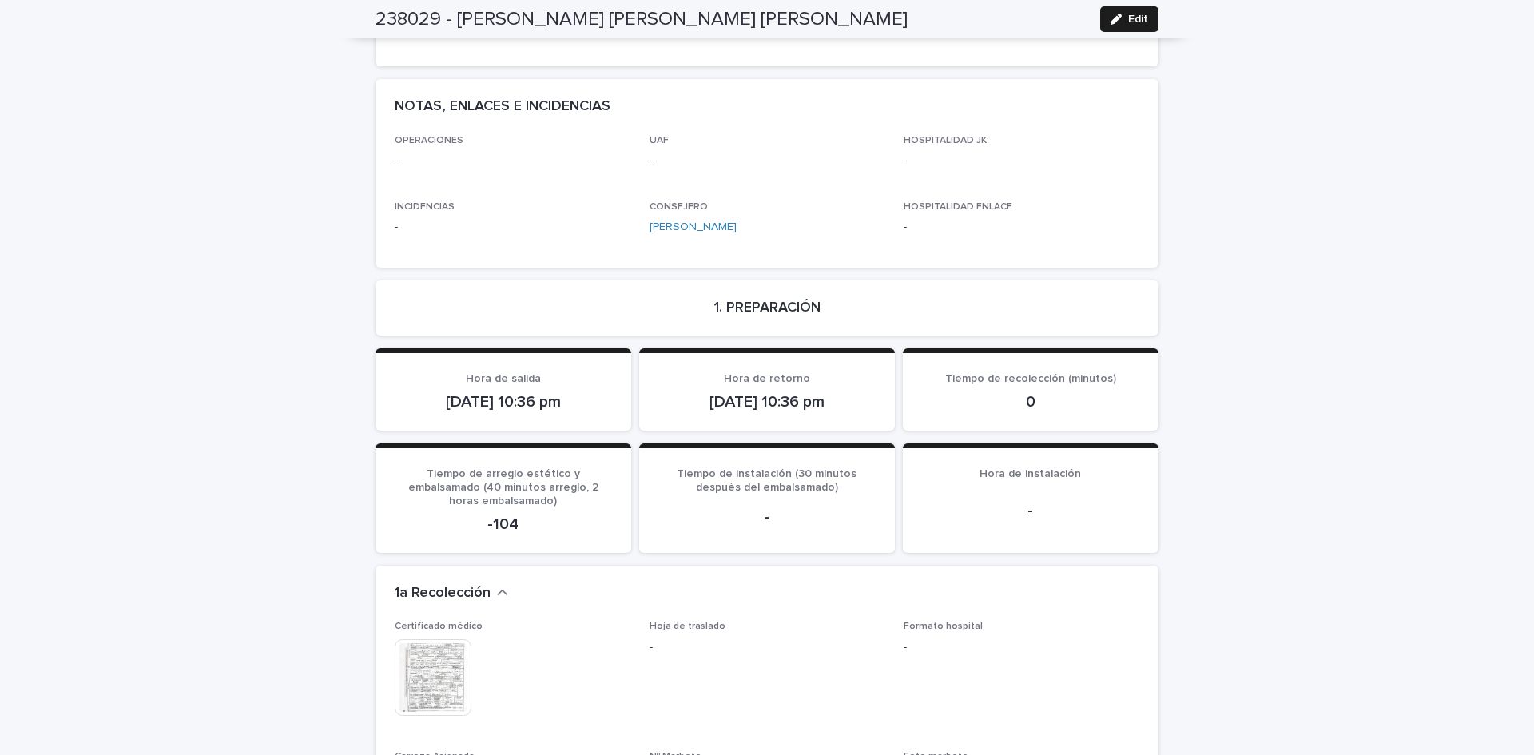
scroll to position [0, 0]
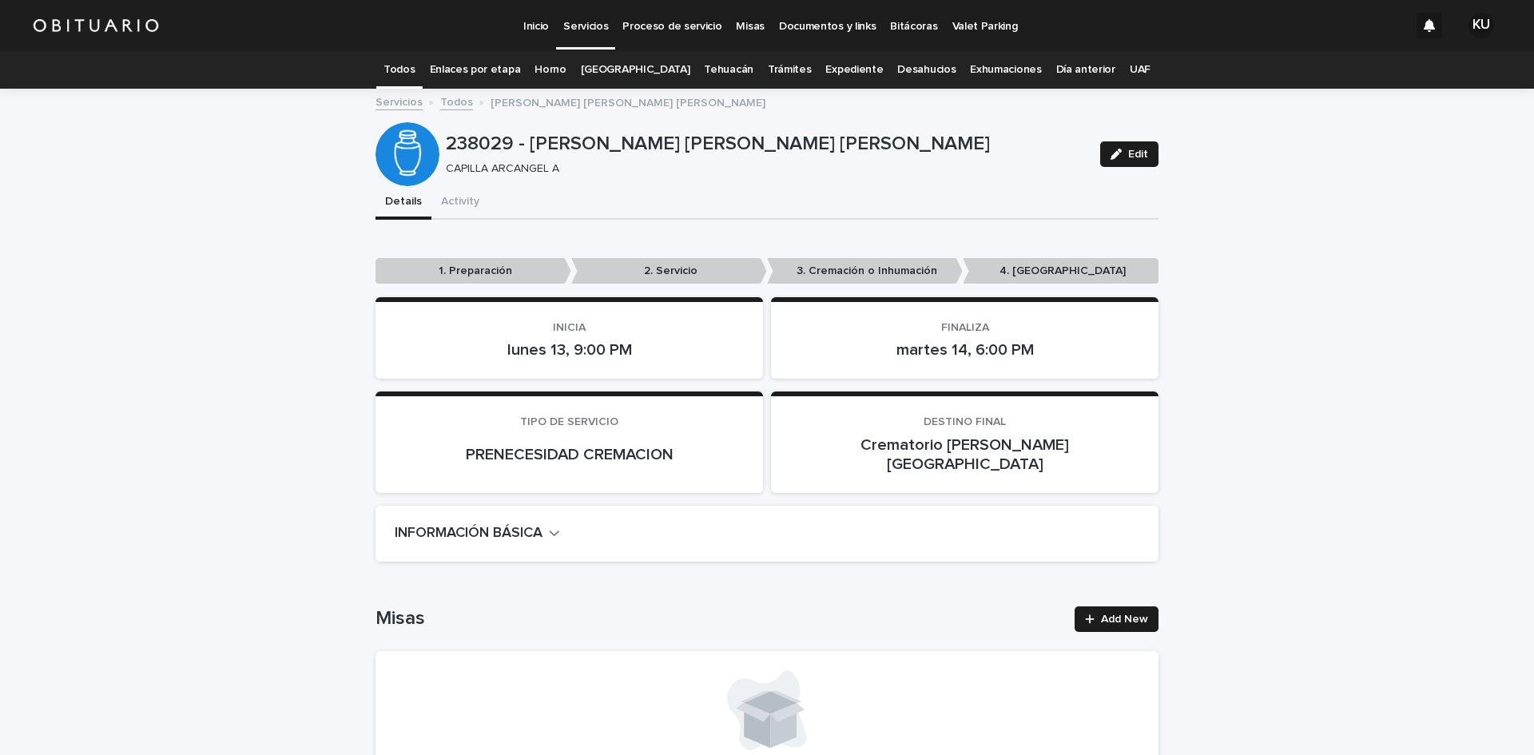
click at [586, 33] on p "Servicios" at bounding box center [585, 17] width 45 height 34
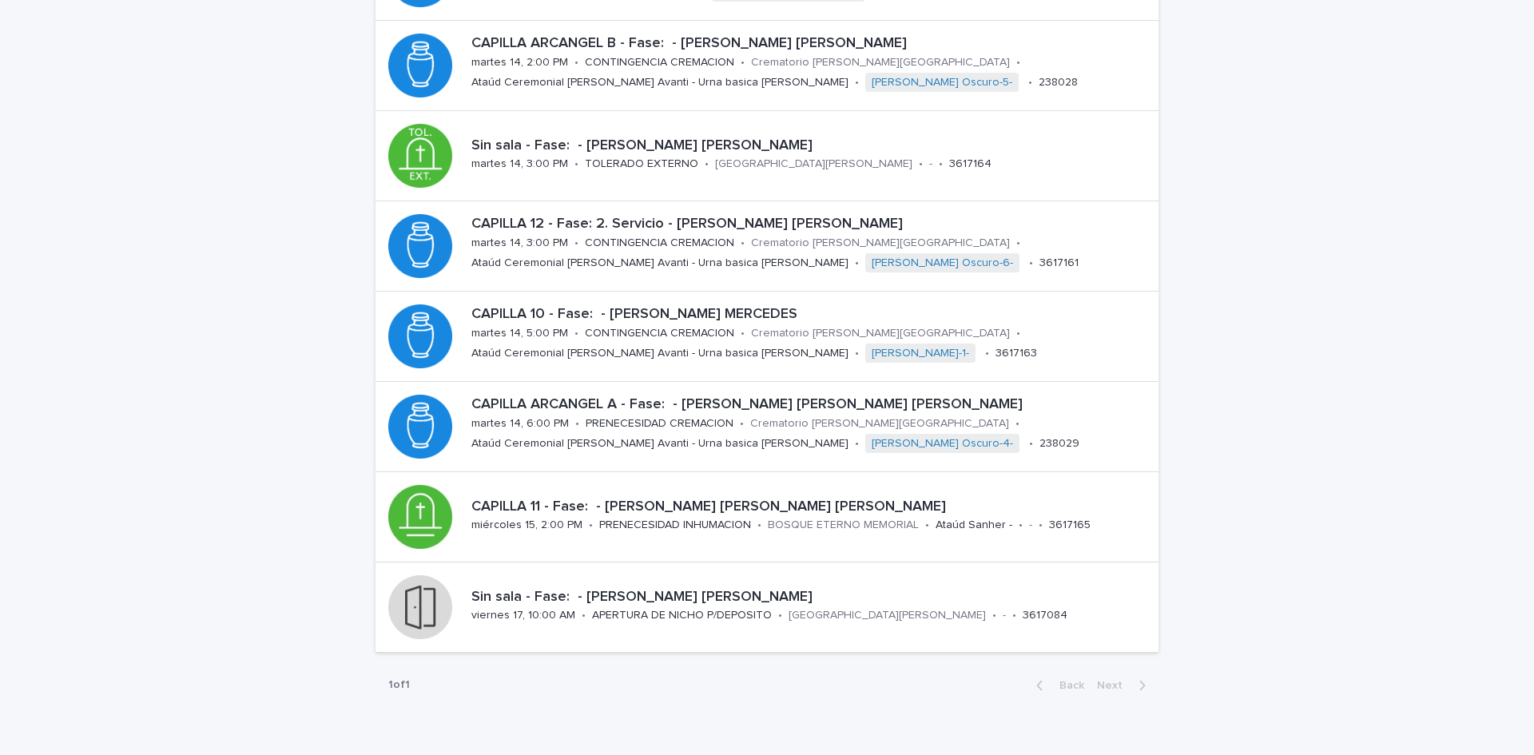
scroll to position [456, 0]
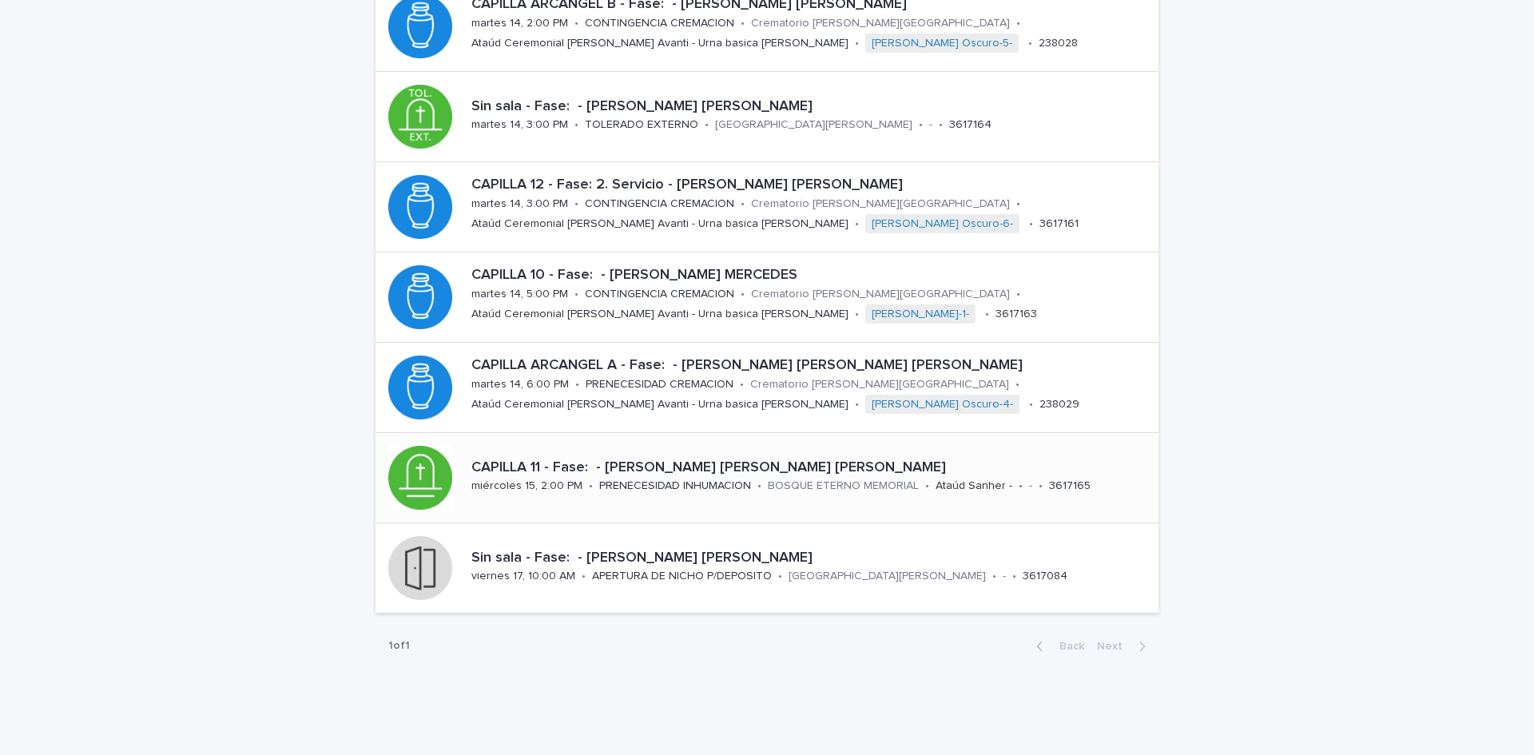
click at [969, 491] on p "Ataúd Sanher -" at bounding box center [974, 486] width 77 height 14
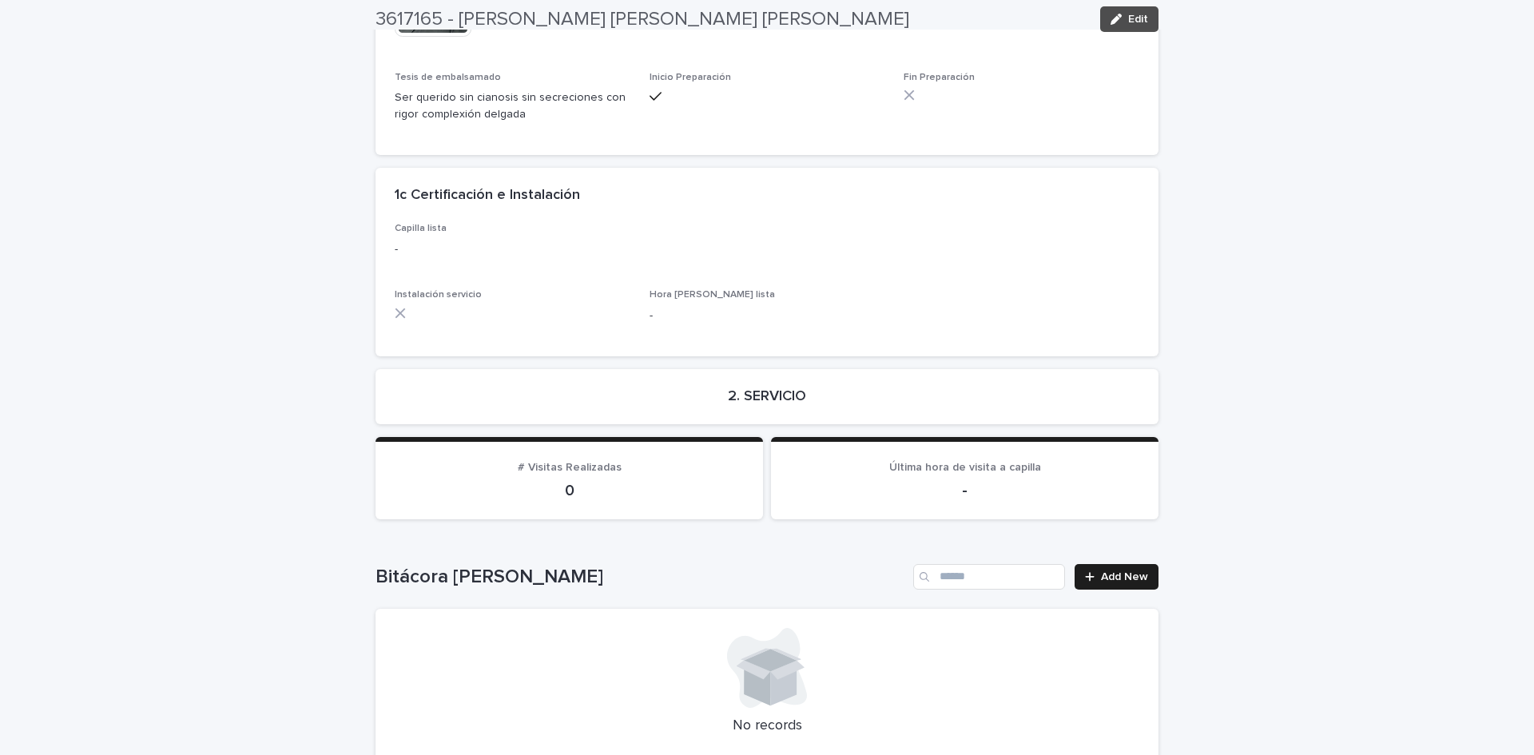
scroll to position [3381, 0]
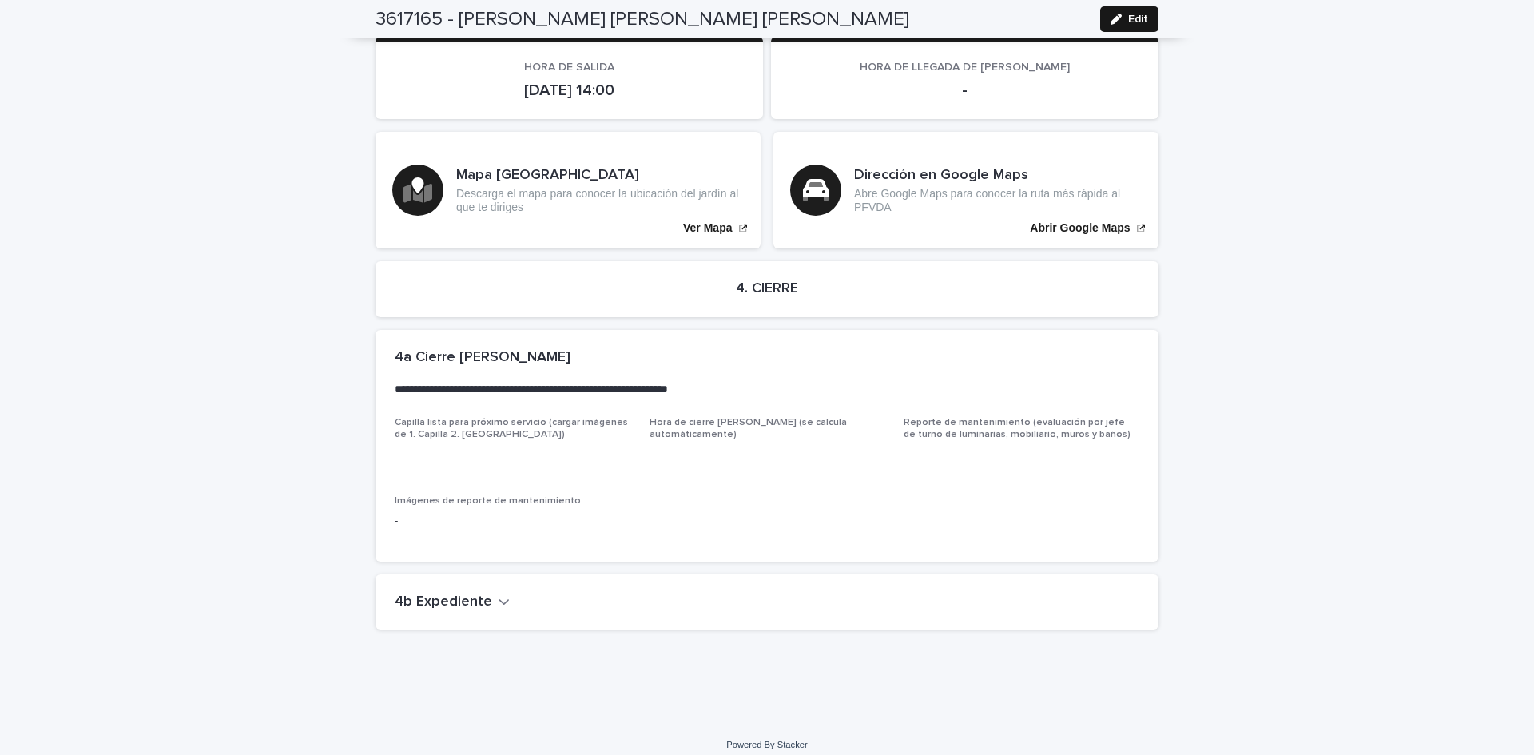
click at [1111, 23] on icon "button" at bounding box center [1116, 19] width 11 height 11
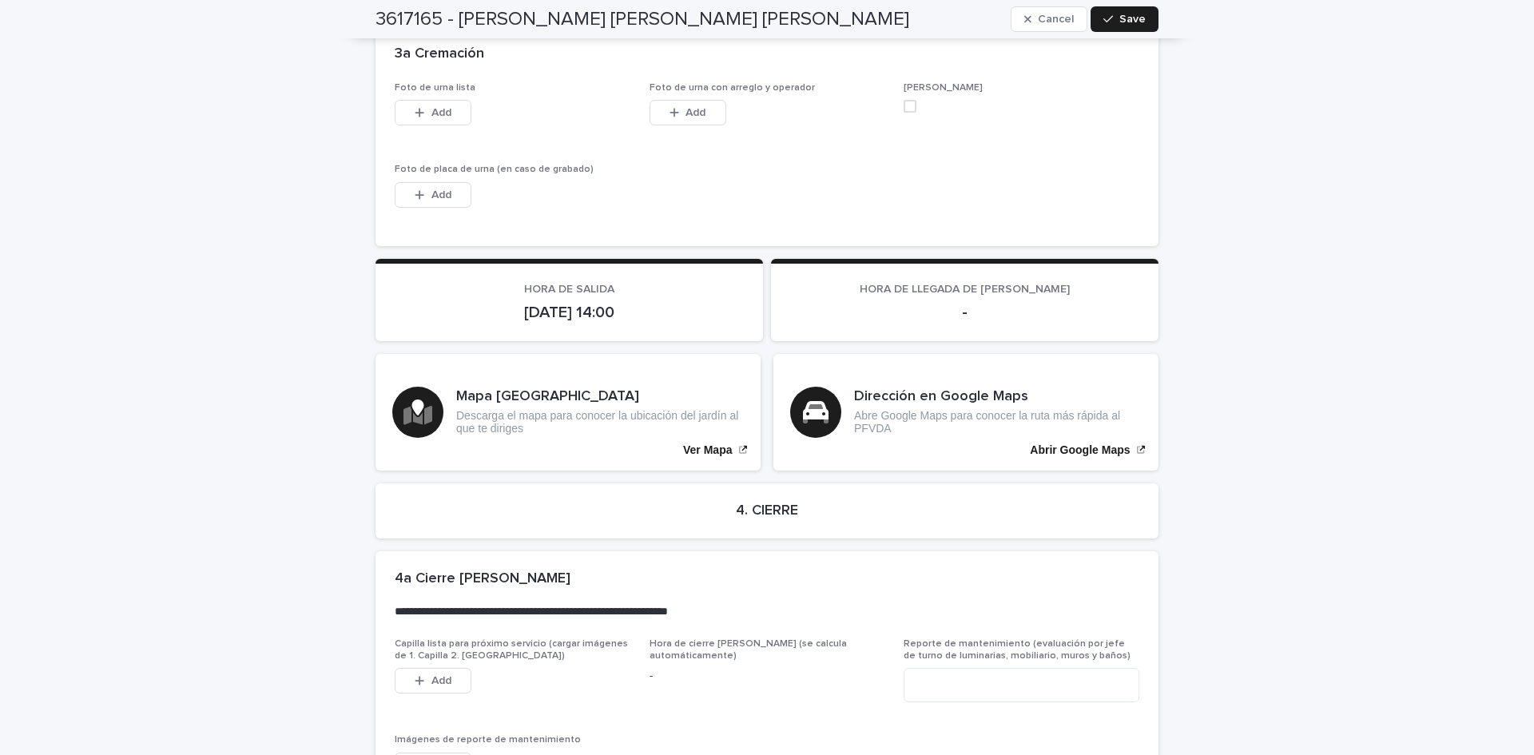
scroll to position [3635, 0]
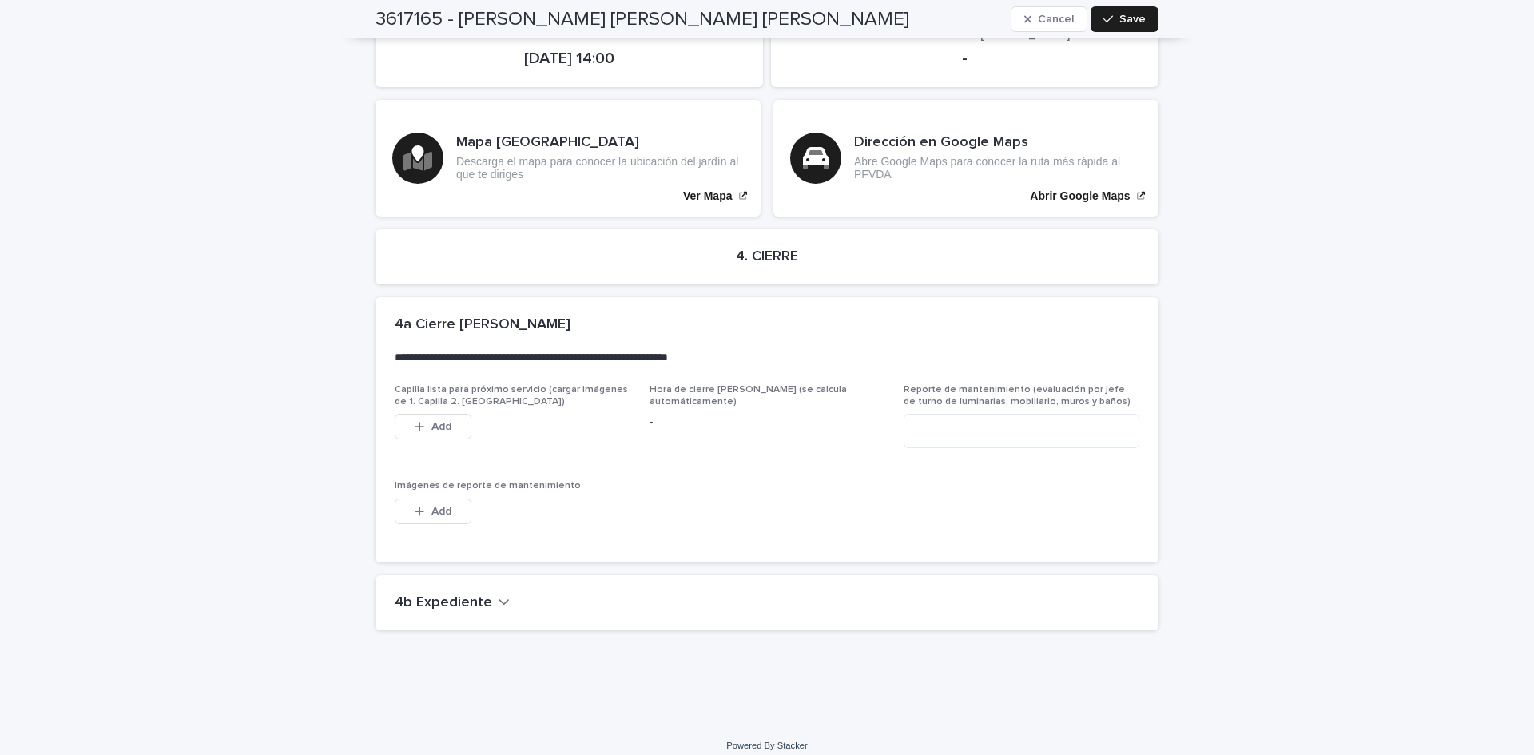
click at [473, 594] on h2 "4b Expediente" at bounding box center [443, 603] width 97 height 18
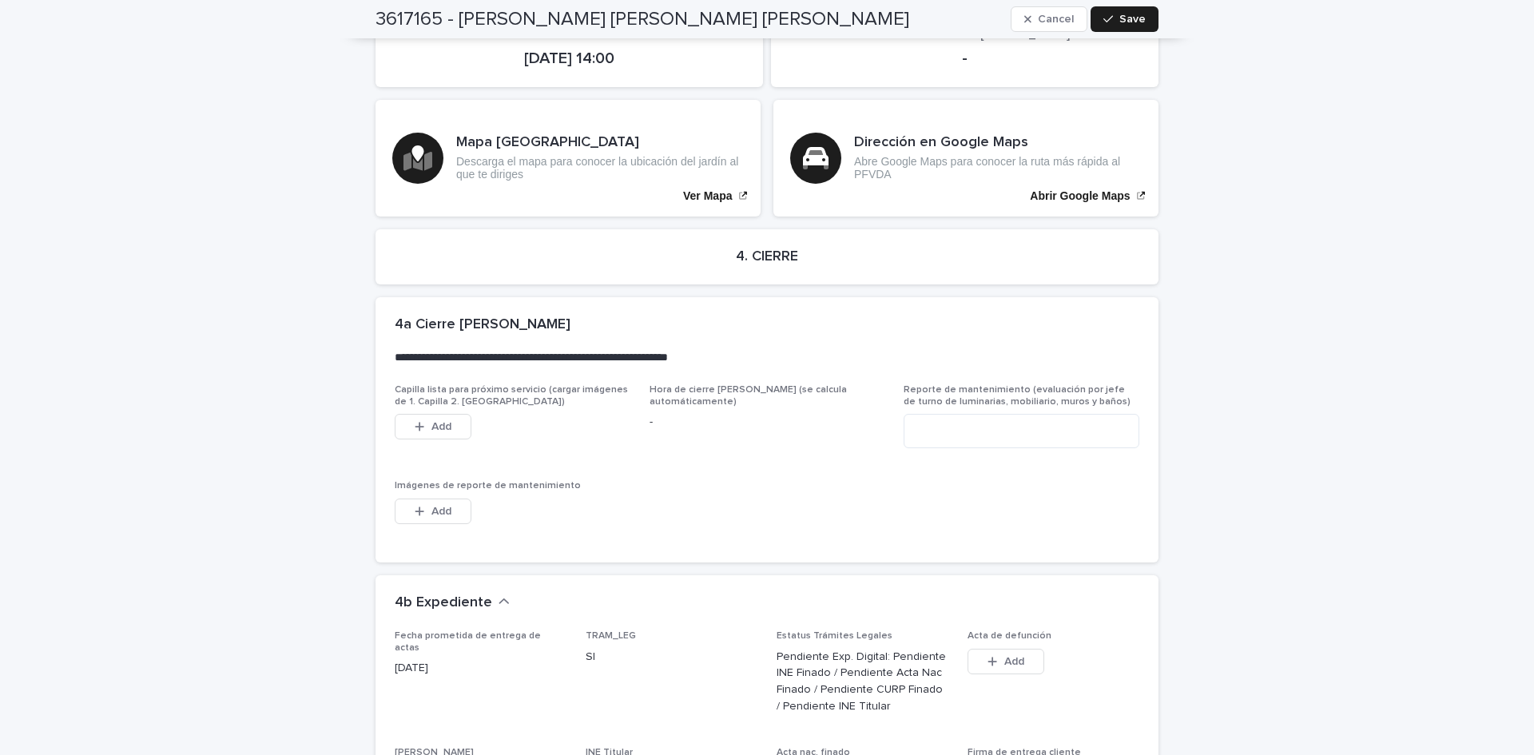
scroll to position [4172, 0]
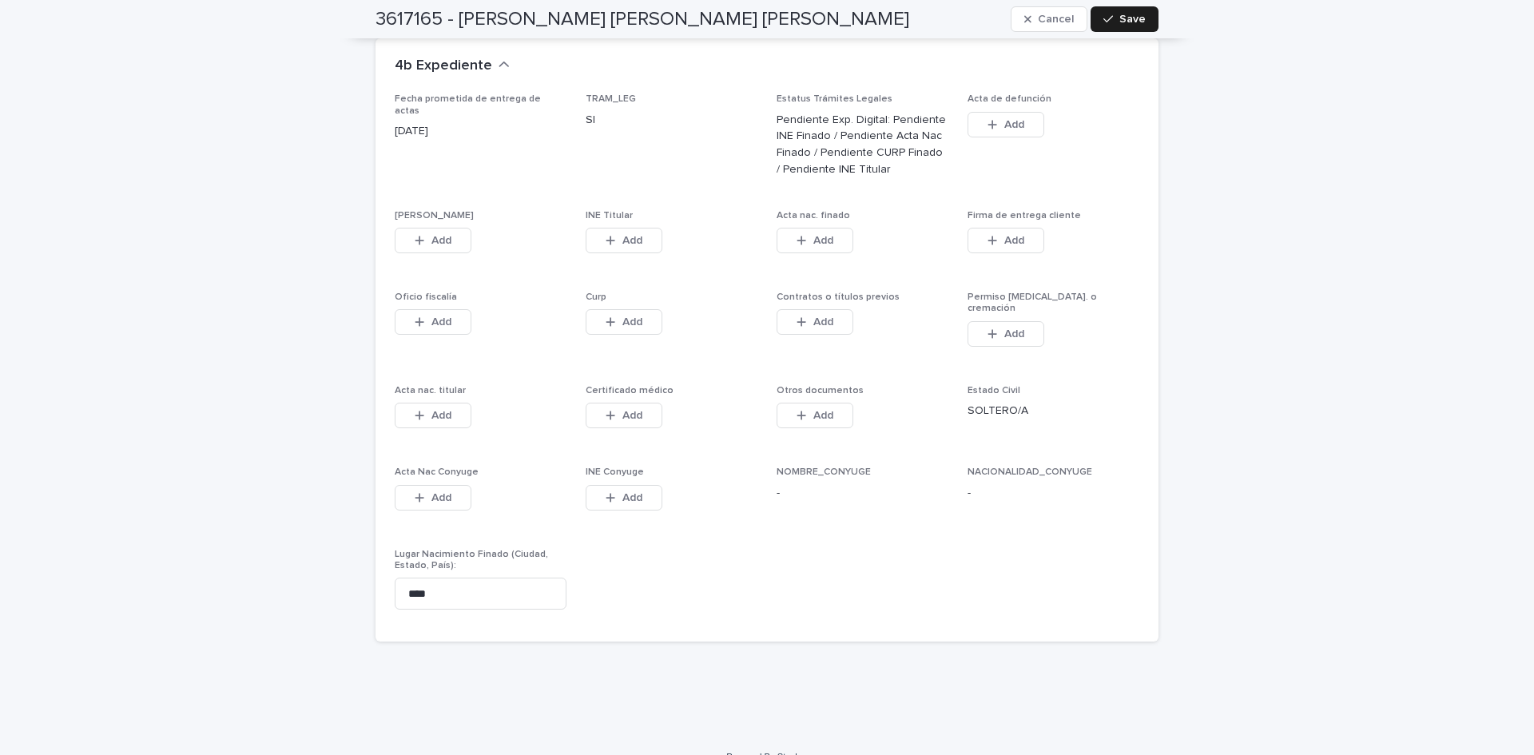
click at [613, 403] on button "Add" at bounding box center [624, 416] width 77 height 26
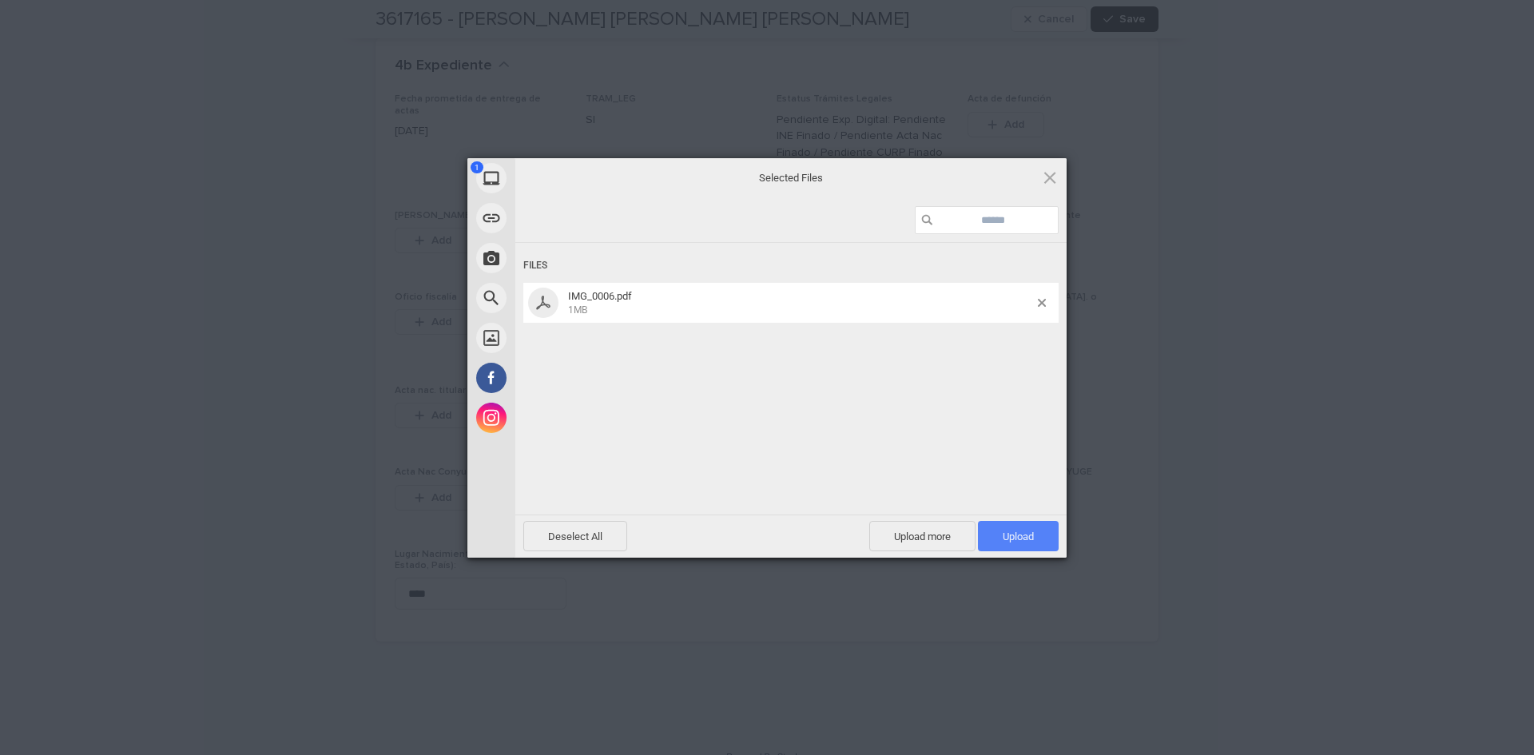
click at [1018, 523] on span "Upload 1" at bounding box center [1018, 536] width 81 height 30
click at [1322, 466] on div "My Device Link (URL) Take Photo Web Search Unsplash Facebook Instagram Uploaded…" at bounding box center [767, 377] width 1534 height 755
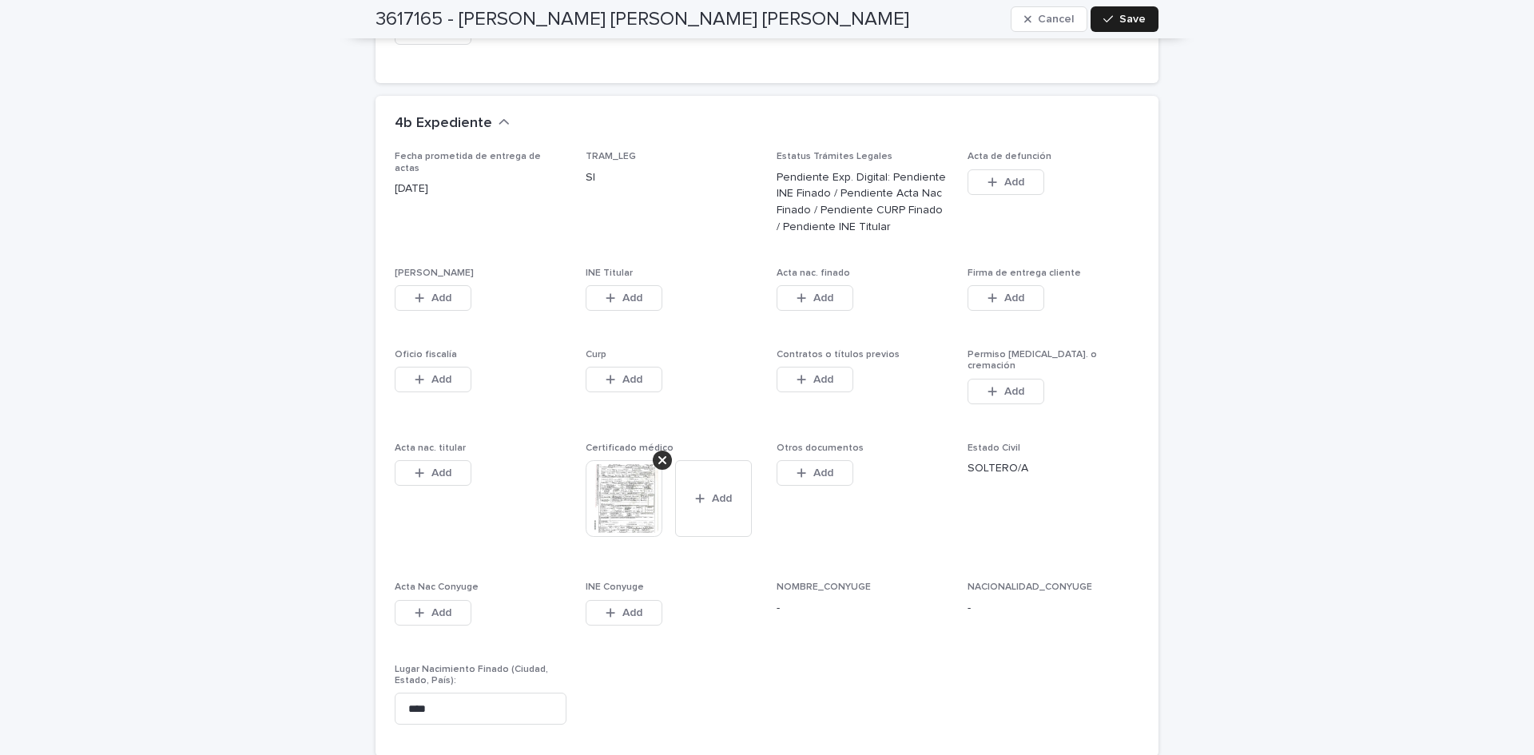
click at [433, 292] on span "Add" at bounding box center [441, 297] width 20 height 11
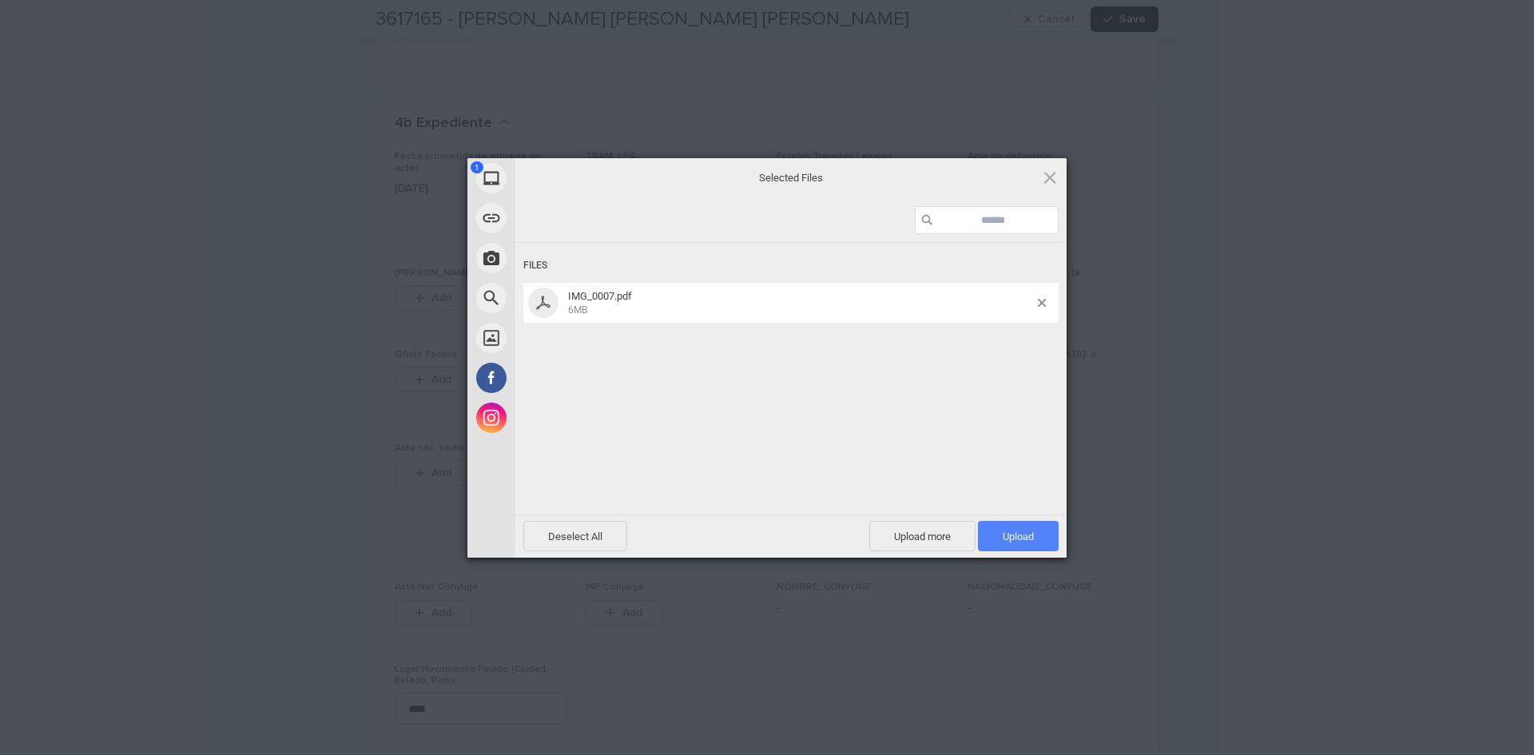
click at [1041, 538] on span "Upload 1" at bounding box center [1018, 536] width 81 height 30
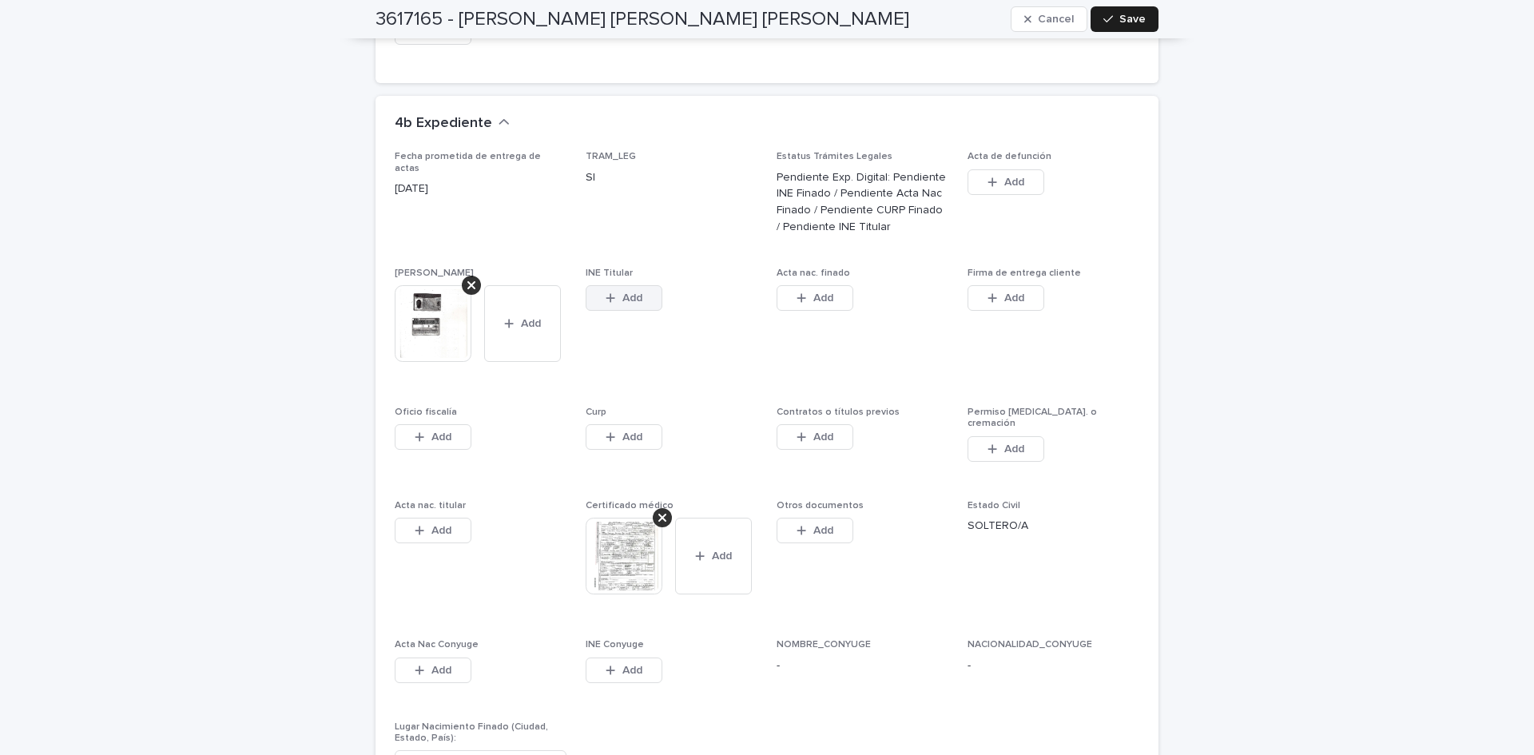
click at [606, 292] on icon "button" at bounding box center [611, 297] width 10 height 11
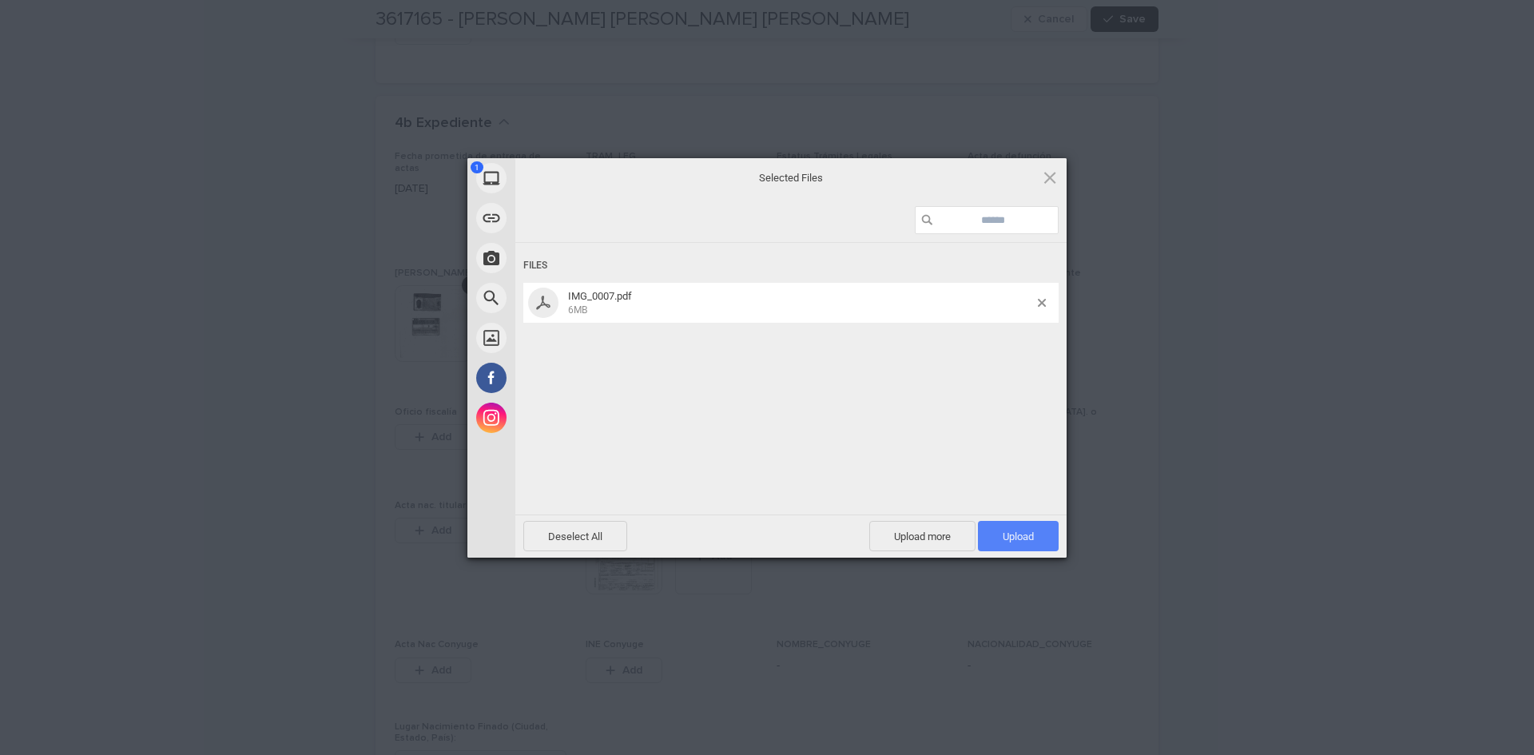
click at [1008, 533] on span "Upload 1" at bounding box center [1018, 537] width 31 height 12
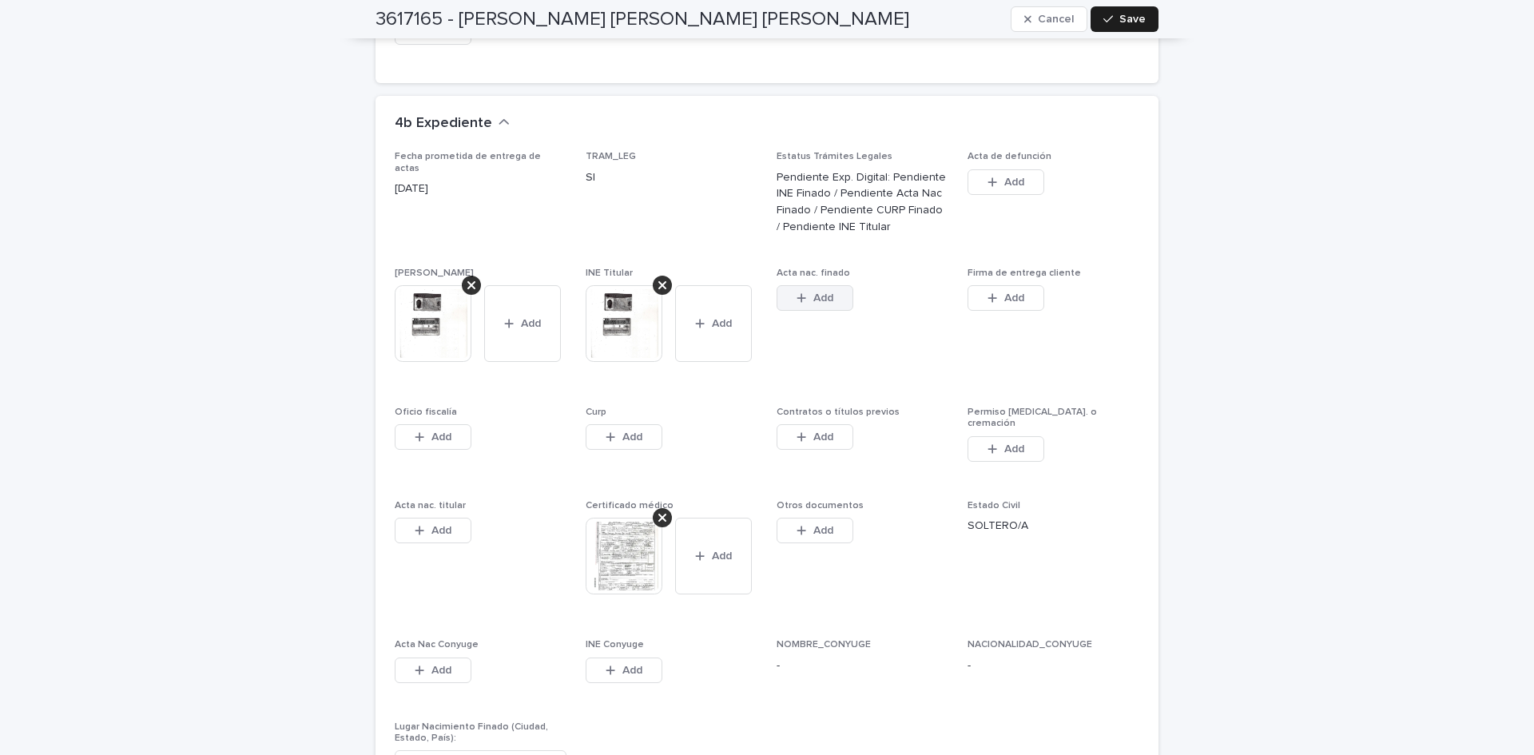
click at [793, 285] on button "Add" at bounding box center [815, 298] width 77 height 26
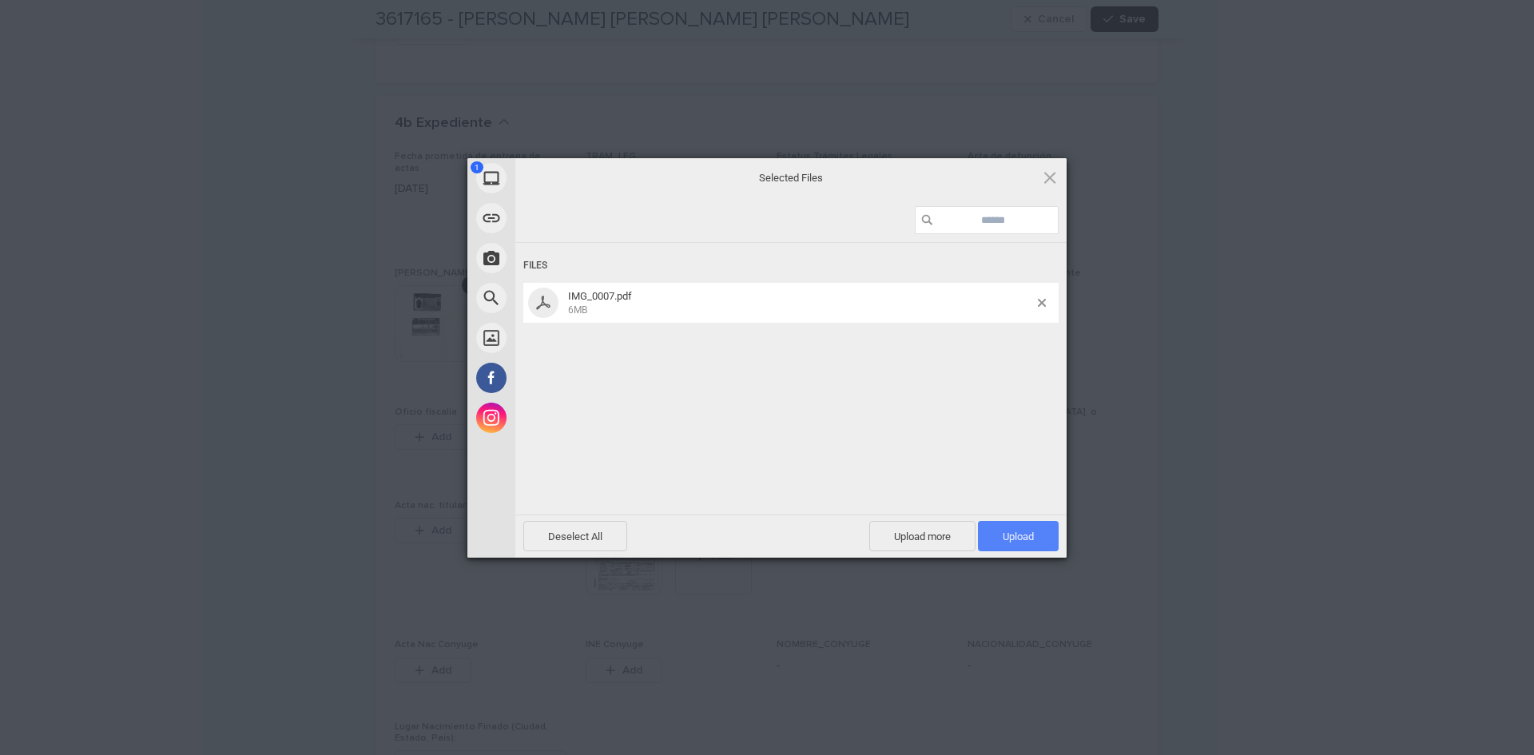
click at [1036, 541] on span "Upload 1" at bounding box center [1018, 536] width 81 height 30
click at [1182, 457] on div "My Device Link (URL) Take Photo Web Search Unsplash Facebook Instagram Uploaded…" at bounding box center [767, 377] width 1534 height 755
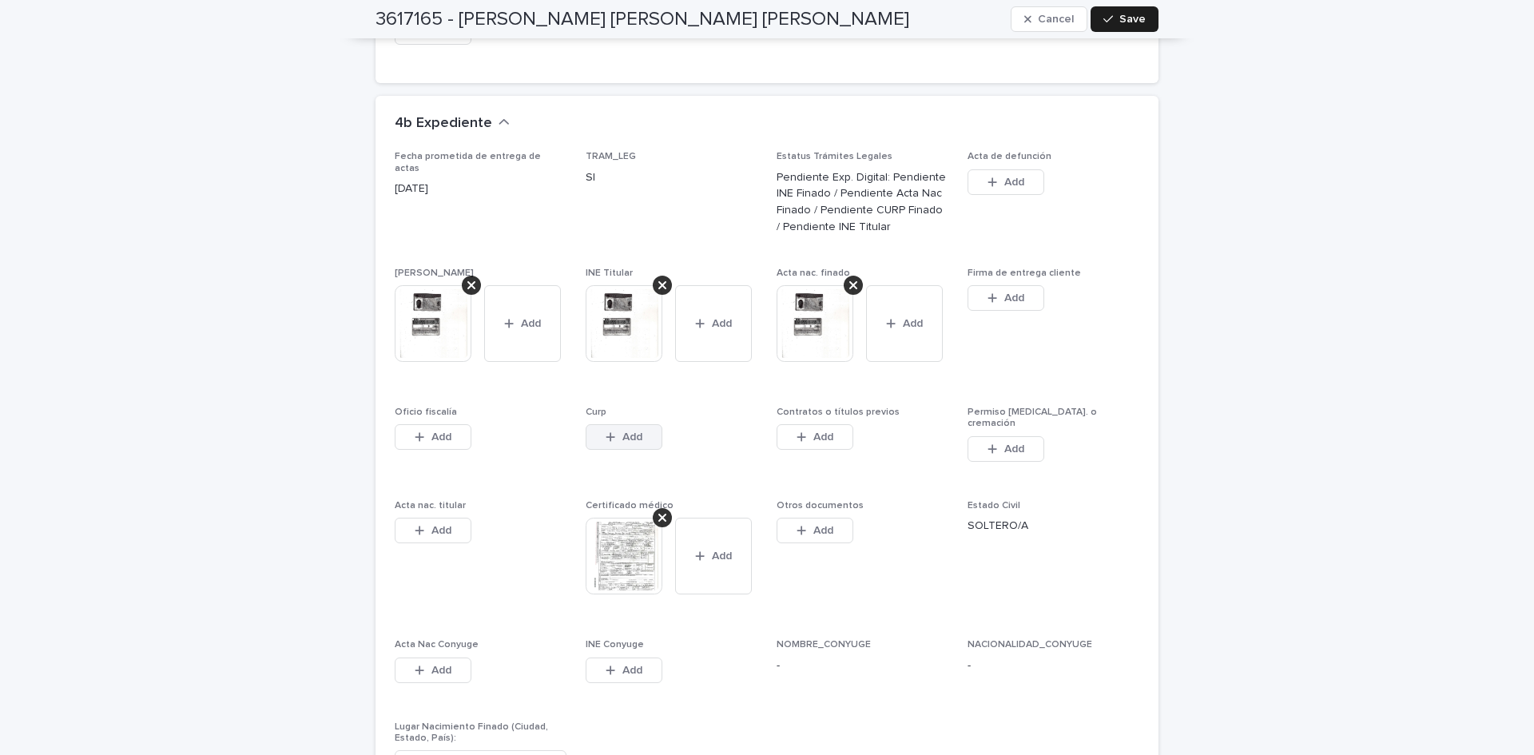
click at [612, 431] on div "button" at bounding box center [614, 436] width 16 height 11
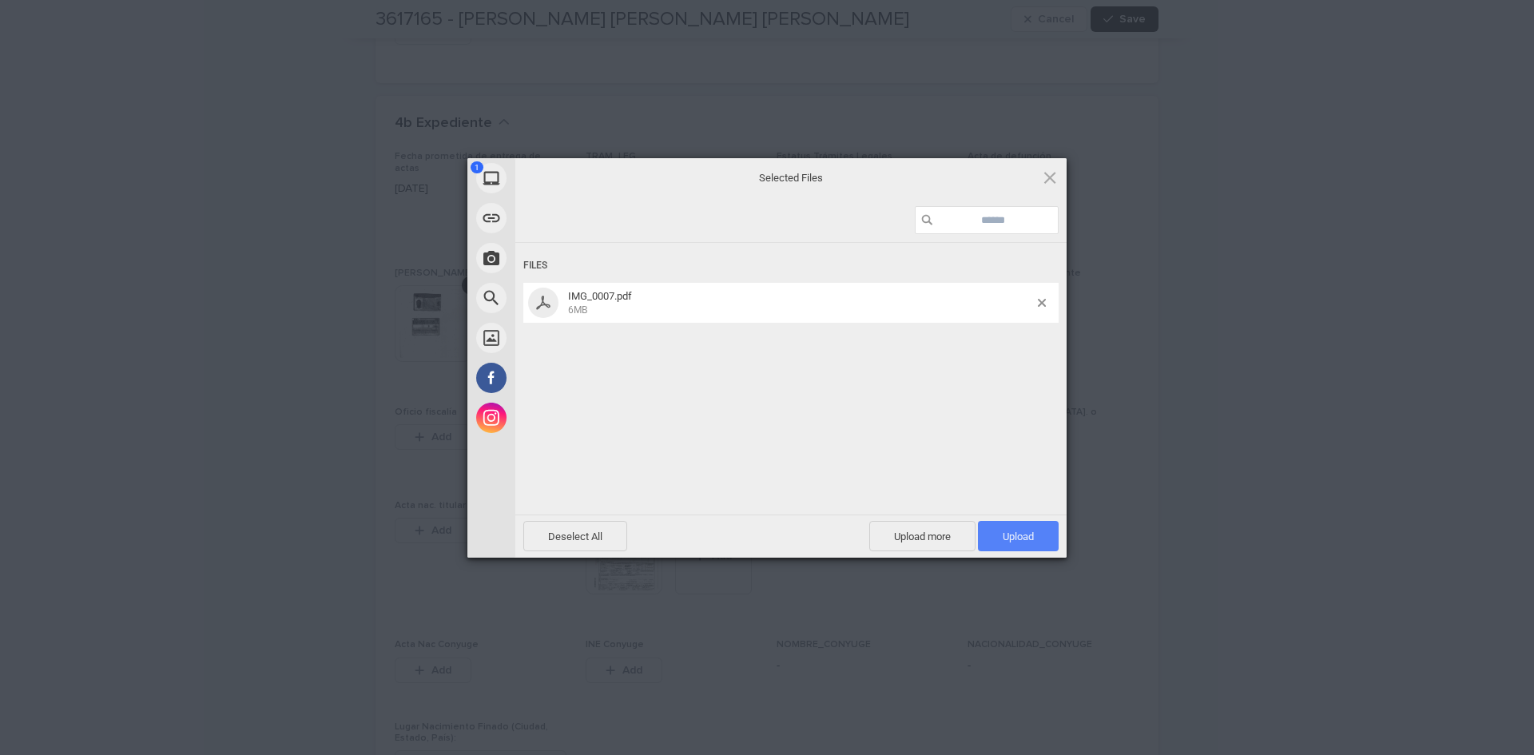
click at [1014, 544] on span "Upload 1" at bounding box center [1018, 536] width 81 height 30
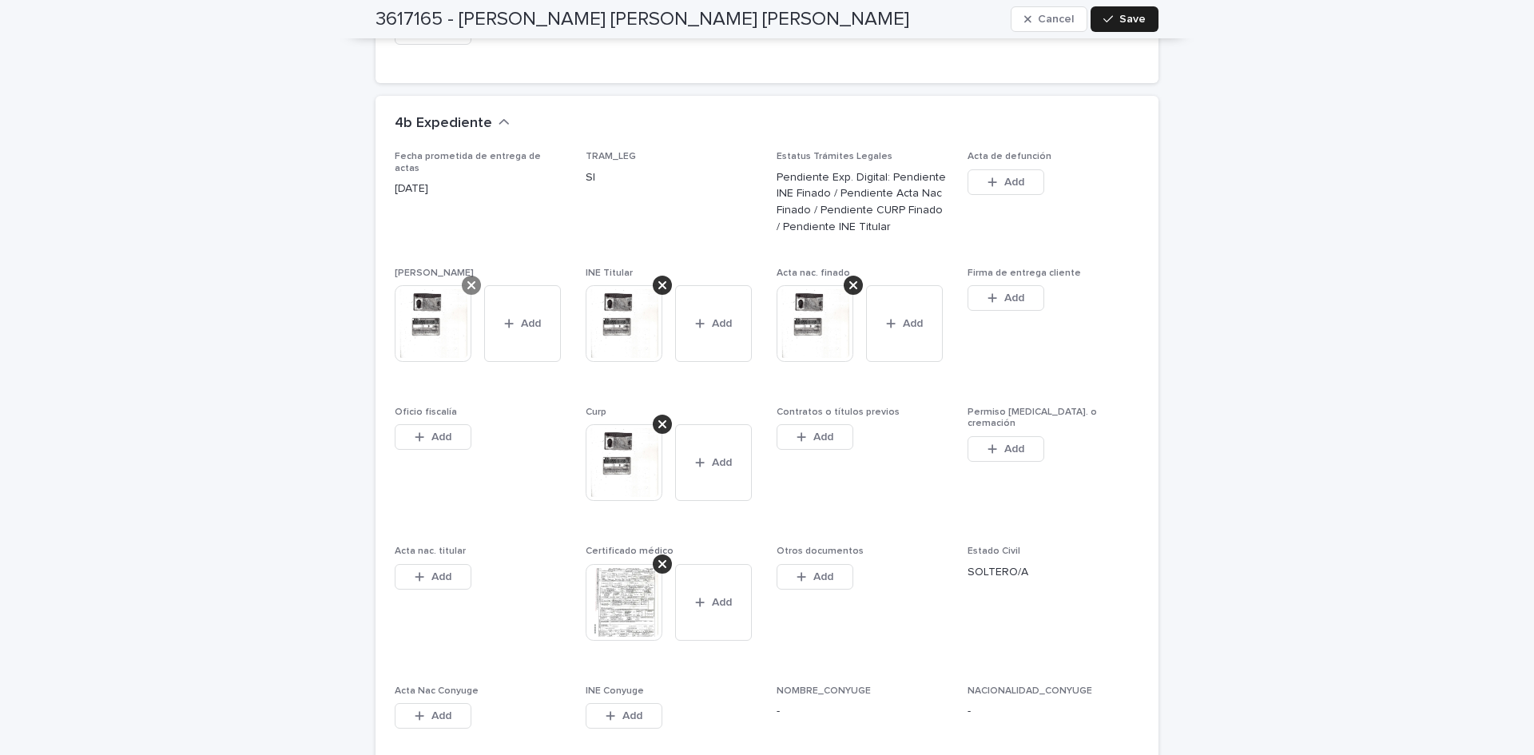
click at [467, 281] on icon at bounding box center [471, 285] width 8 height 8
click at [841, 571] on button "Add" at bounding box center [815, 577] width 77 height 26
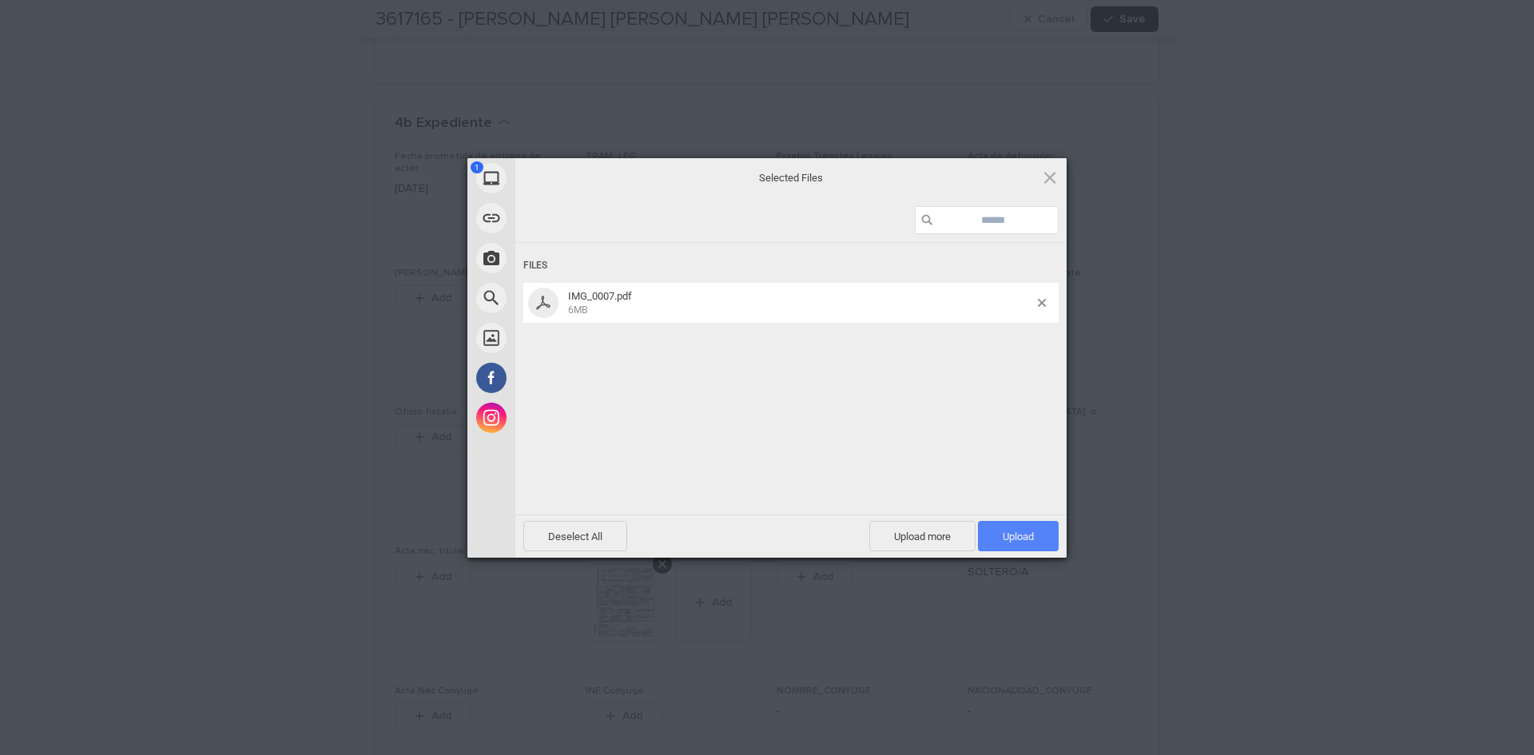
click at [1048, 540] on span "Upload 1" at bounding box center [1018, 536] width 81 height 30
click at [1180, 520] on div "My Device Link (URL) Take Photo Web Search Unsplash Facebook Instagram Uploaded…" at bounding box center [767, 377] width 1534 height 755
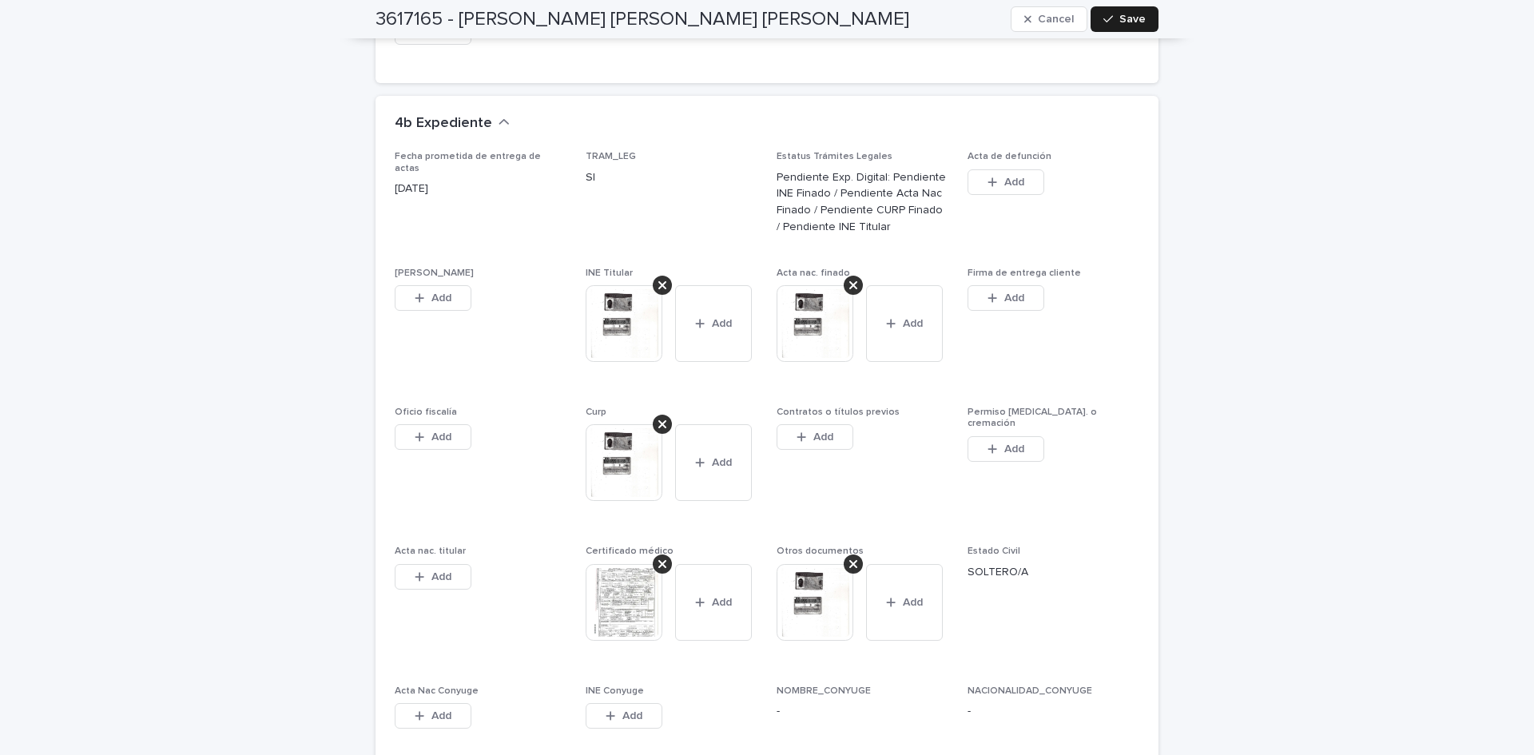
scroll to position [4403, 0]
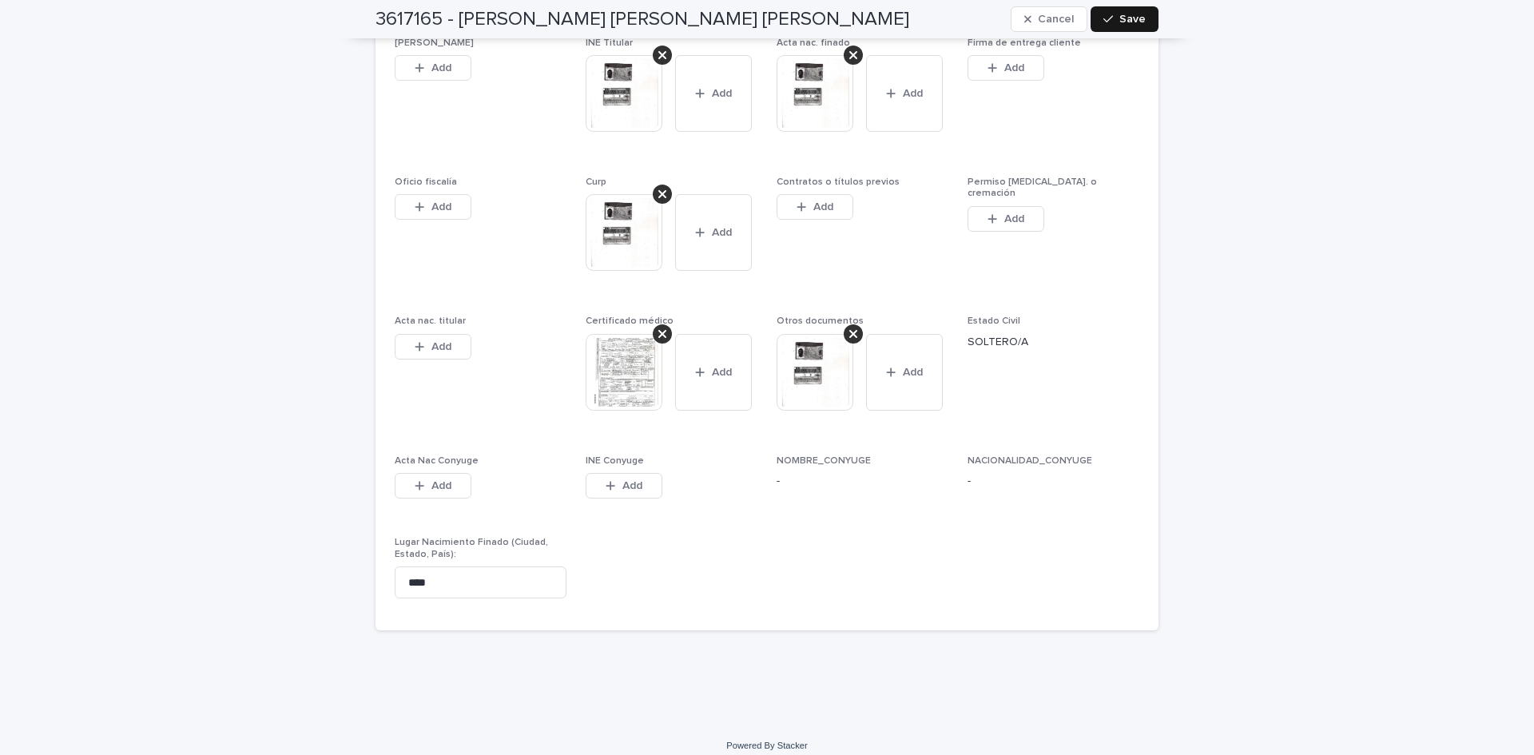
click at [1131, 20] on span "Save" at bounding box center [1132, 19] width 26 height 11
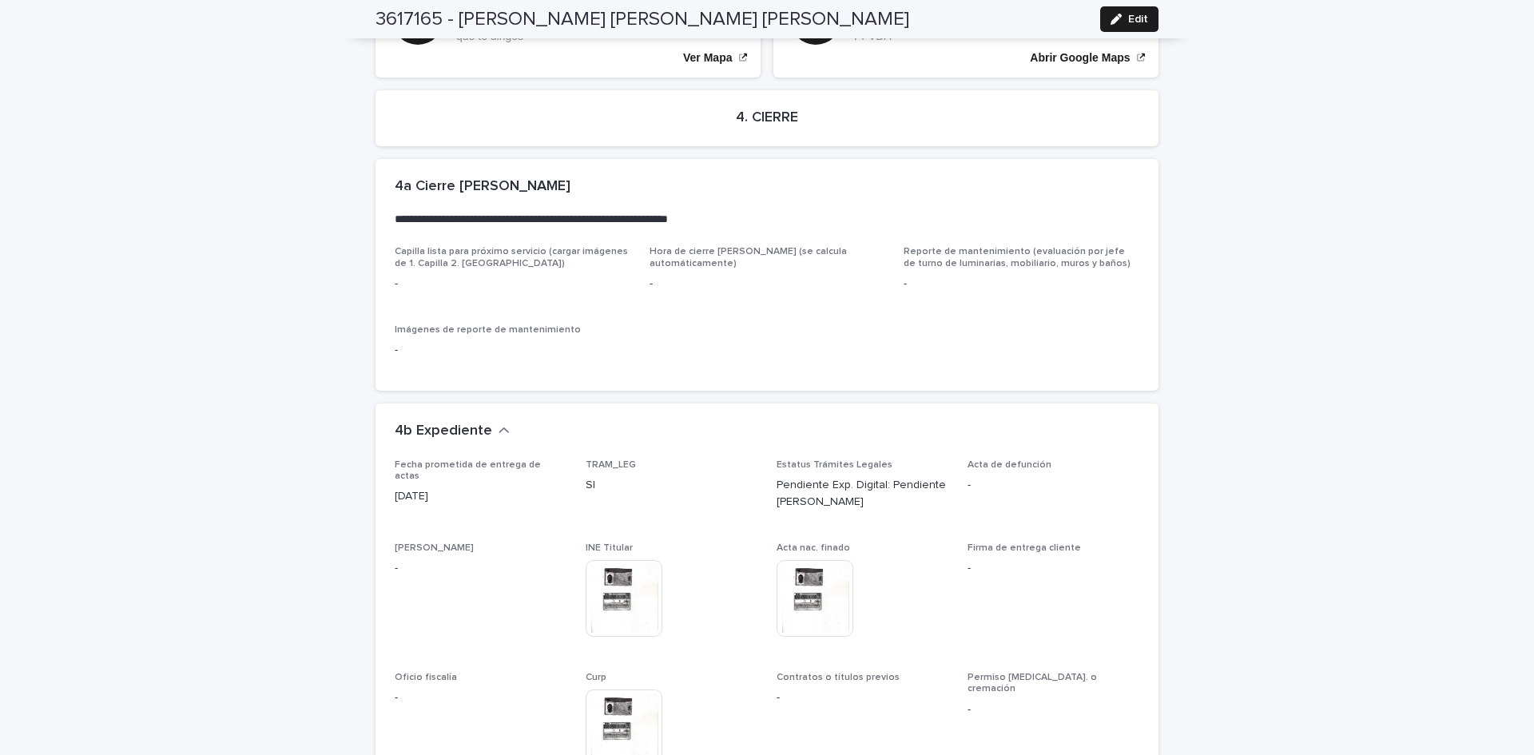
scroll to position [0, 0]
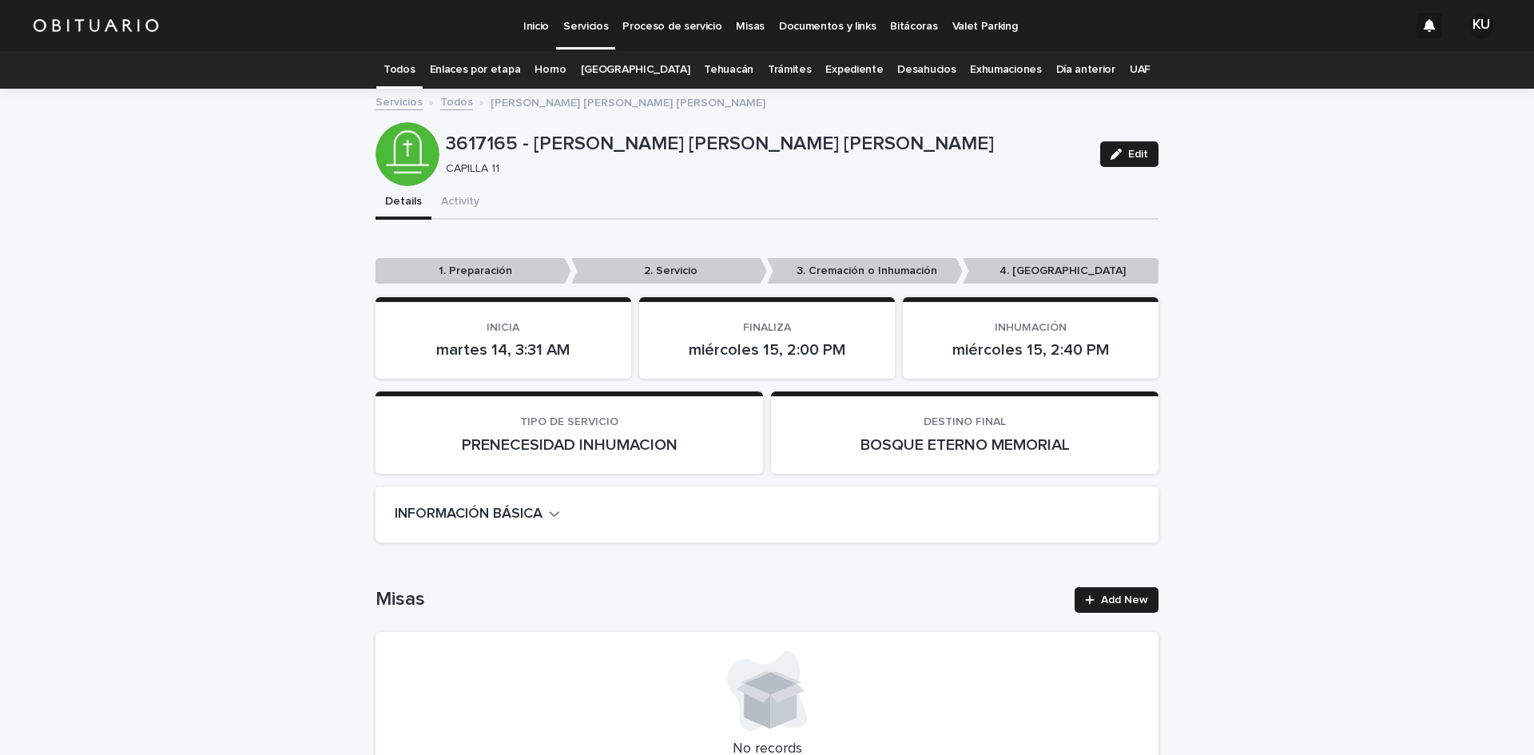
click at [601, 22] on p "Servicios" at bounding box center [585, 17] width 45 height 34
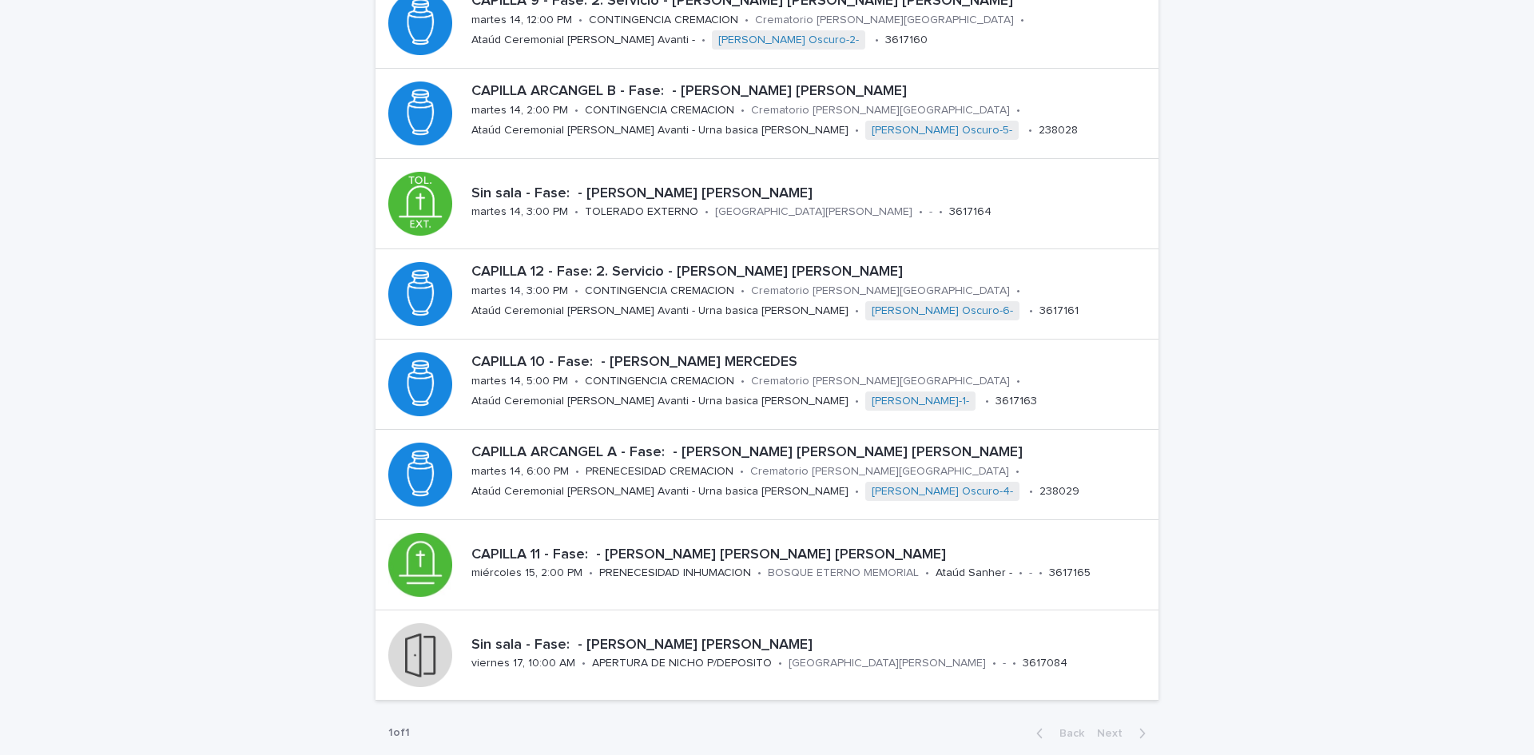
scroll to position [373, 0]
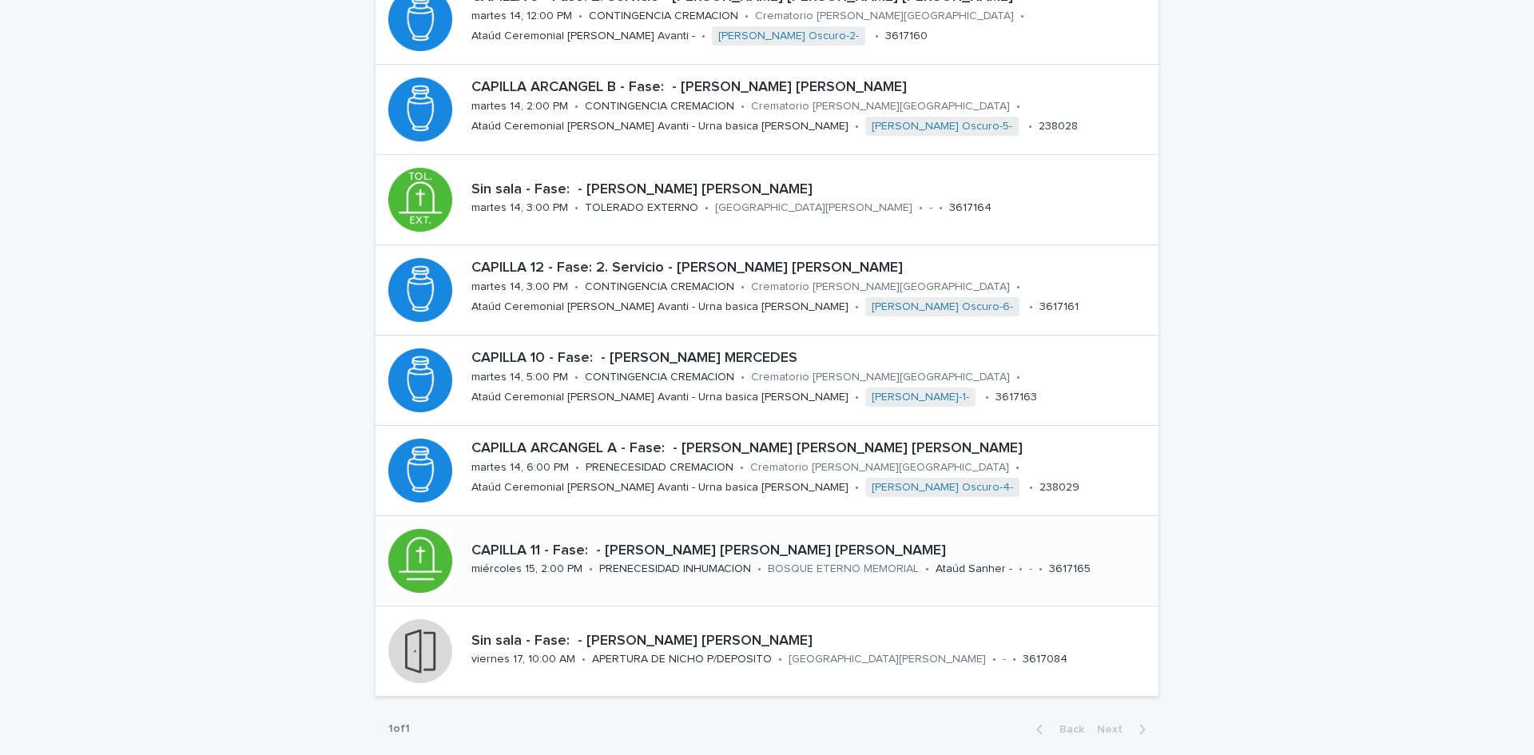
click at [686, 586] on div "CAPILLA 11 - Fase: - [PERSON_NAME] [PERSON_NAME] [PERSON_NAME] miércoles 15, 2:…" at bounding box center [767, 560] width 783 height 89
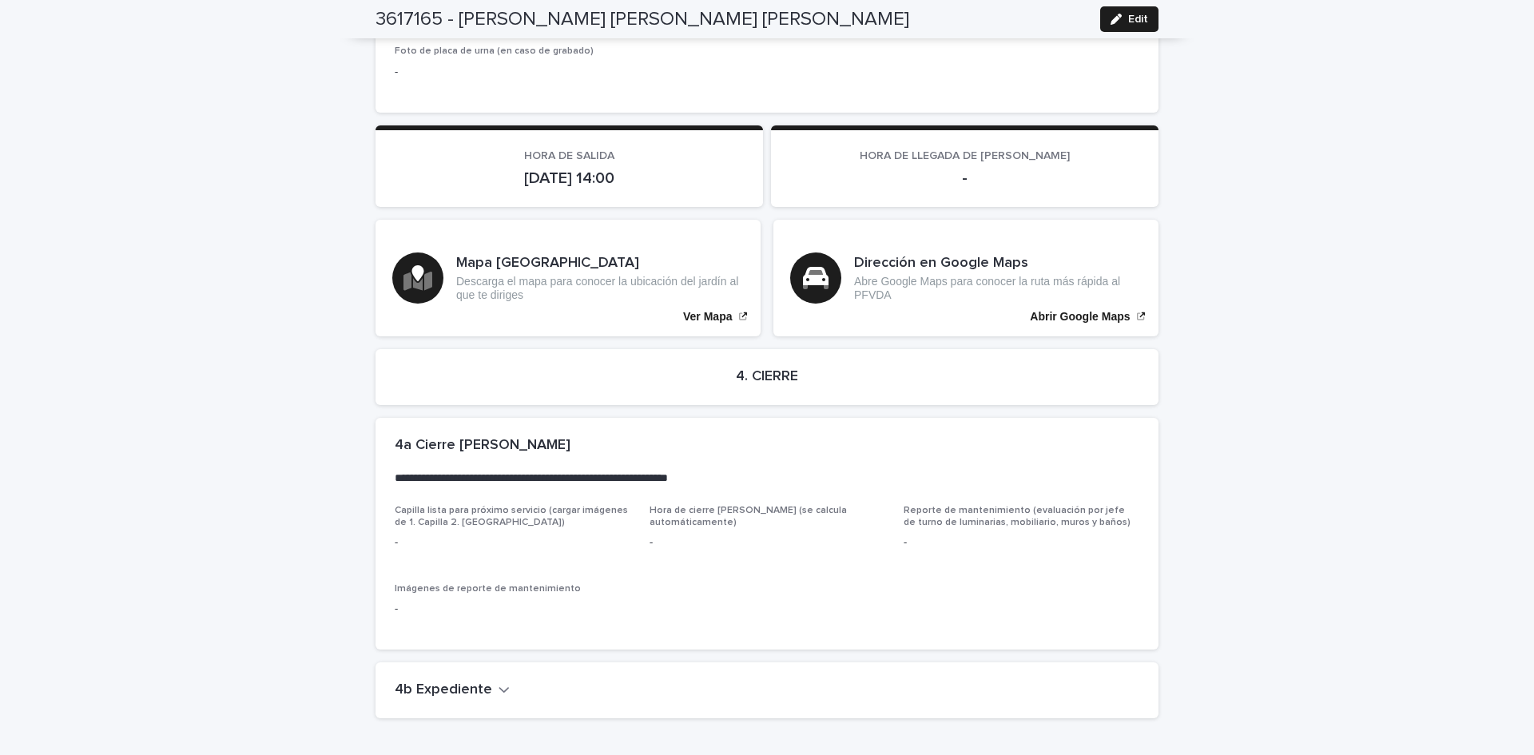
scroll to position [3445, 0]
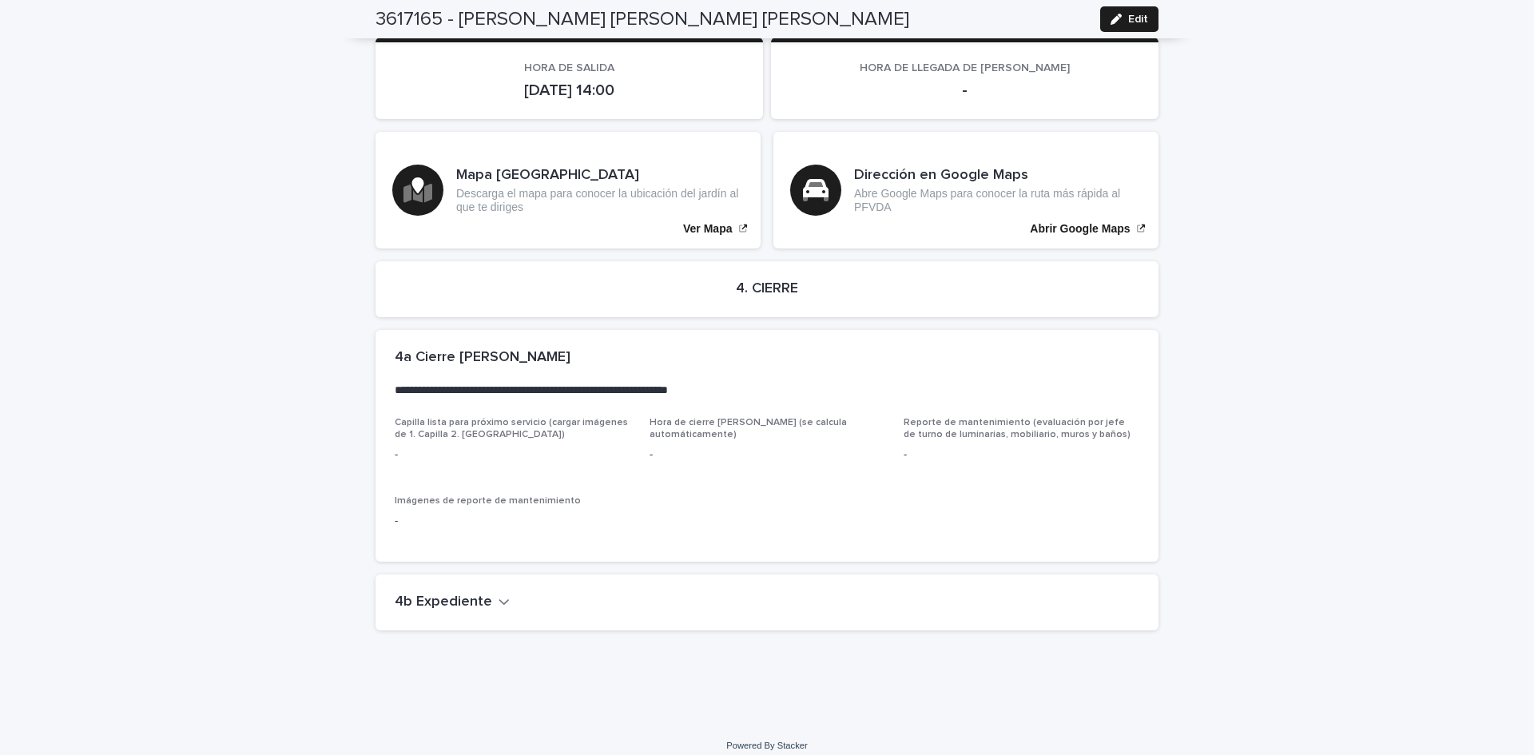
click at [563, 594] on div "4b Expediente" at bounding box center [764, 603] width 738 height 18
click at [499, 594] on icon "button" at bounding box center [504, 601] width 11 height 14
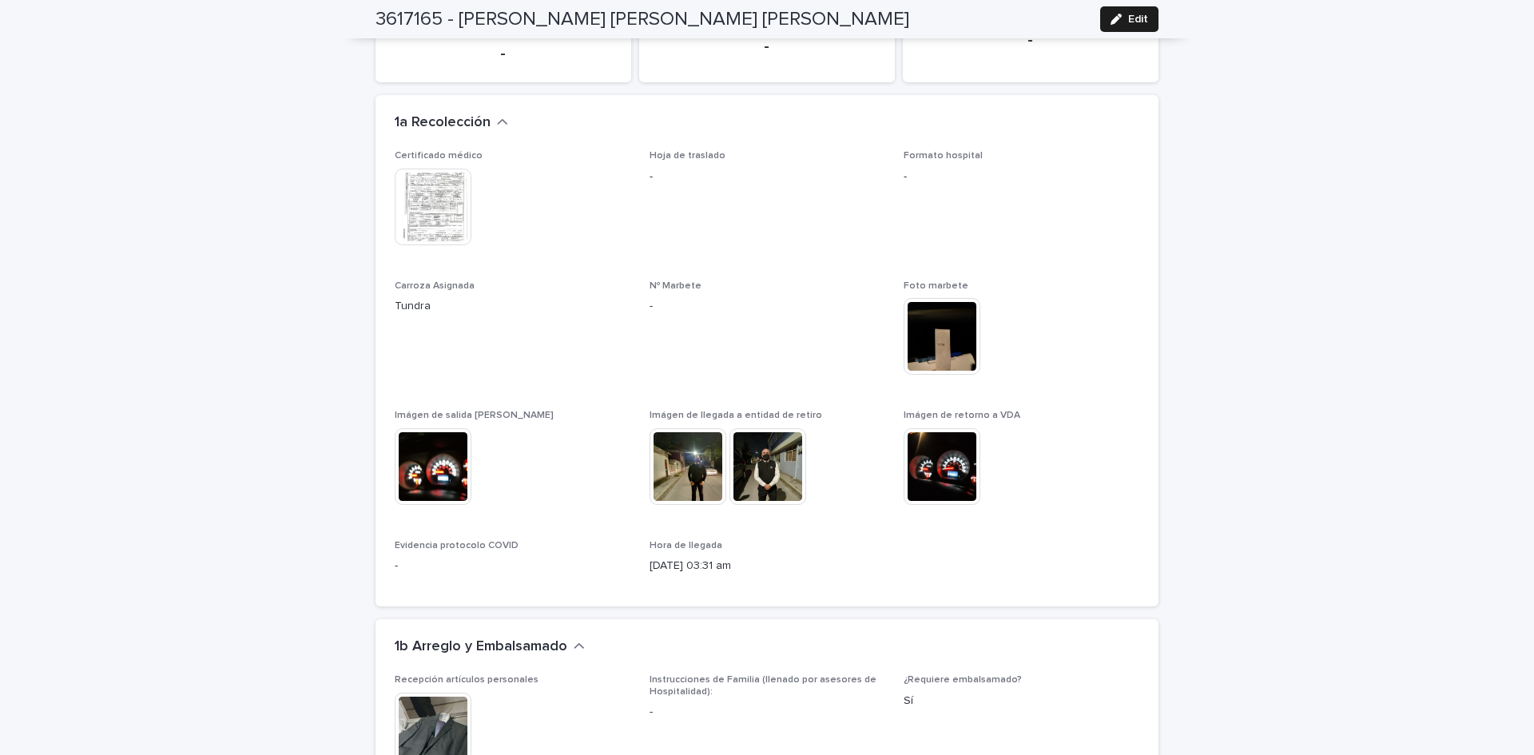
scroll to position [1473, 0]
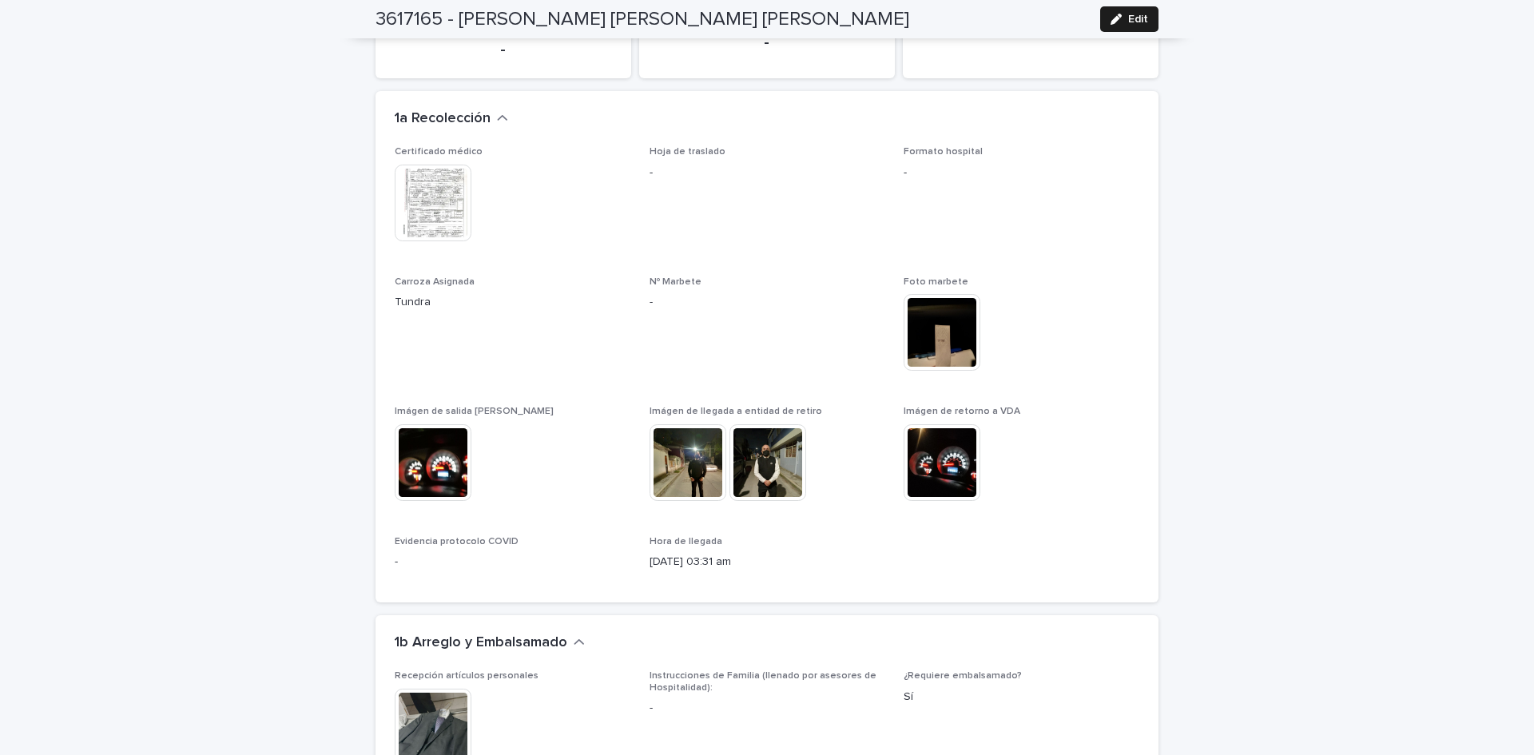
click at [769, 437] on img at bounding box center [767, 462] width 77 height 77
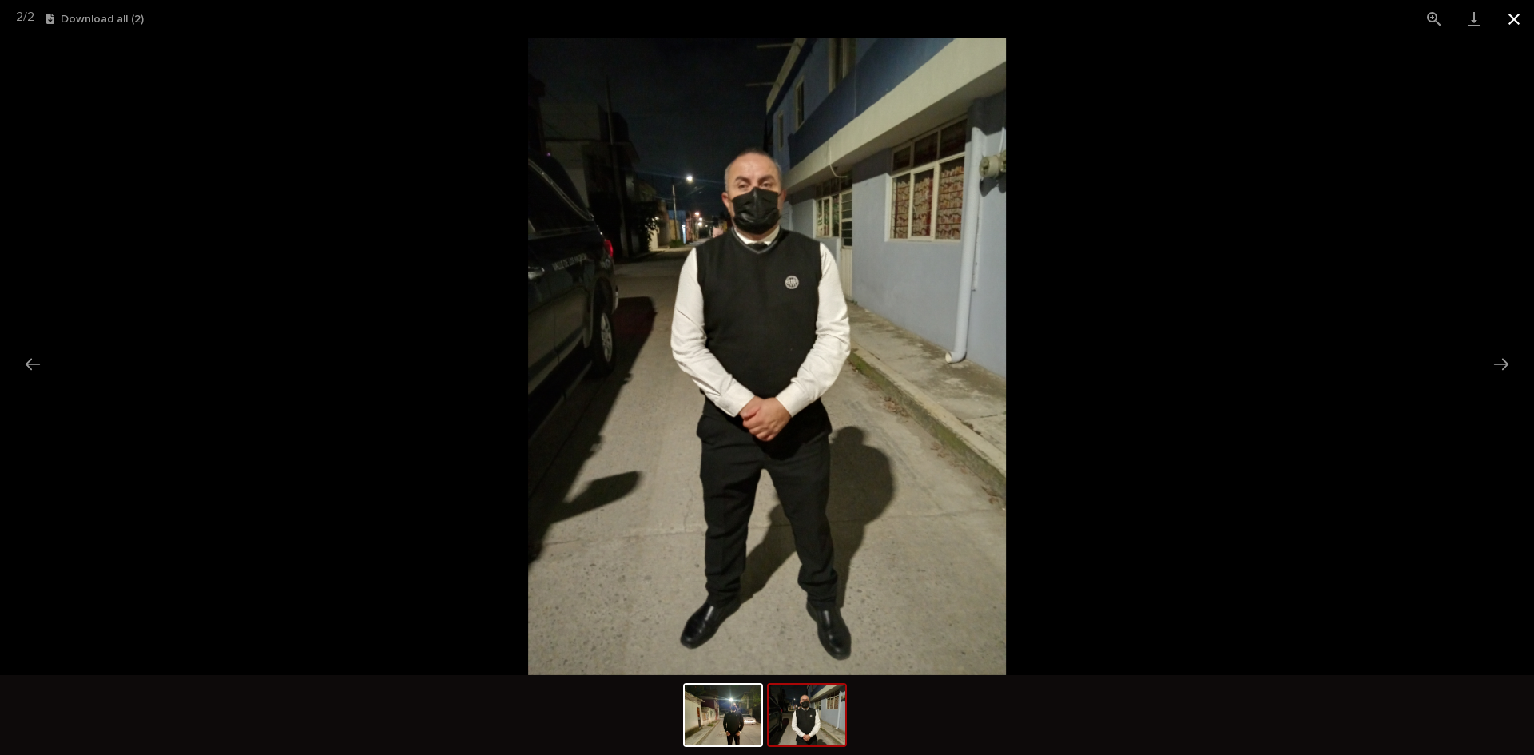
click at [1507, 20] on button "Close gallery" at bounding box center [1514, 19] width 40 height 38
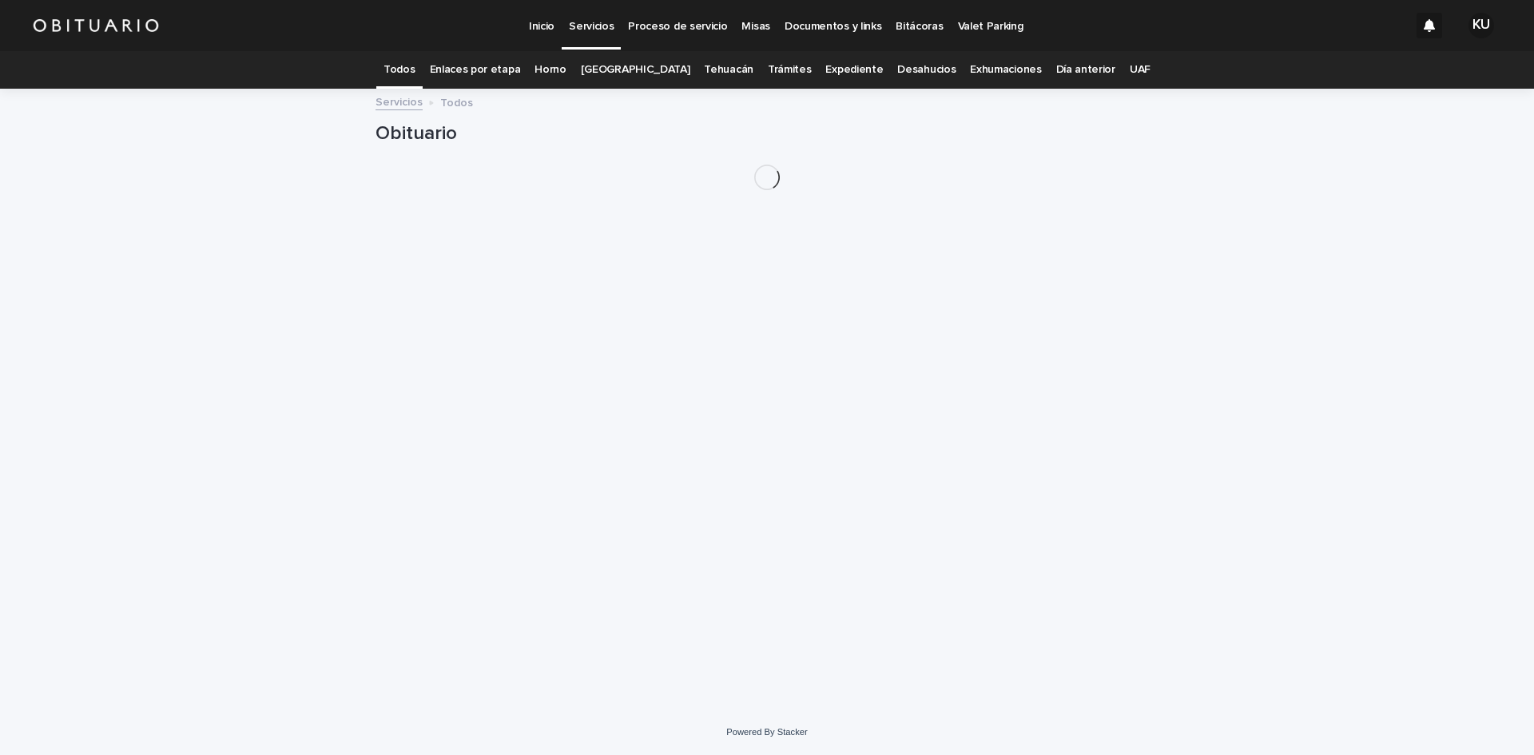
click at [665, 70] on link "[GEOGRAPHIC_DATA]" at bounding box center [635, 70] width 109 height 38
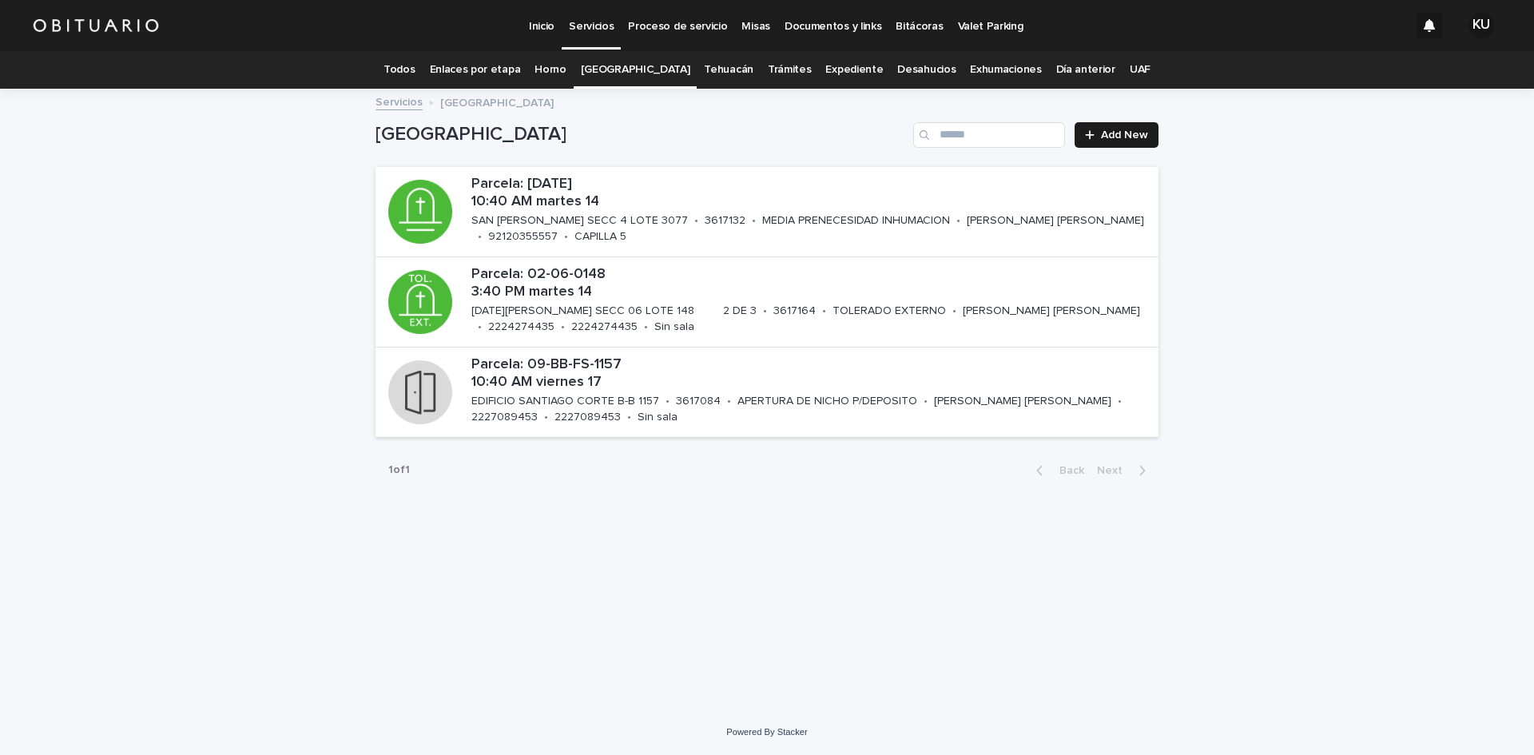
click at [665, 70] on link "[GEOGRAPHIC_DATA]" at bounding box center [635, 70] width 109 height 38
